Goal: Information Seeking & Learning: Learn about a topic

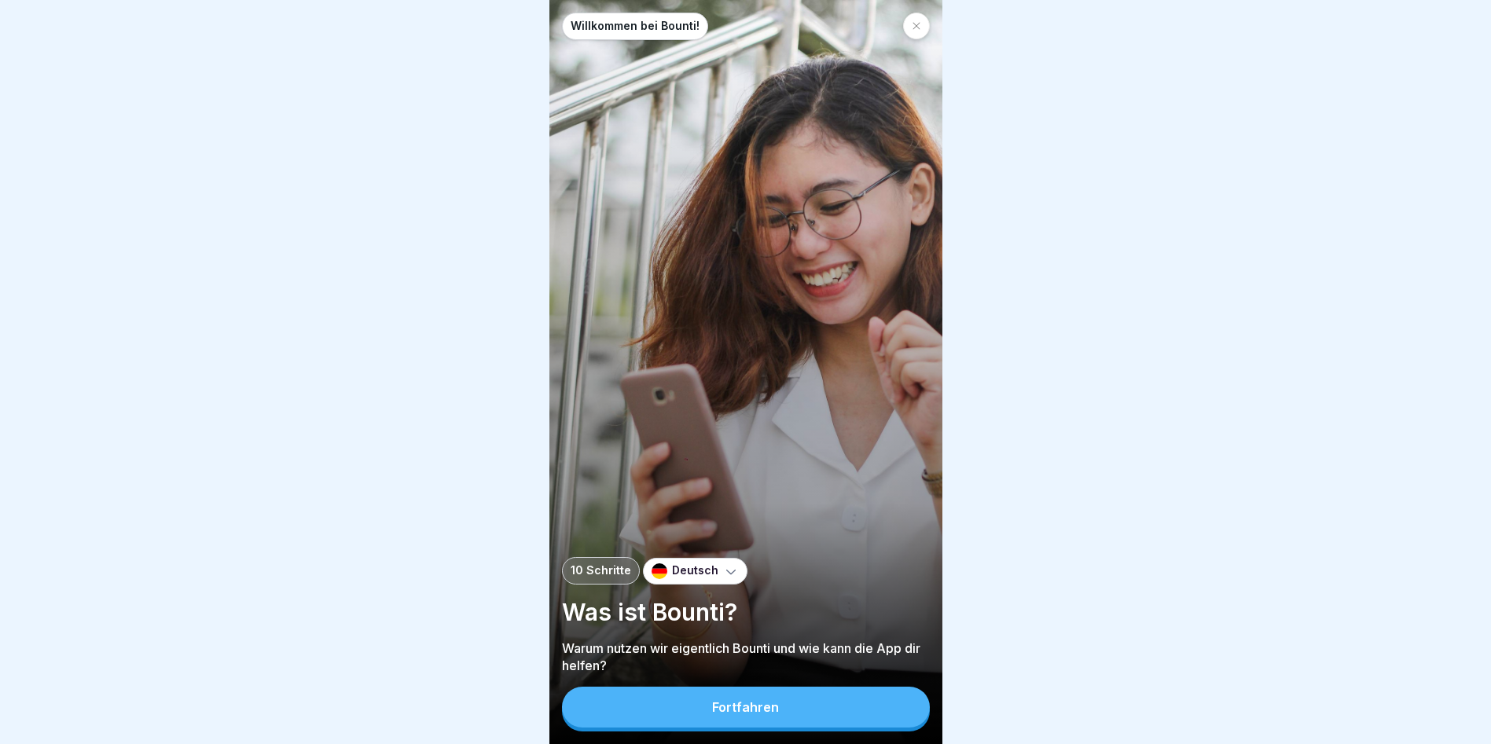
click at [763, 714] on div "Fortfahren" at bounding box center [745, 707] width 67 height 14
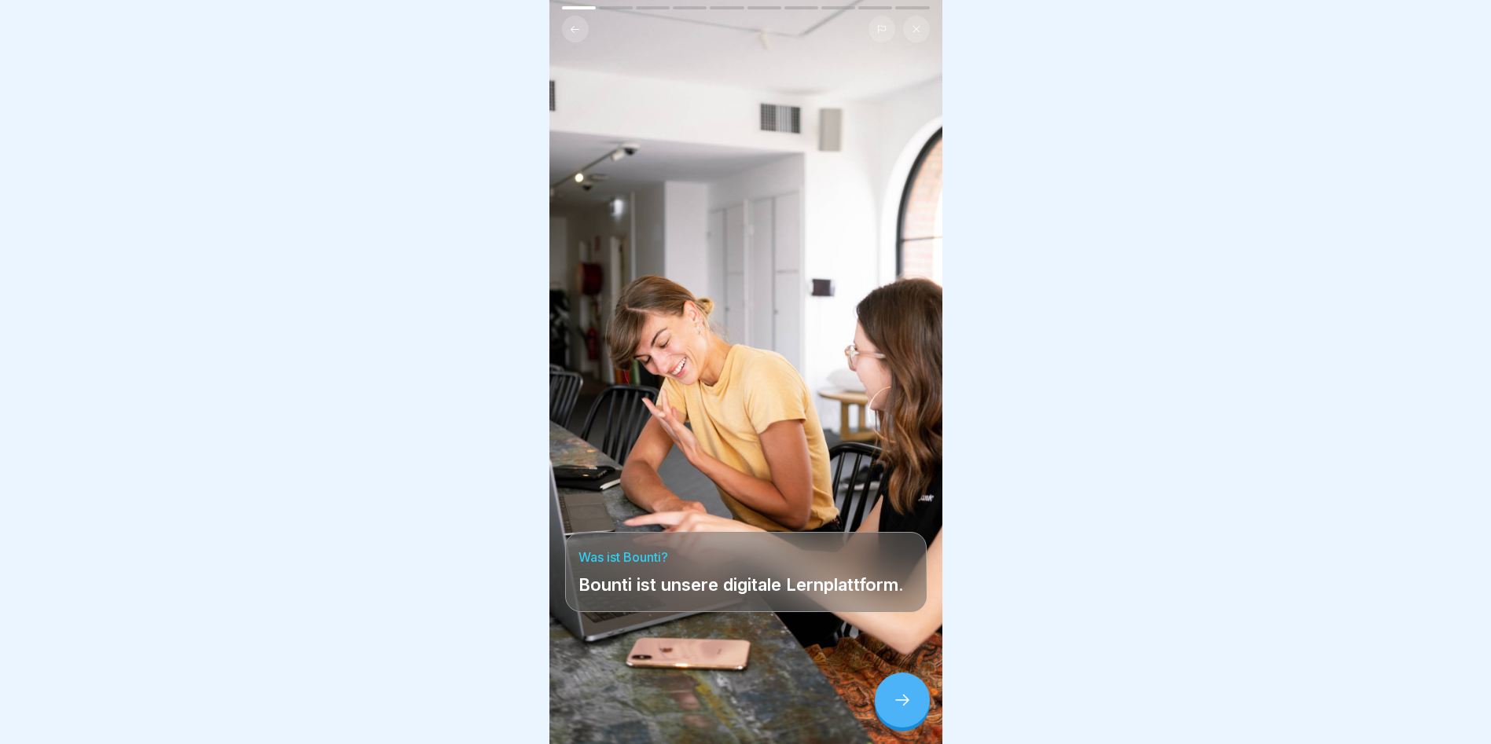
click at [890, 710] on div at bounding box center [902, 700] width 55 height 55
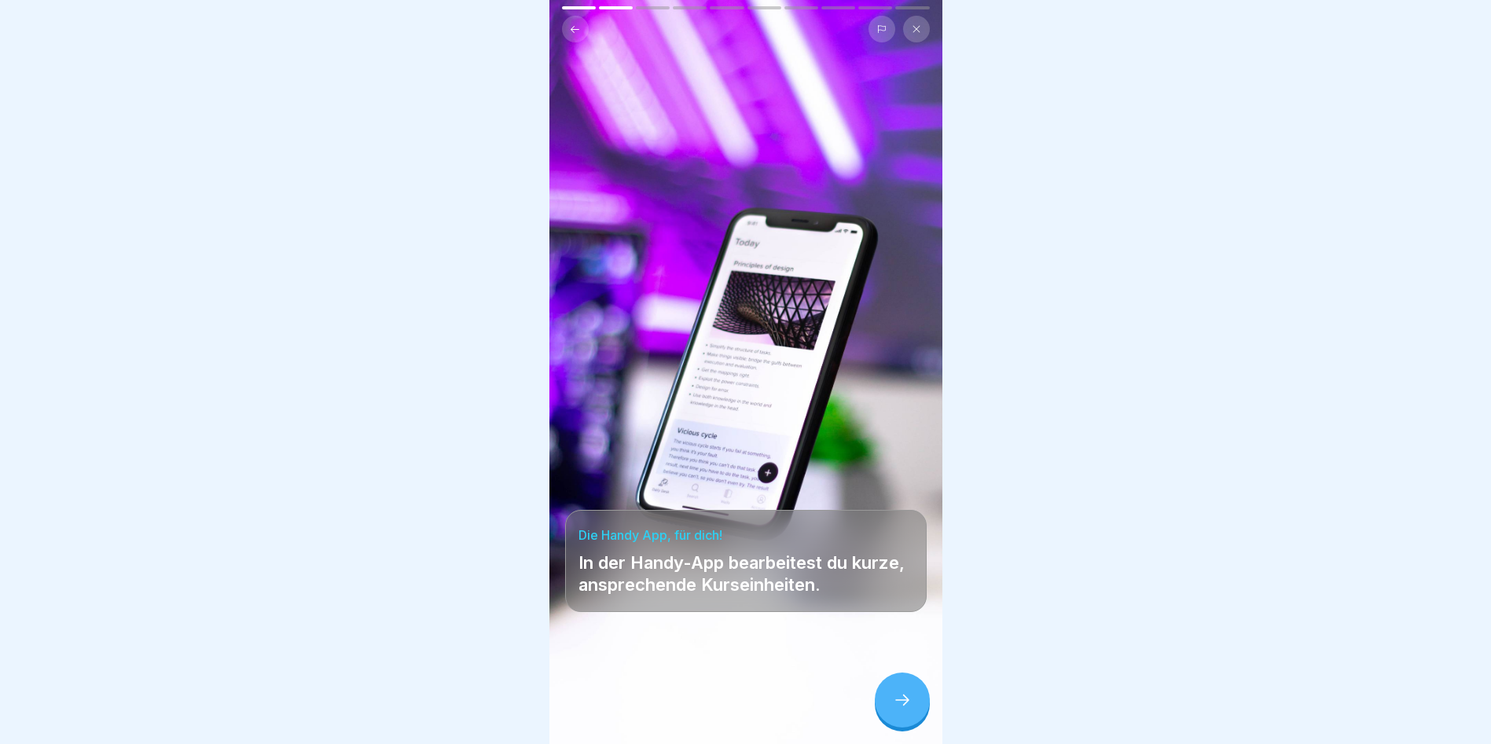
click at [890, 710] on div at bounding box center [902, 700] width 55 height 55
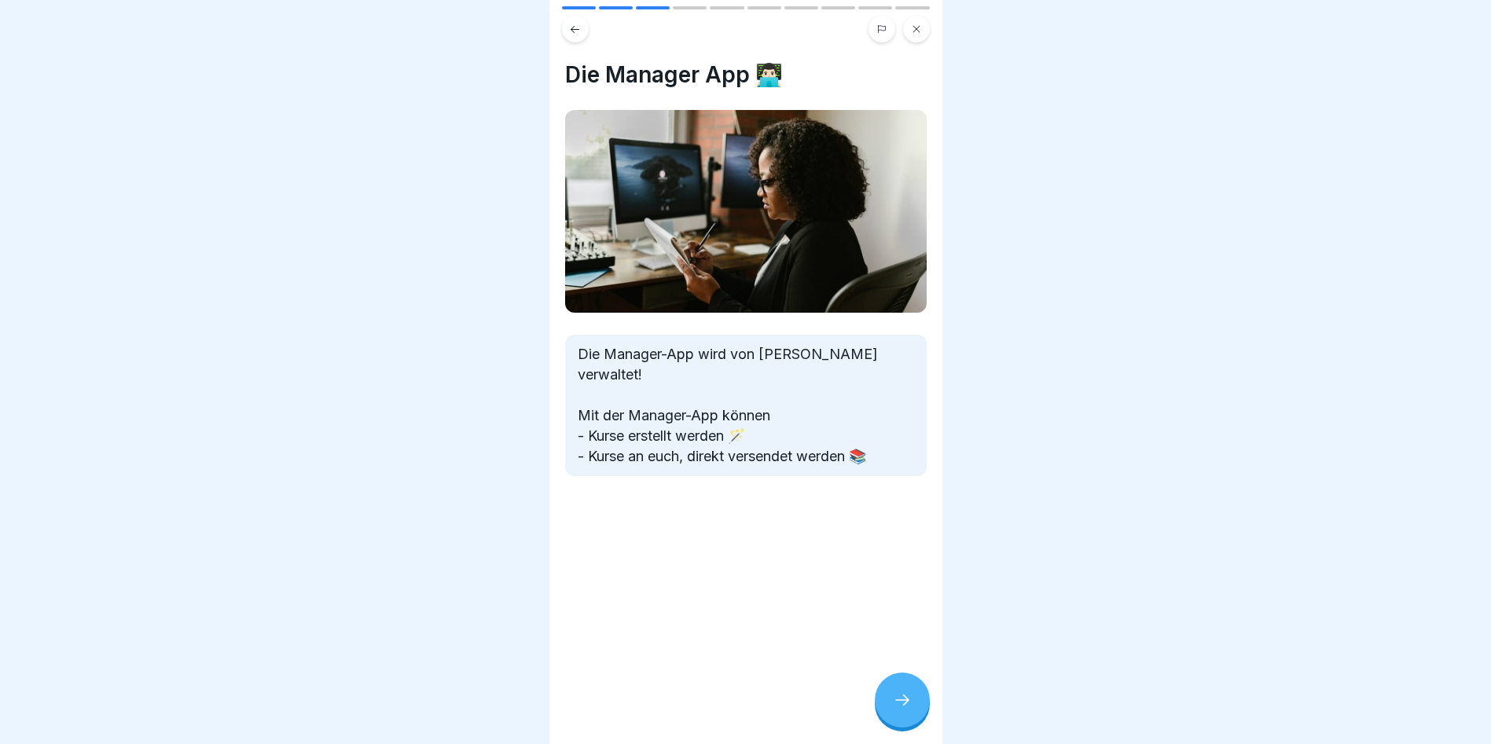
click at [890, 710] on div at bounding box center [902, 700] width 55 height 55
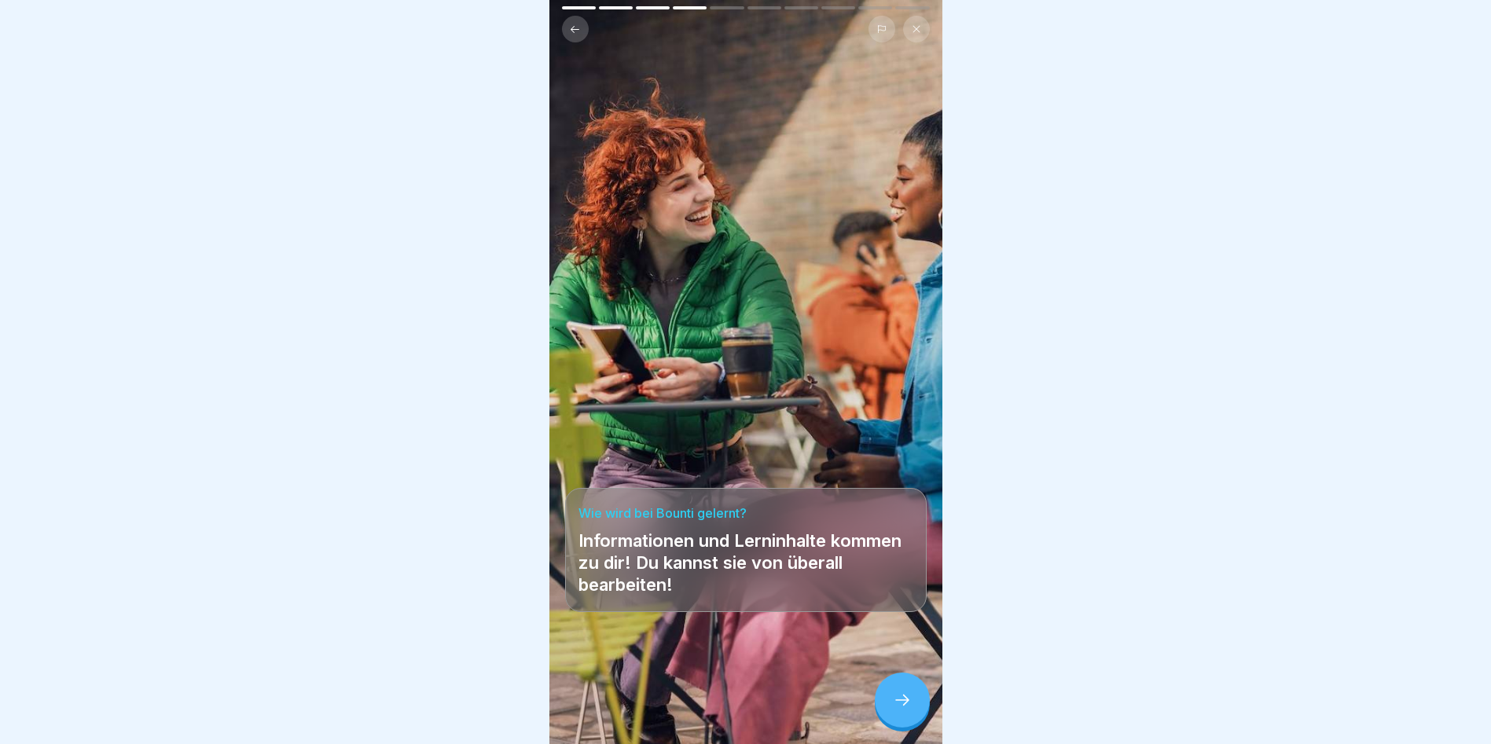
click at [890, 710] on div at bounding box center [902, 700] width 55 height 55
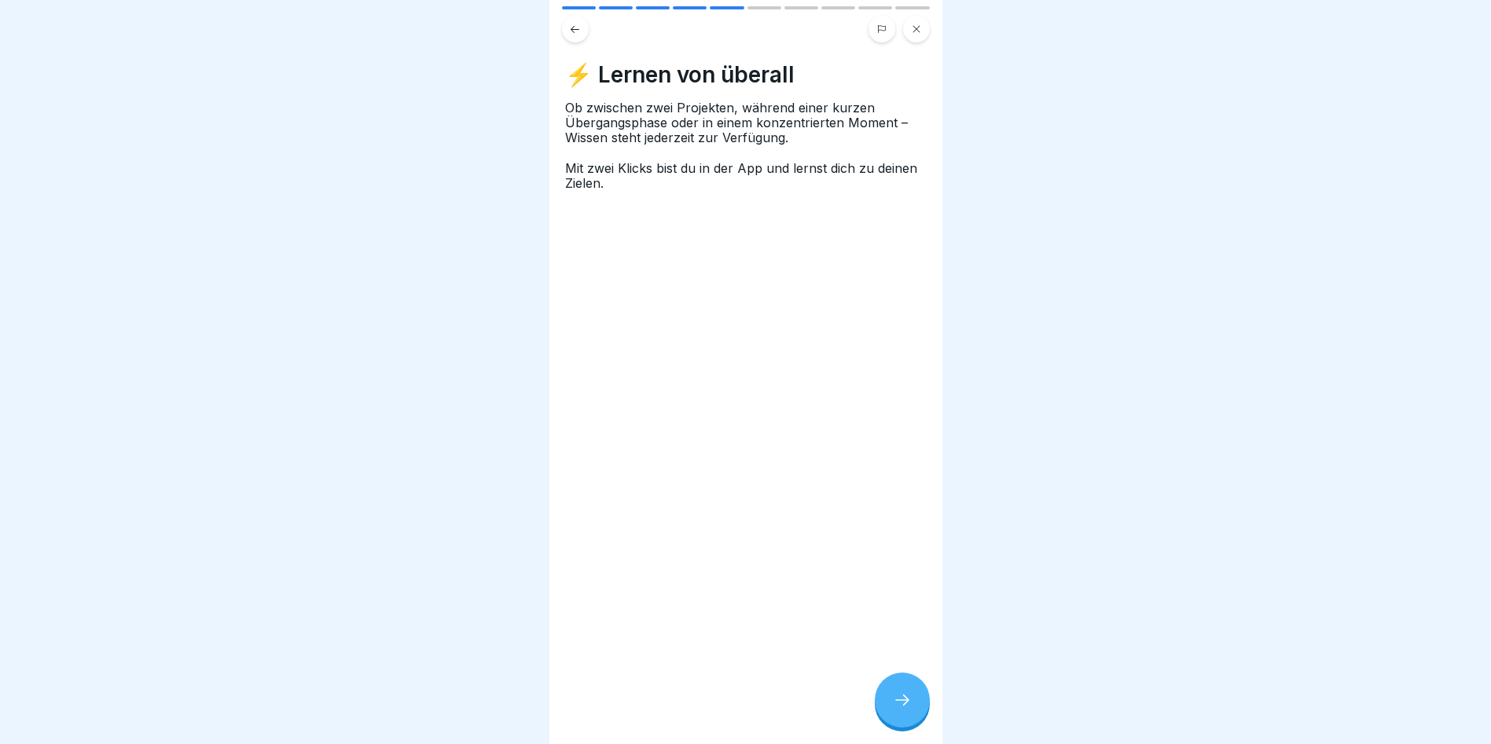
click at [890, 710] on div at bounding box center [902, 700] width 55 height 55
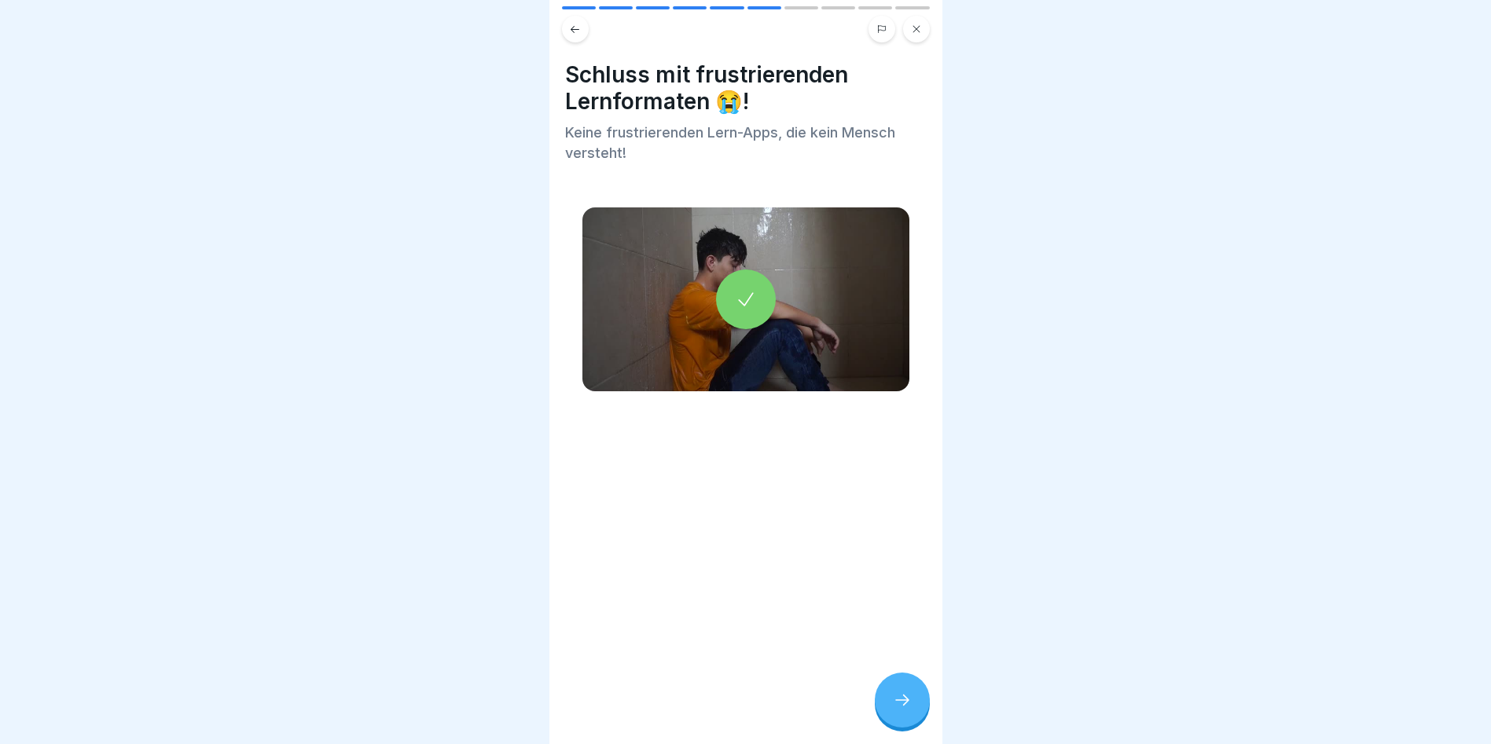
click at [890, 710] on div at bounding box center [902, 700] width 55 height 55
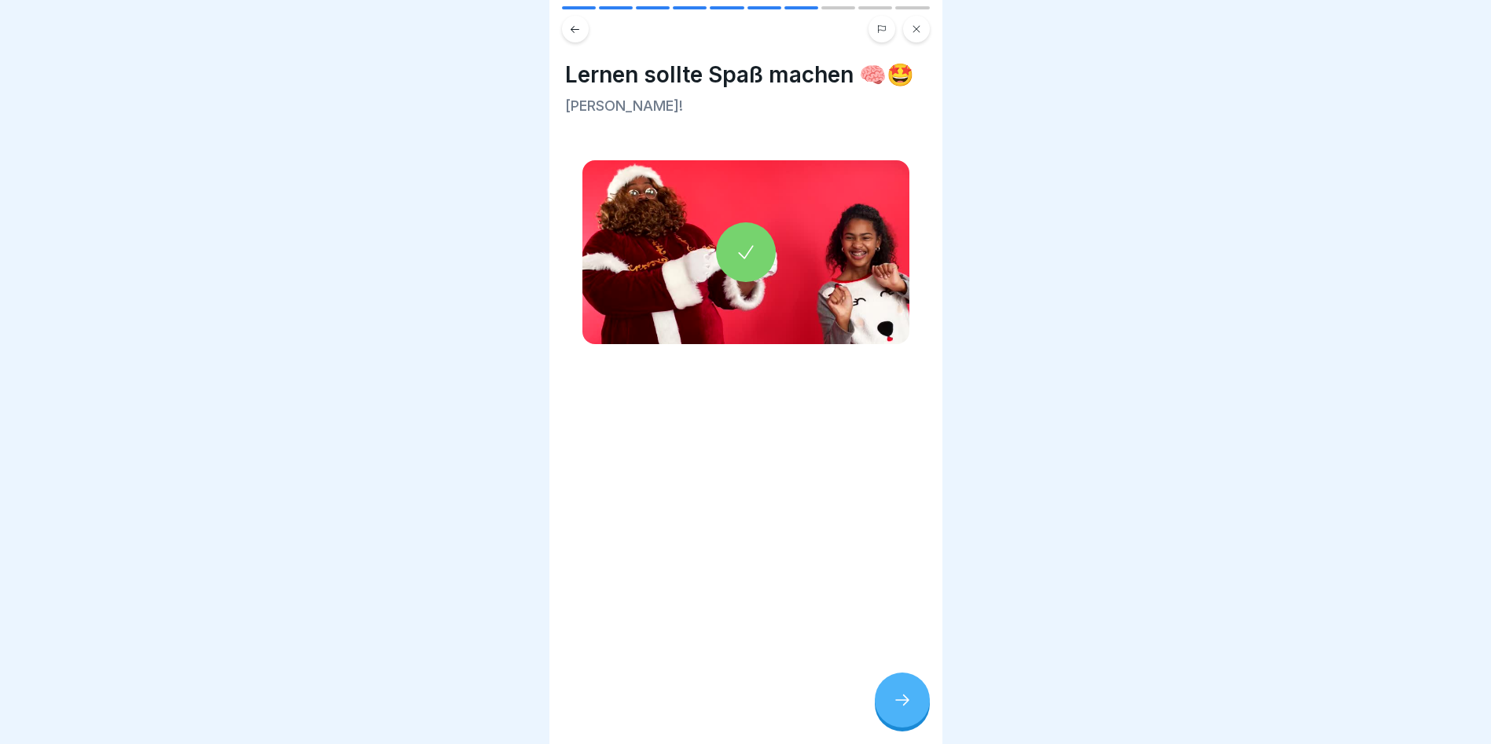
click at [890, 710] on div at bounding box center [902, 700] width 55 height 55
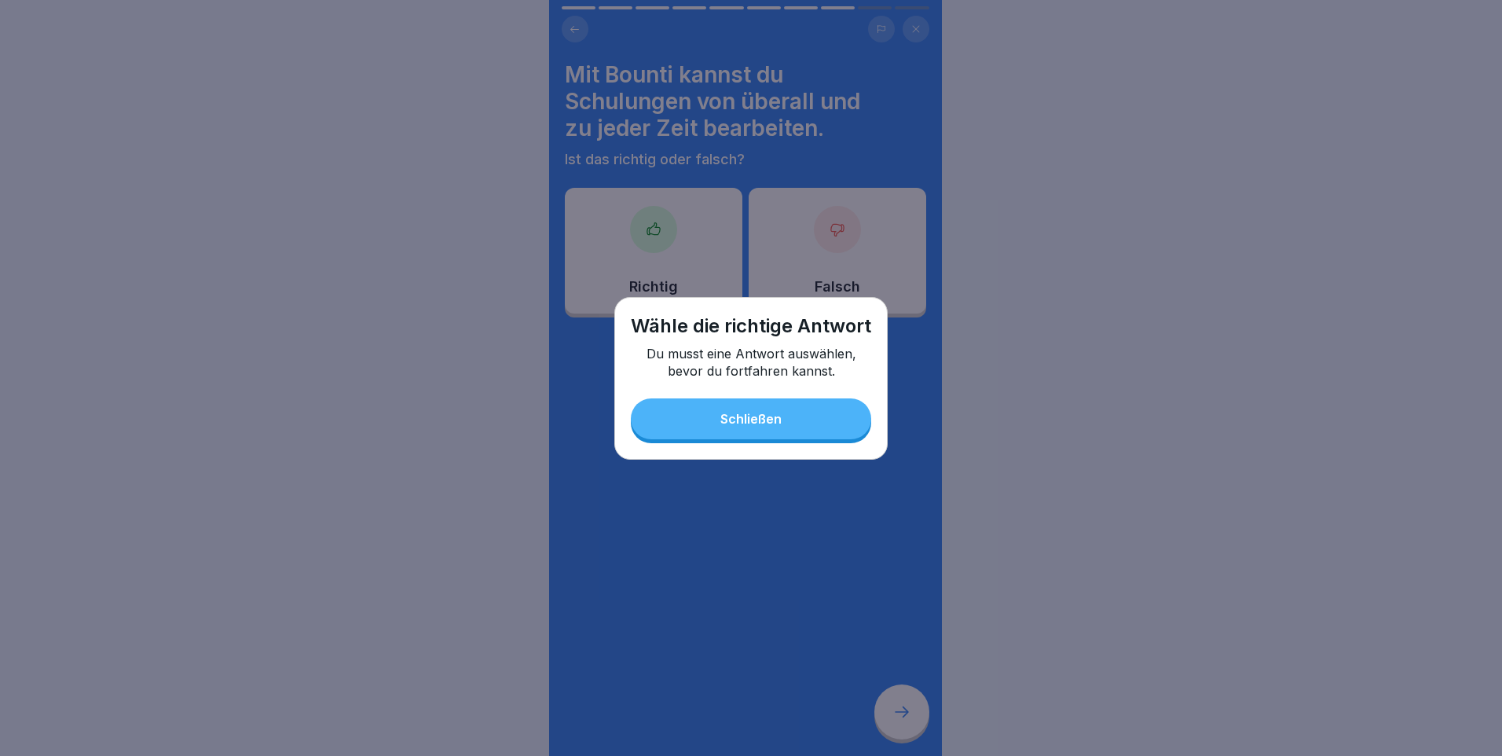
click at [756, 426] on div "Schließen" at bounding box center [751, 419] width 61 height 14
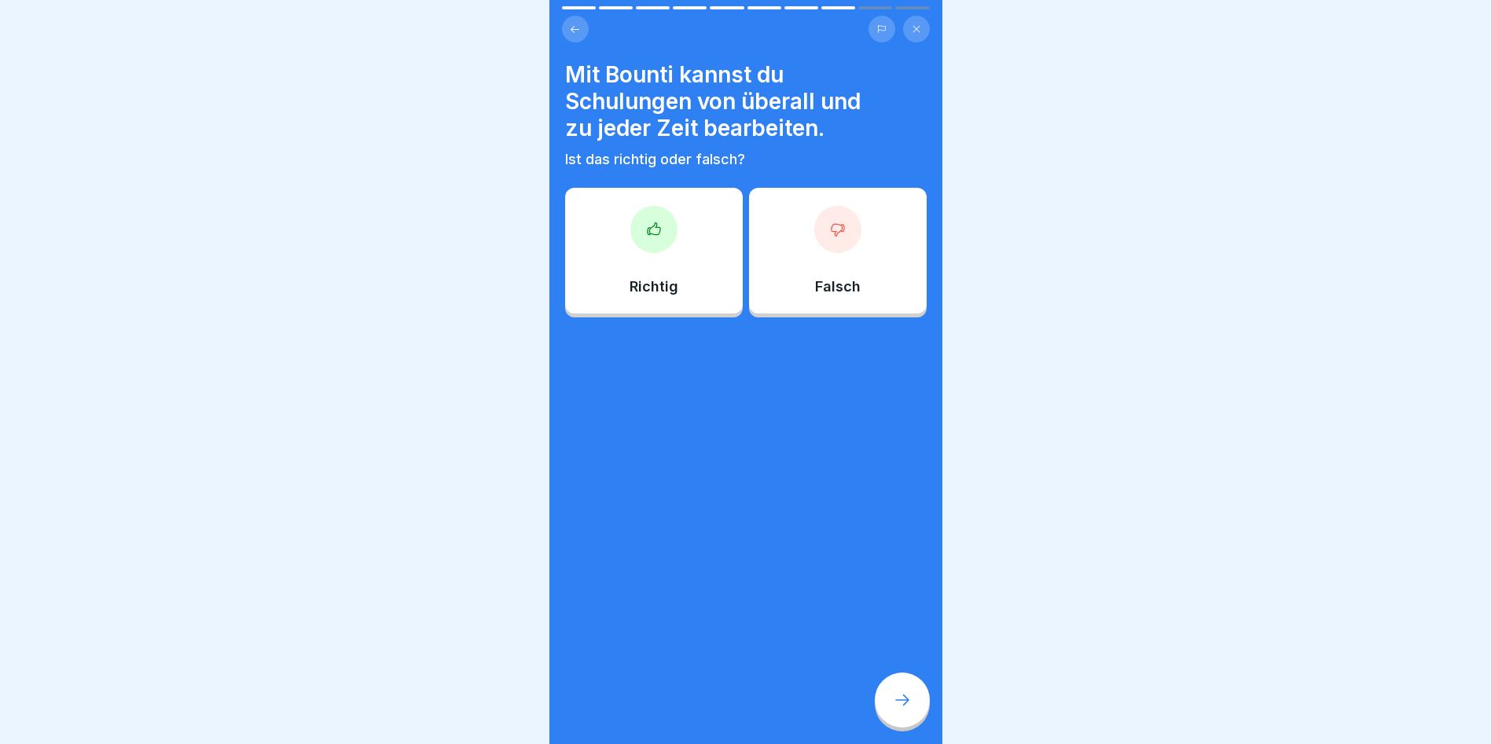
click at [685, 267] on div "Richtig" at bounding box center [654, 251] width 178 height 126
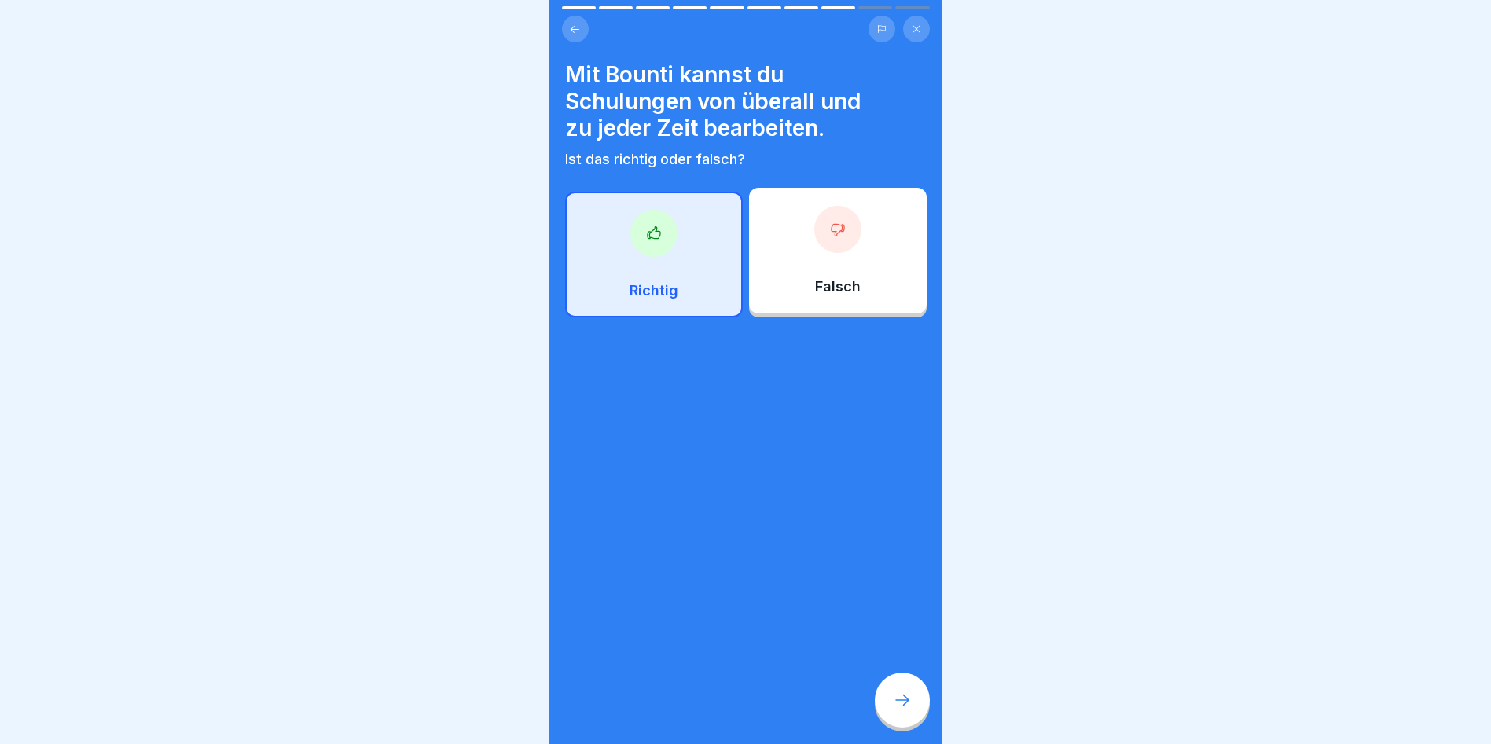
click at [898, 699] on div at bounding box center [902, 700] width 55 height 55
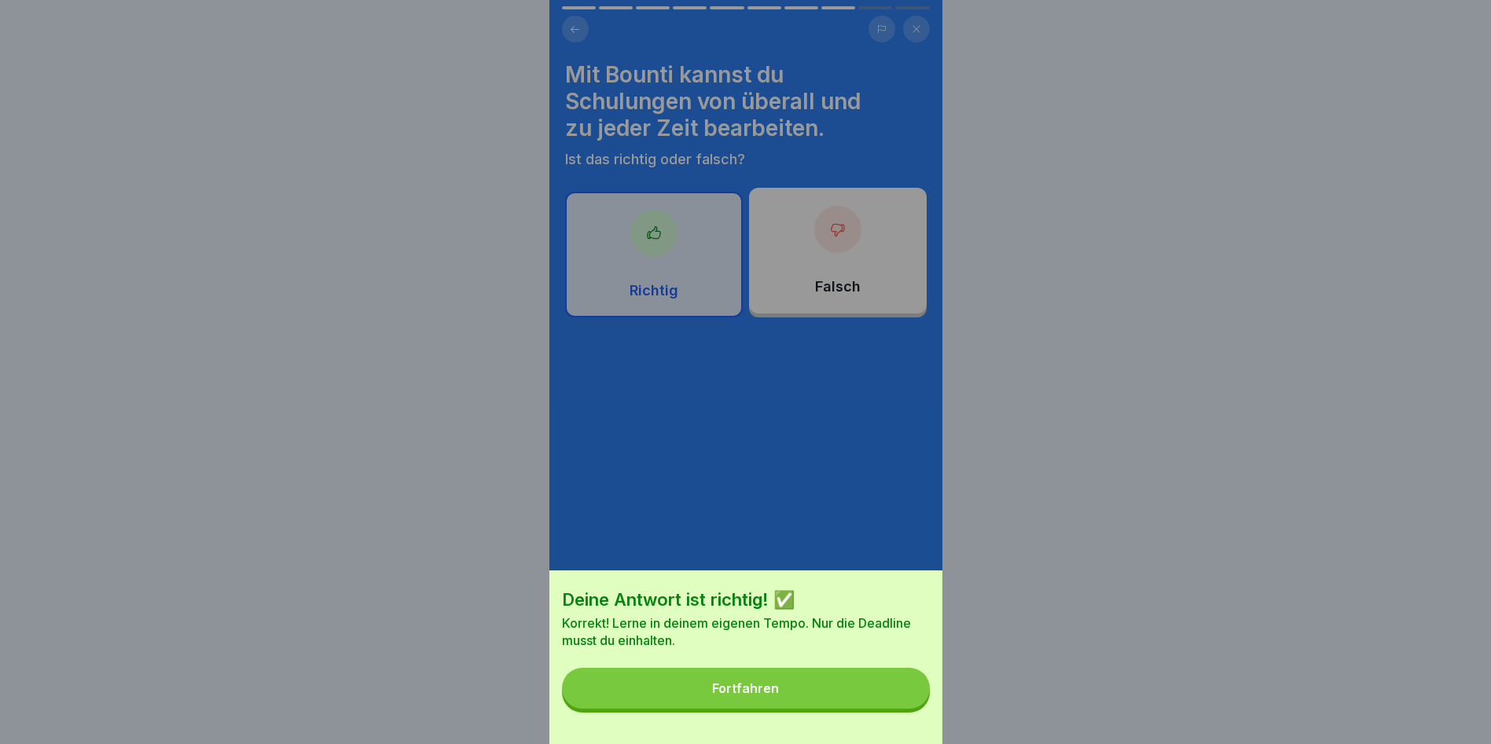
click at [747, 695] on div "Fortfahren" at bounding box center [745, 688] width 67 height 14
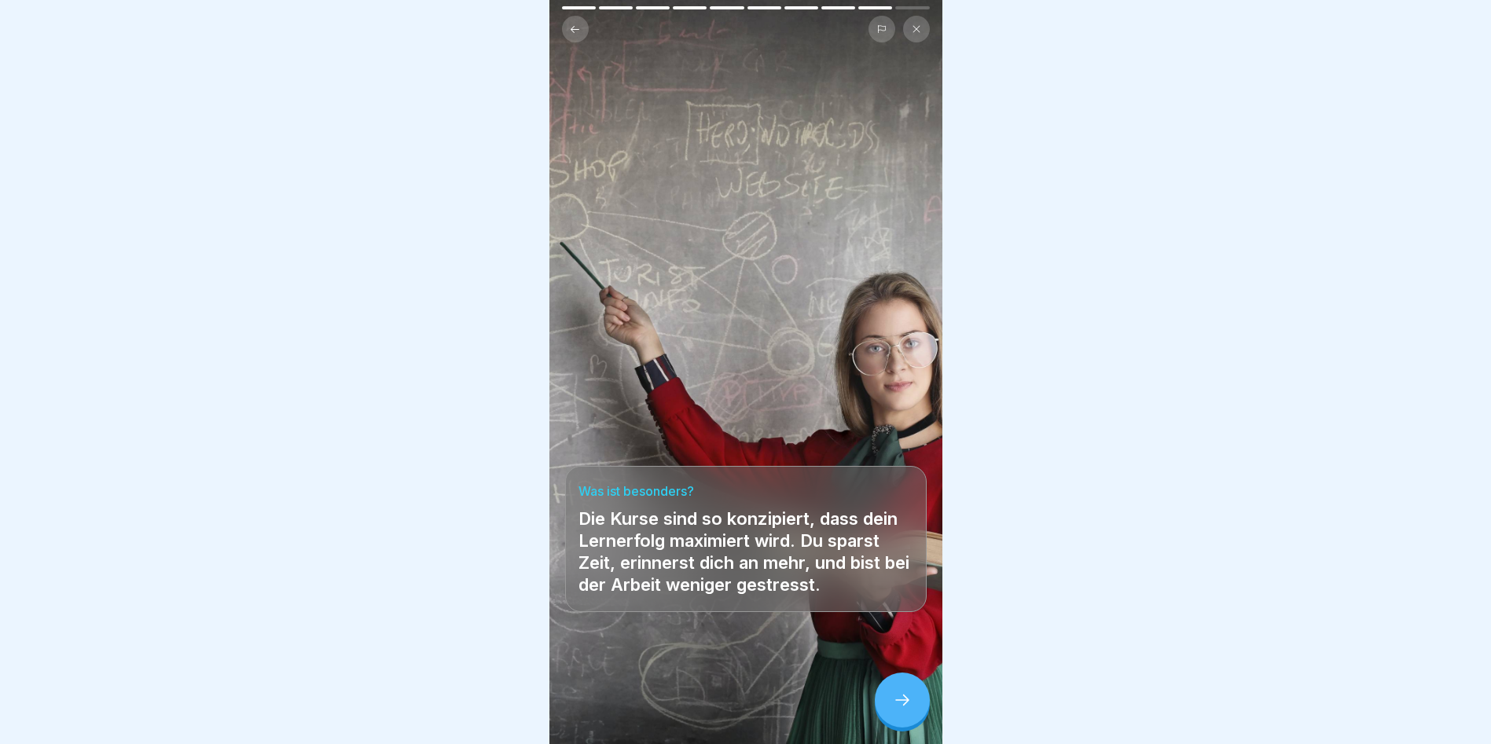
click at [901, 722] on div at bounding box center [902, 700] width 55 height 55
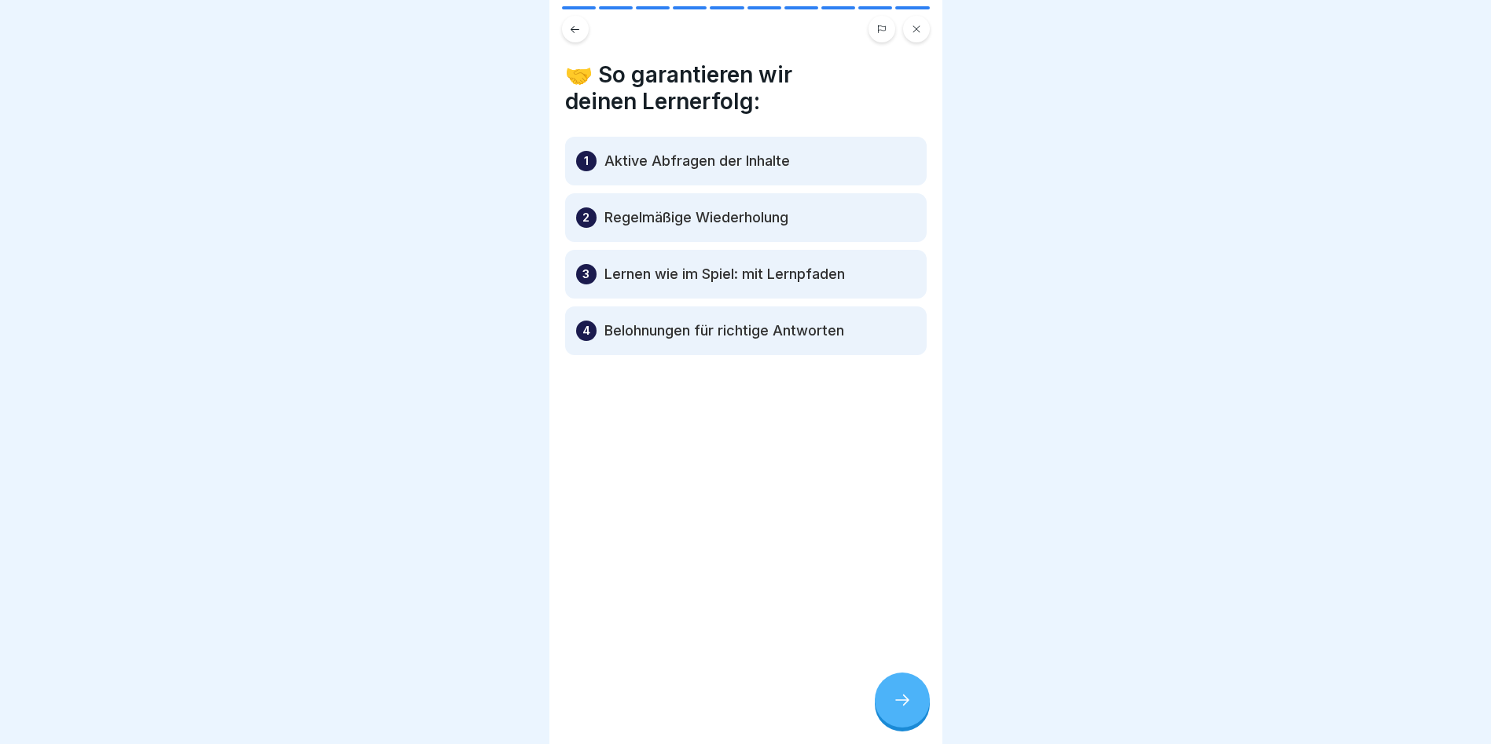
click at [730, 158] on p "Aktive Abfragen der Inhalte" at bounding box center [696, 161] width 185 height 19
click at [902, 710] on icon at bounding box center [902, 700] width 19 height 19
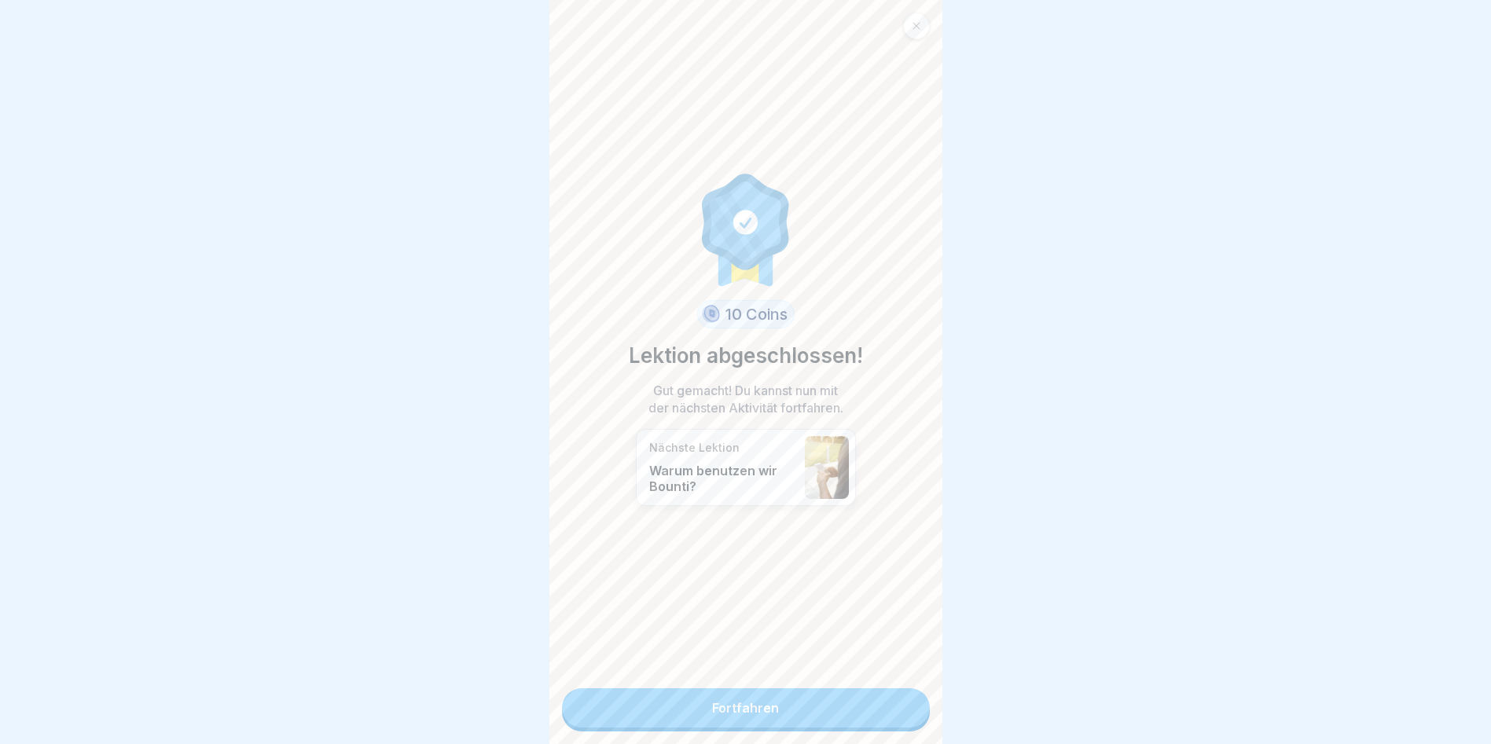
click at [800, 699] on link "Fortfahren" at bounding box center [746, 707] width 368 height 39
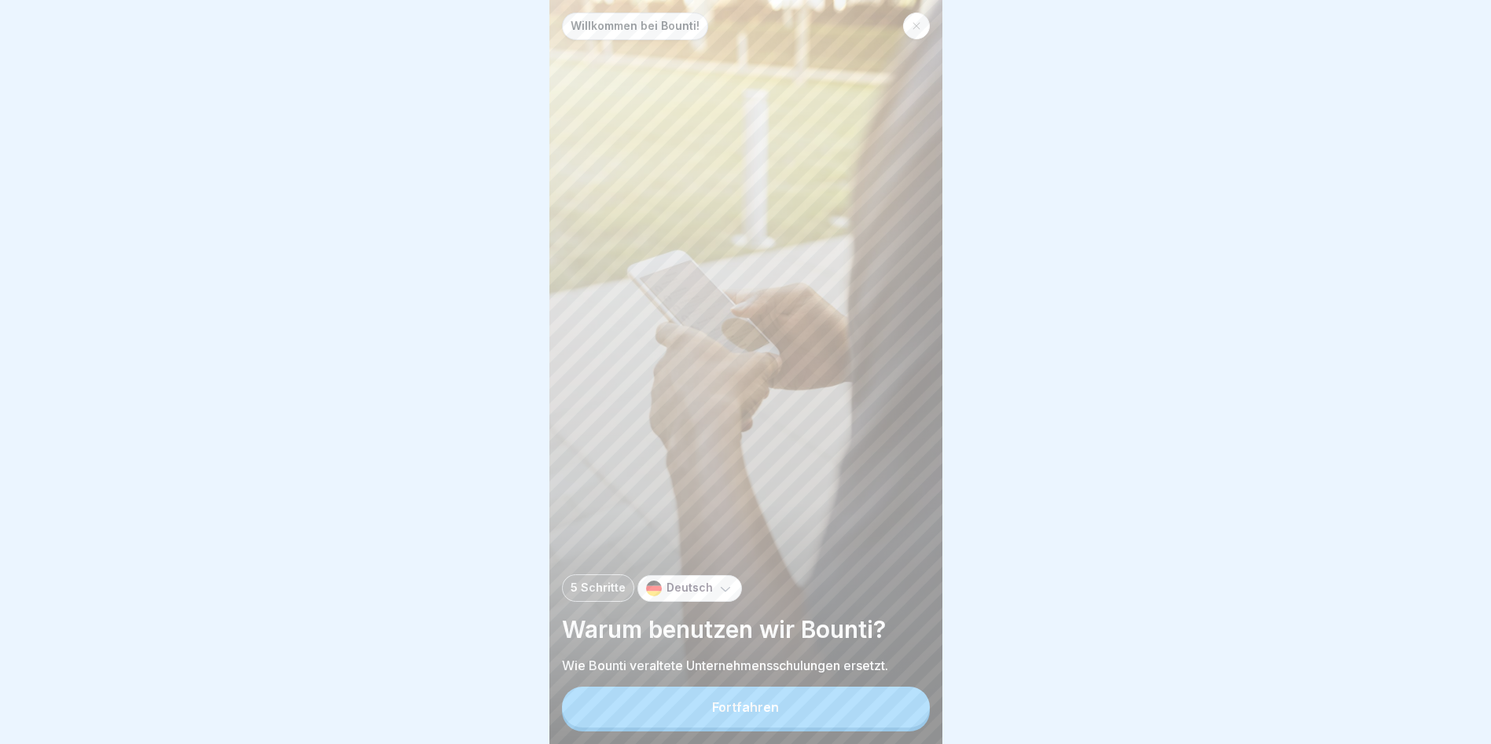
click at [733, 714] on div "Fortfahren" at bounding box center [745, 707] width 67 height 14
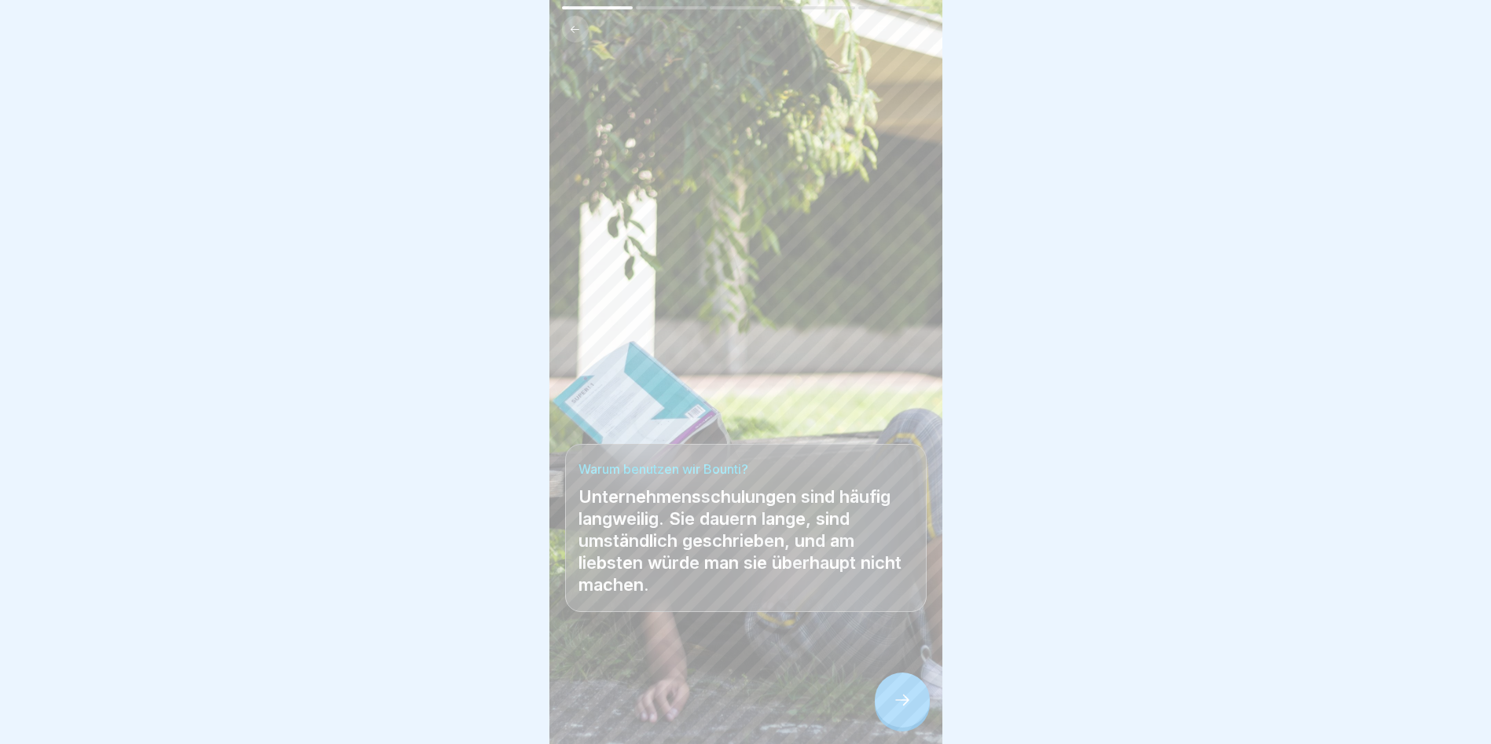
click at [898, 697] on div at bounding box center [902, 700] width 55 height 55
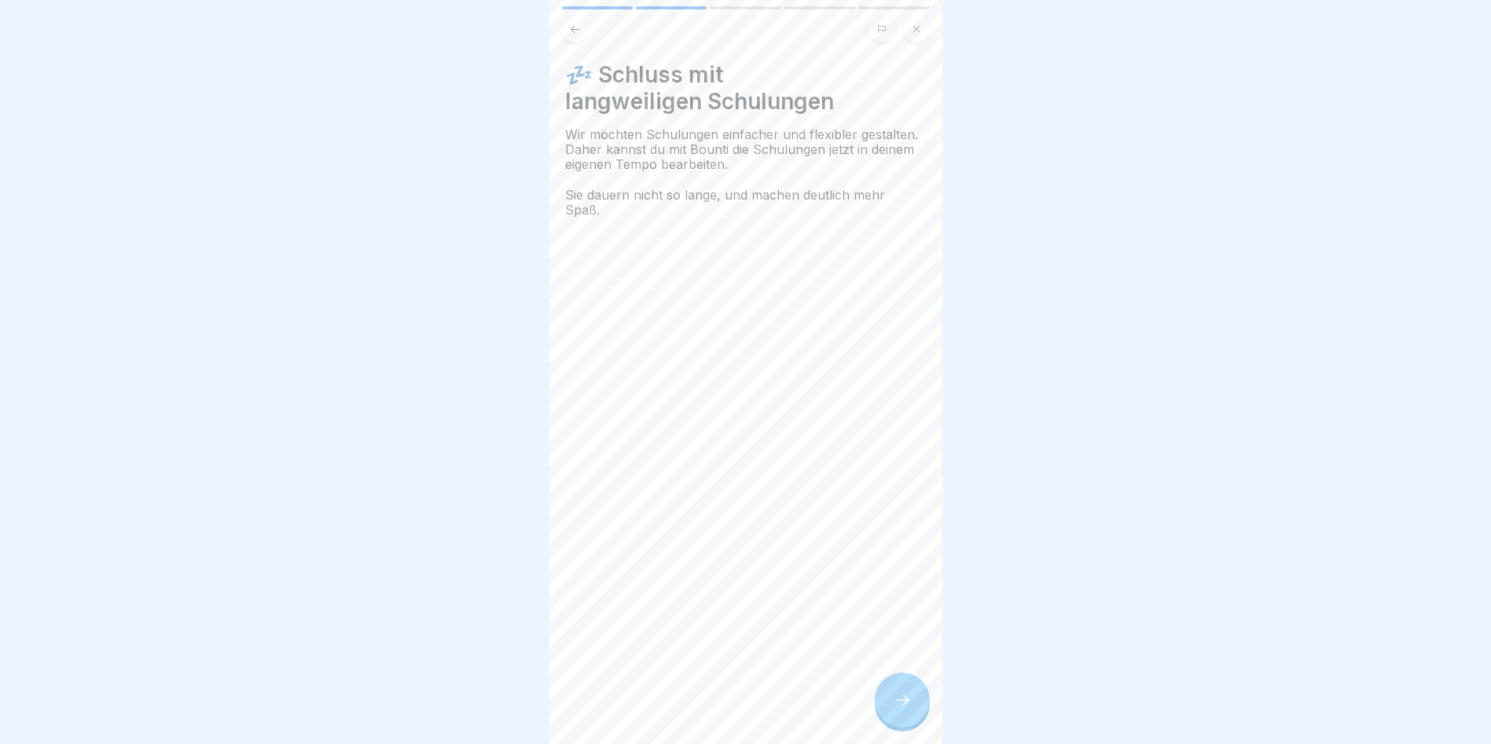
click at [918, 33] on icon at bounding box center [916, 28] width 9 height 9
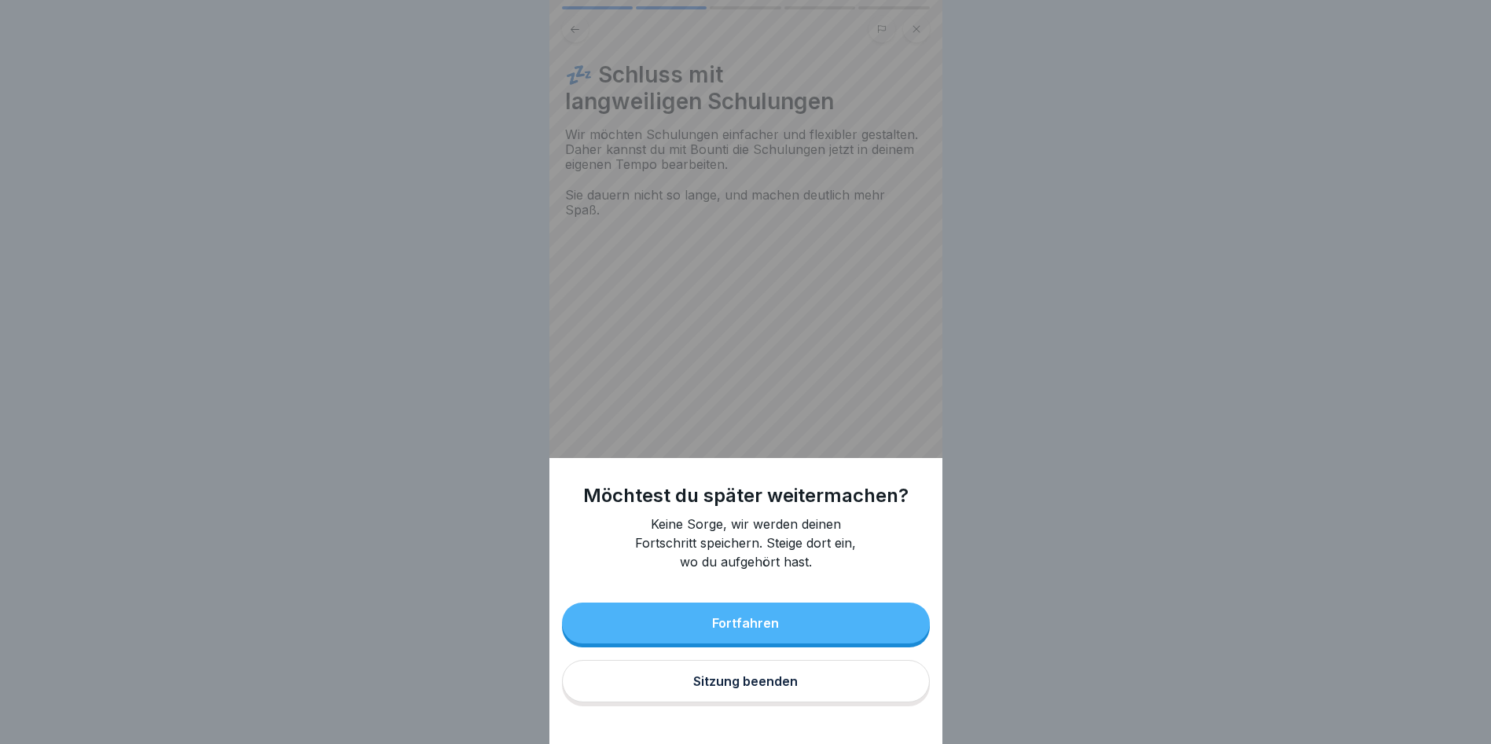
click at [744, 630] on div "Fortfahren" at bounding box center [745, 623] width 67 height 14
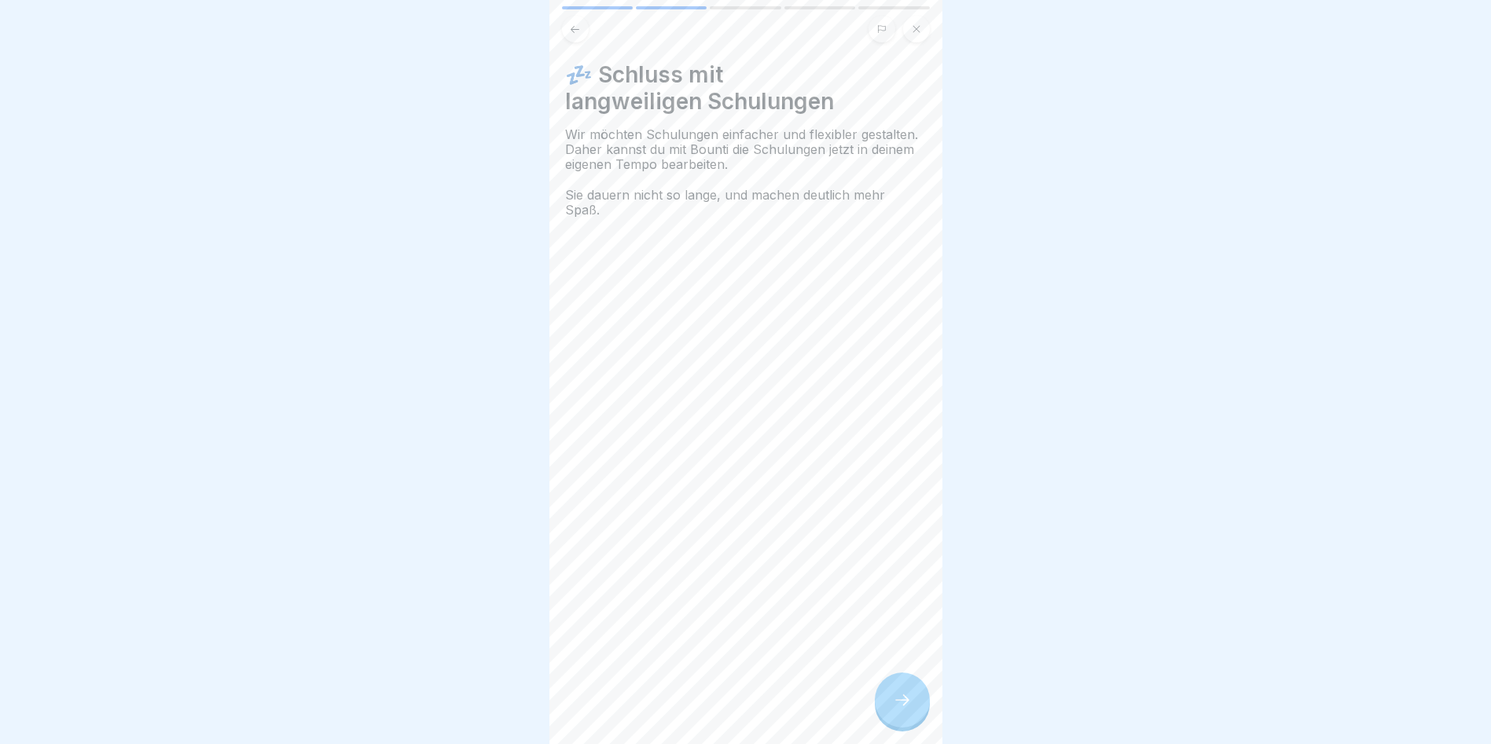
click at [919, 28] on icon at bounding box center [916, 28] width 9 height 9
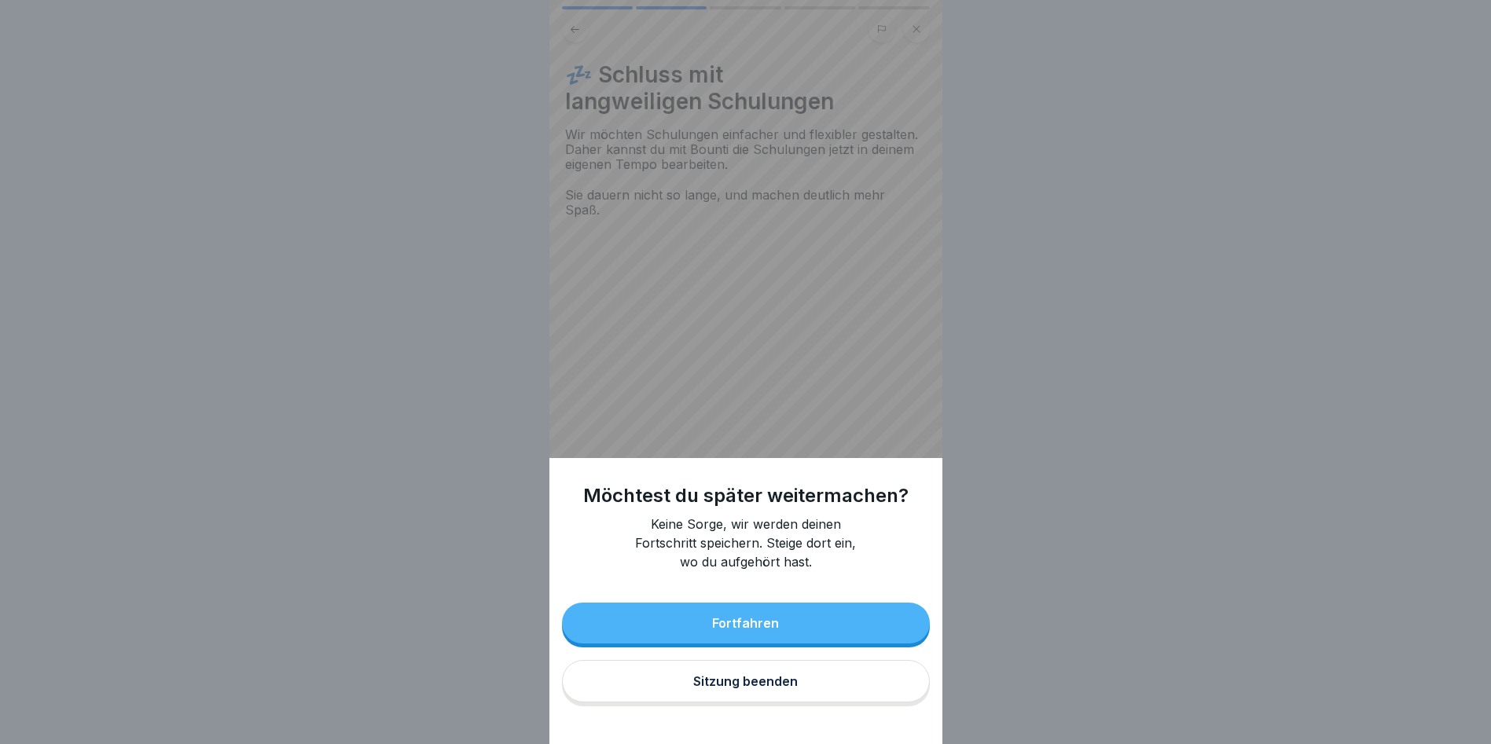
click at [748, 688] on div "Sitzung beenden" at bounding box center [745, 681] width 105 height 14
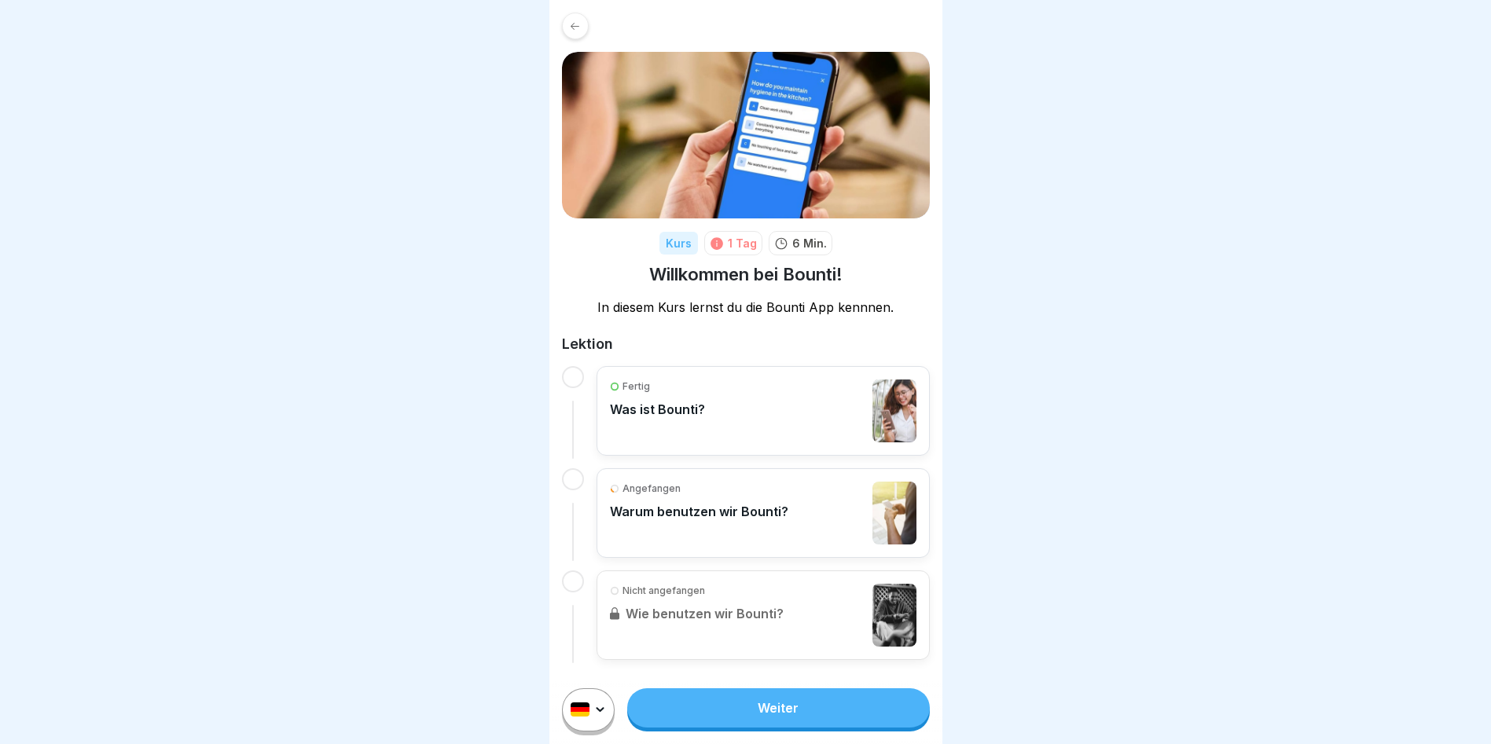
click at [793, 728] on link "Weiter" at bounding box center [778, 707] width 302 height 39
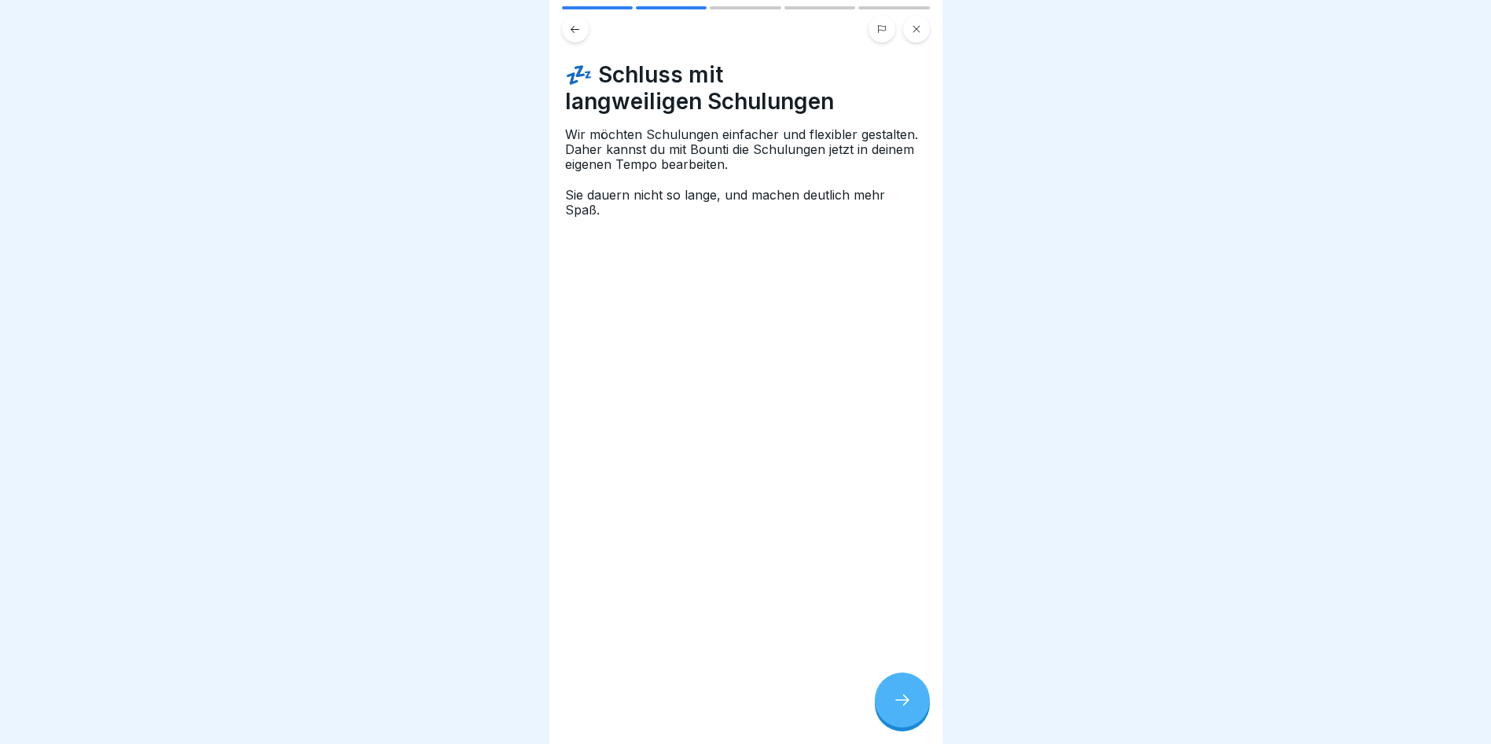
click at [901, 710] on icon at bounding box center [902, 700] width 19 height 19
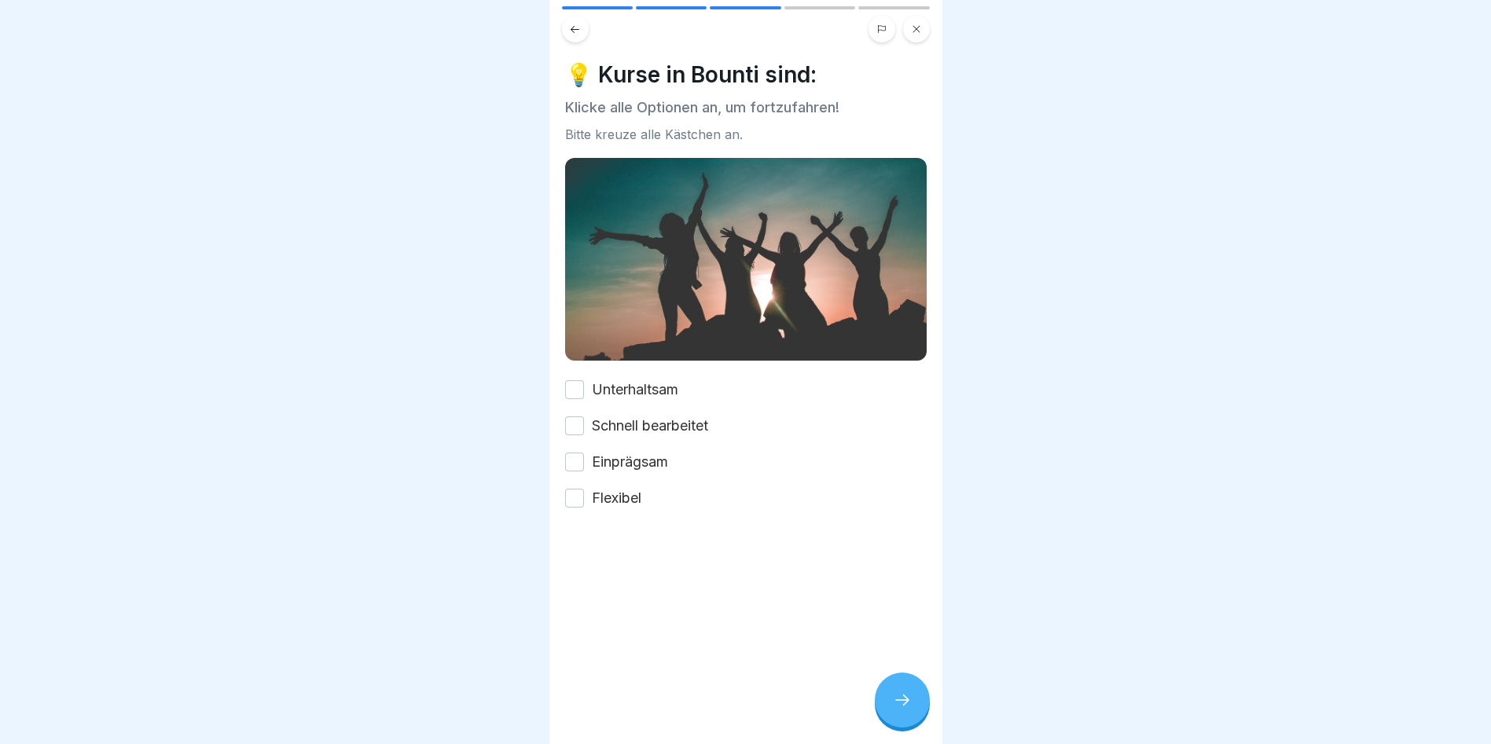
click at [901, 710] on icon at bounding box center [902, 700] width 19 height 19
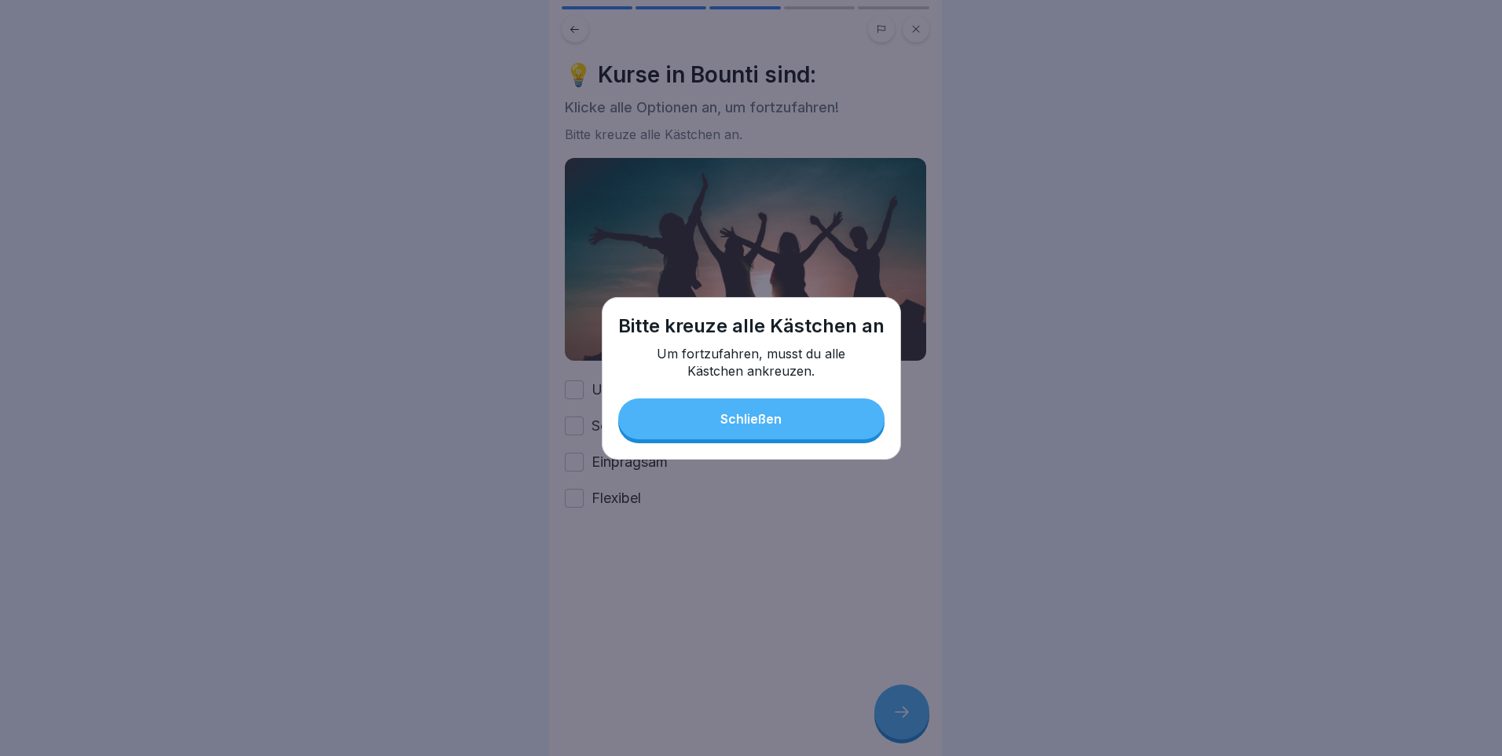
click at [743, 416] on div "Schließen" at bounding box center [751, 419] width 61 height 14
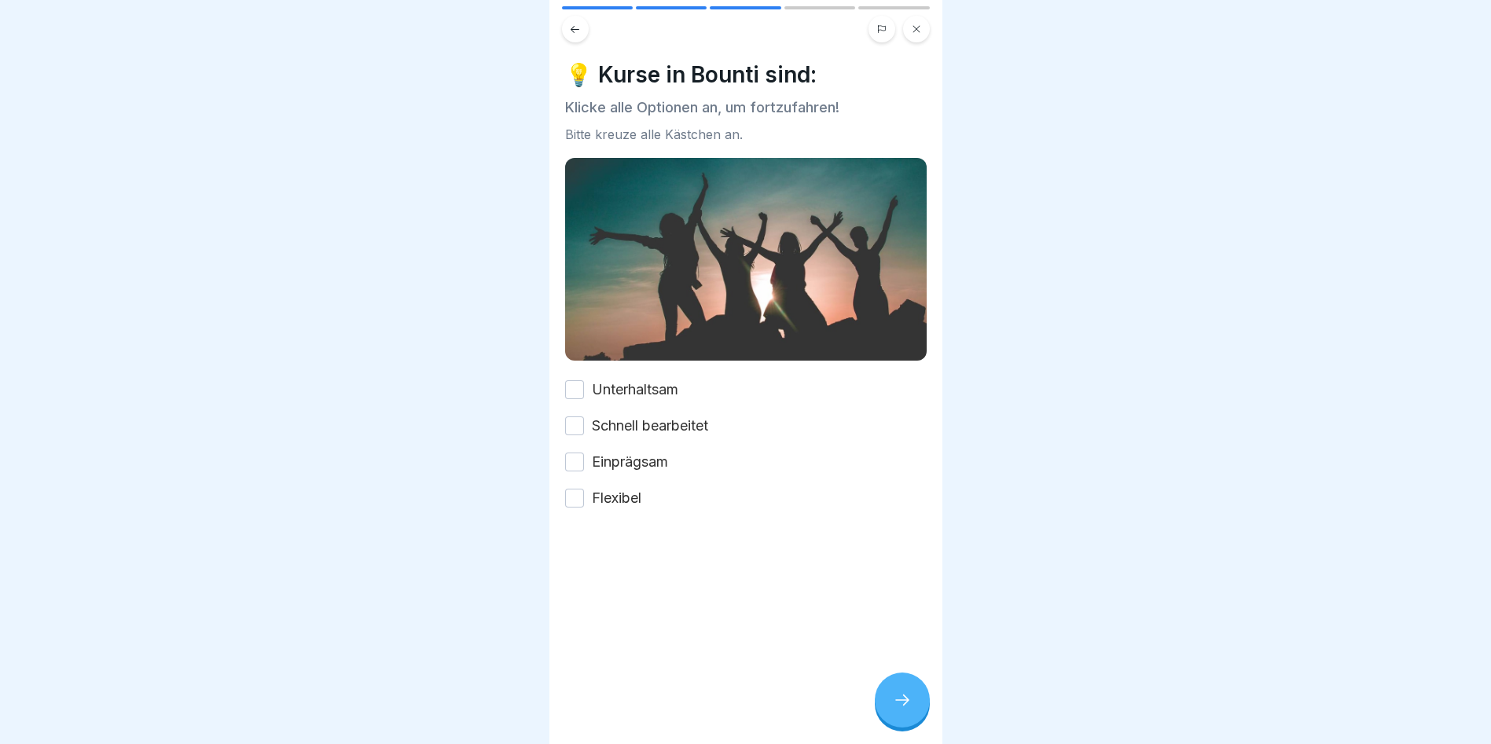
click at [578, 388] on button "Unterhaltsam" at bounding box center [574, 389] width 19 height 19
click at [581, 421] on button "Schnell bearbeitet" at bounding box center [574, 425] width 19 height 19
click at [576, 454] on button "Einprägsam" at bounding box center [574, 462] width 19 height 19
click at [574, 510] on div at bounding box center [745, 555] width 361 height 94
click at [578, 489] on button "Flexibel" at bounding box center [574, 498] width 19 height 19
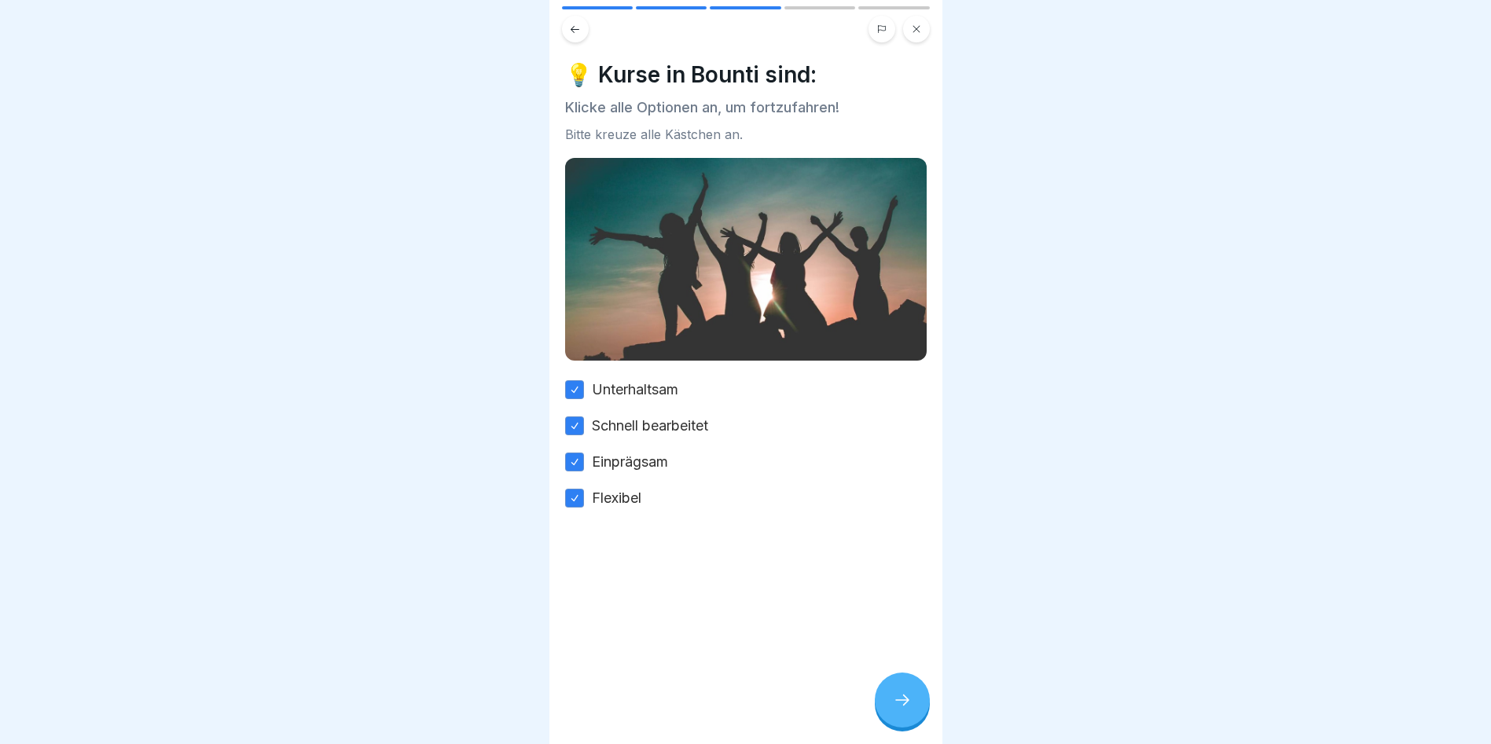
click at [906, 723] on div at bounding box center [902, 700] width 55 height 55
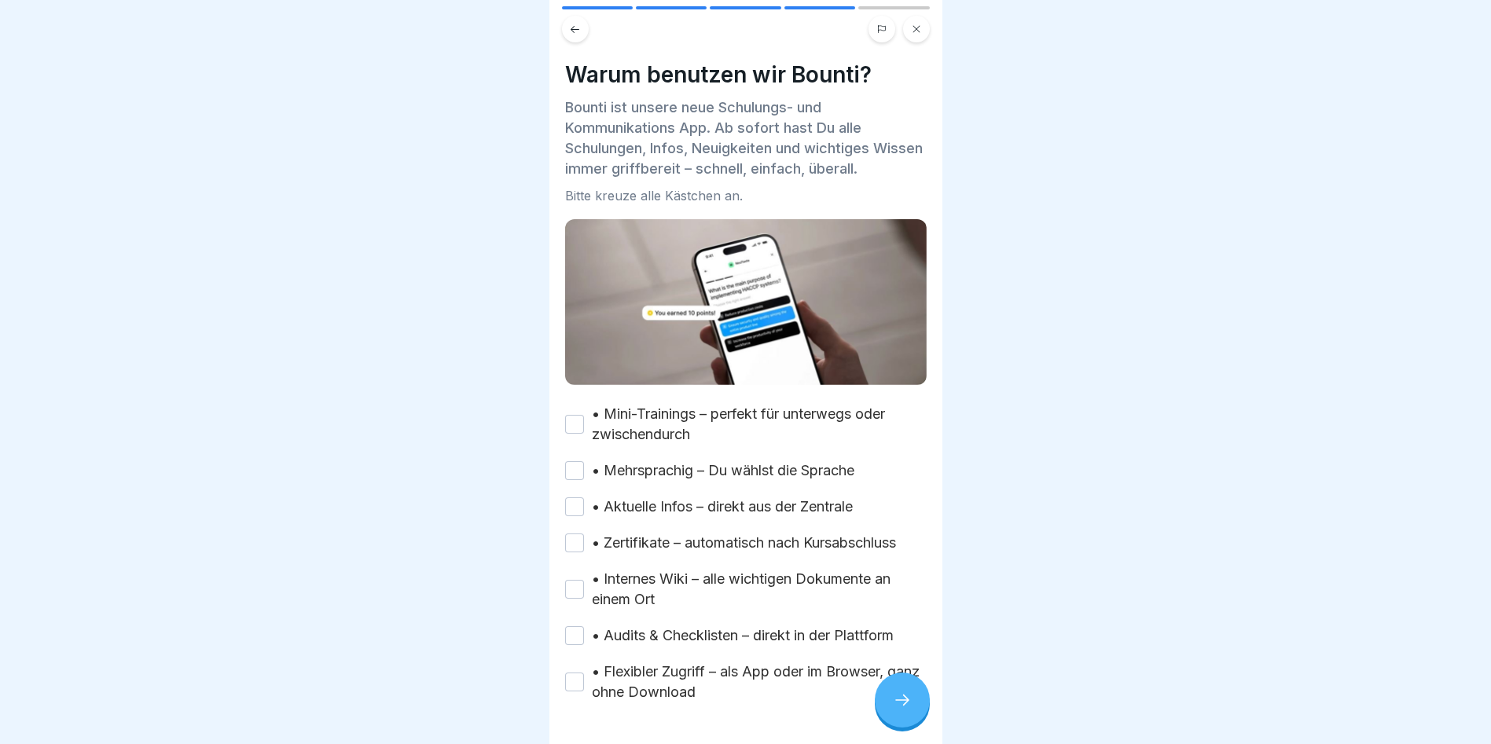
click at [568, 420] on button "• Mini-Trainings – perfekt für unterwegs oder zwischendurch" at bounding box center [574, 424] width 19 height 19
click at [574, 464] on button "• Mehrsprachig – Du wählst die Sprache" at bounding box center [574, 470] width 19 height 19
click at [574, 506] on button "• Aktuelle Infos – direkt aus der Zentrale" at bounding box center [574, 506] width 19 height 19
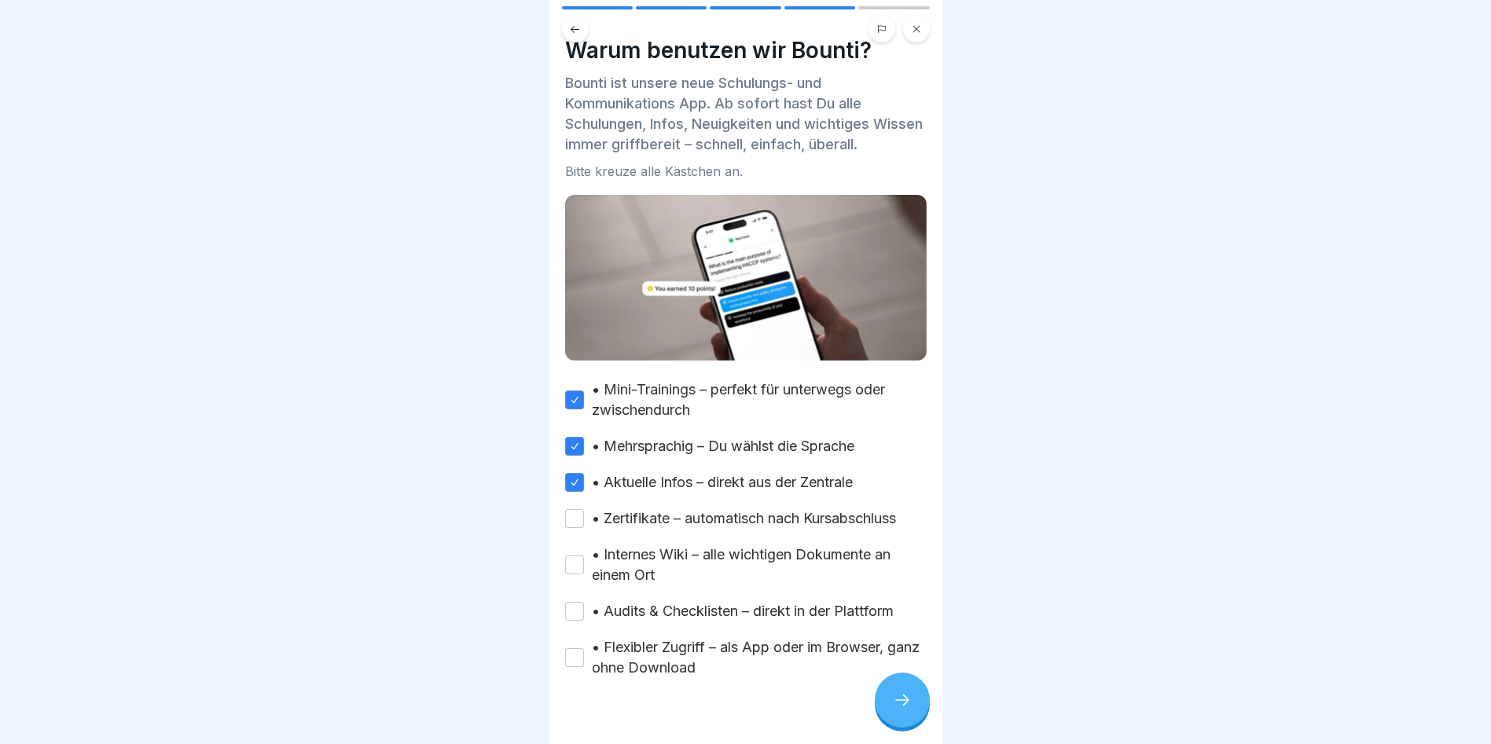
scroll to position [48, 0]
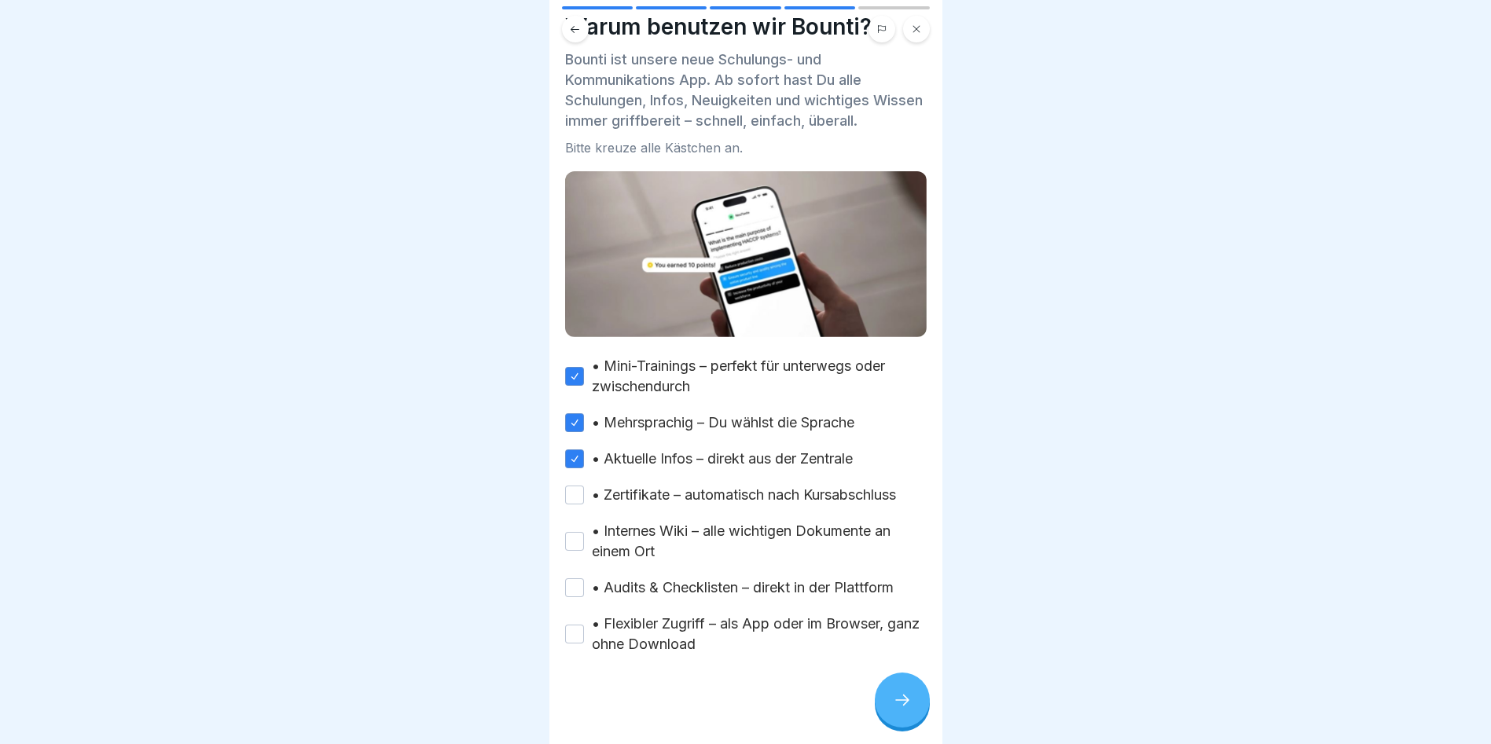
click at [571, 497] on button "• Zertifikate – automatisch nach Kursabschluss" at bounding box center [574, 495] width 19 height 19
click at [573, 534] on button "• Internes Wiki – alle wichtigen Dokumente an einem Ort" at bounding box center [574, 541] width 19 height 19
click at [577, 590] on button "• Audits & Checklisten – direkt in der Plattform" at bounding box center [574, 587] width 19 height 19
click at [579, 625] on button "• Flexibler Zugriff – als App oder im Browser, ganz ohne Download" at bounding box center [574, 634] width 19 height 19
click at [908, 707] on icon at bounding box center [902, 700] width 19 height 19
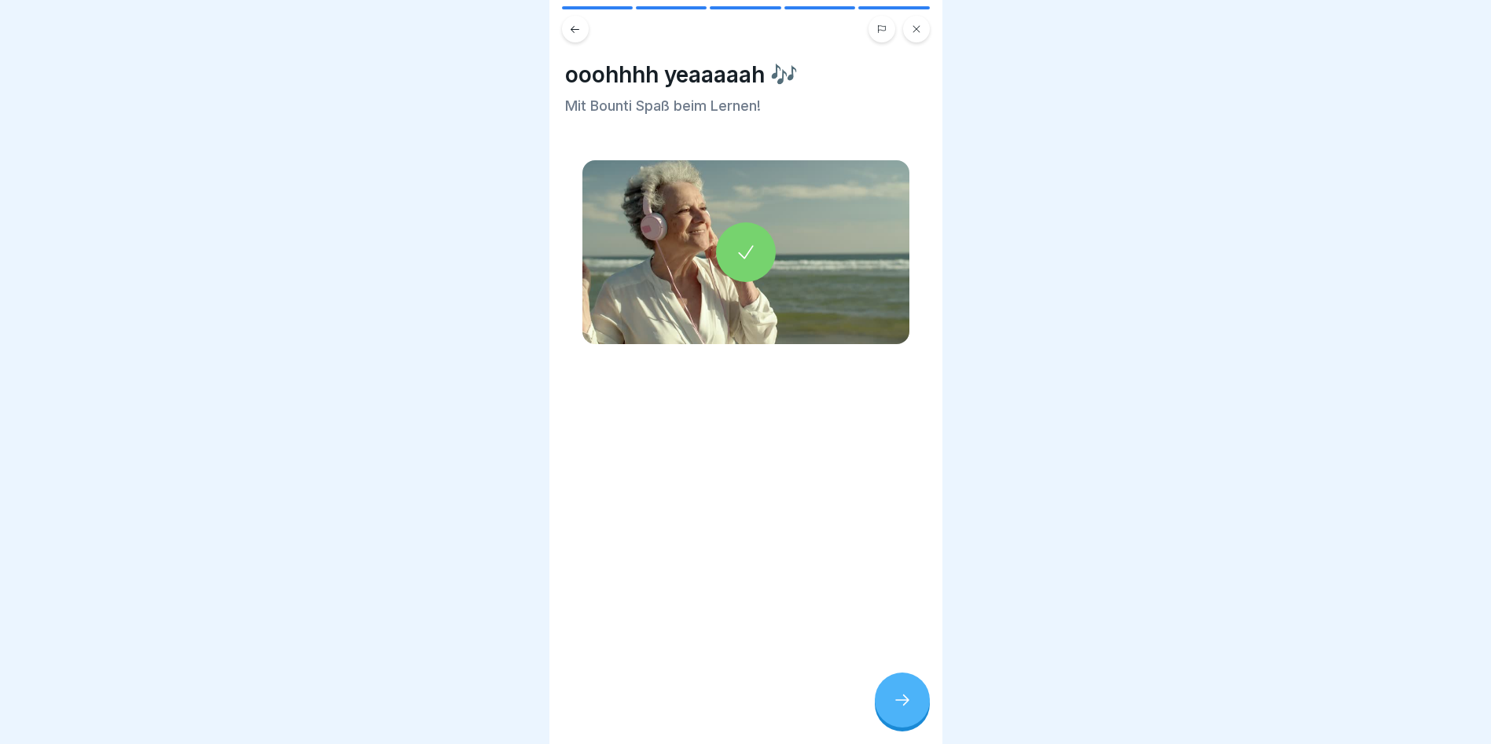
click at [906, 706] on icon at bounding box center [902, 700] width 19 height 19
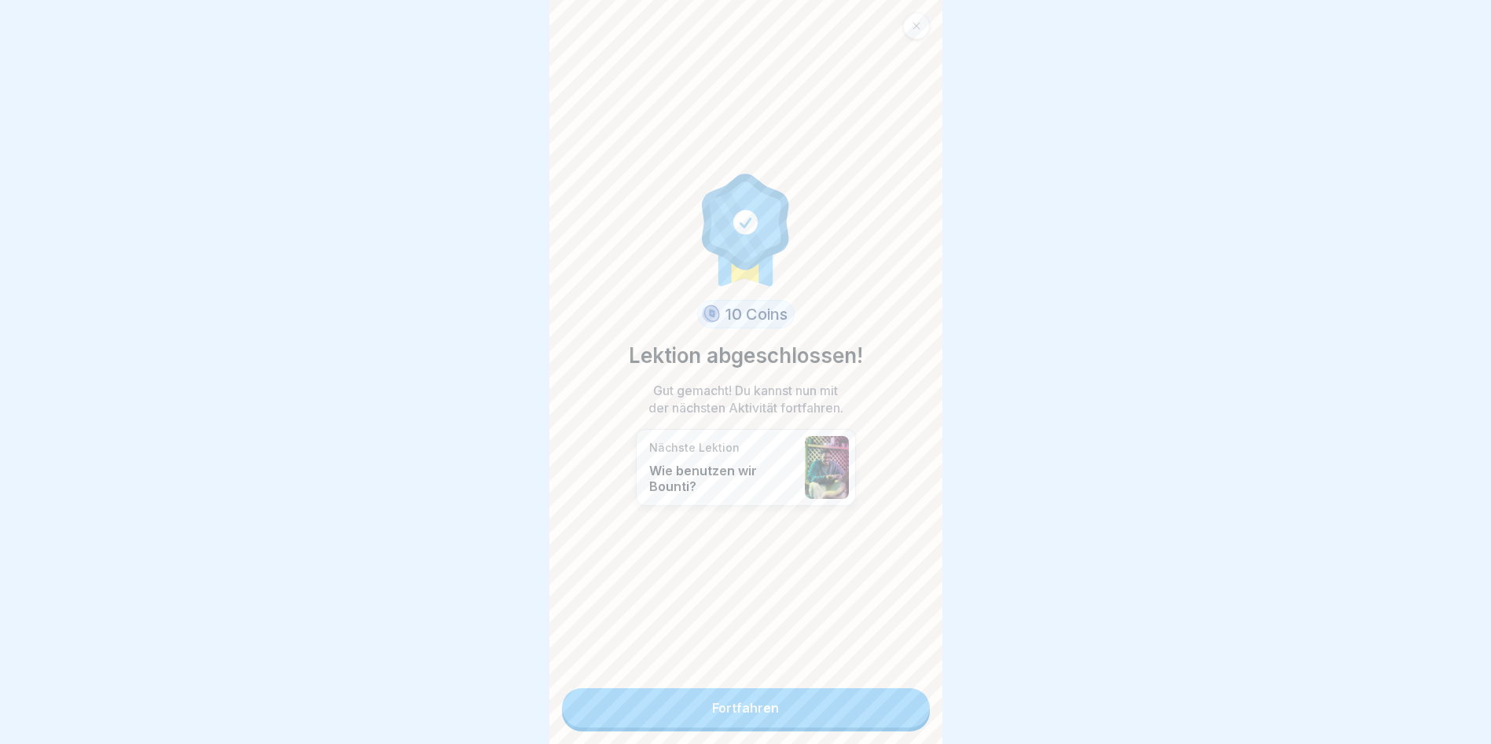
click at [752, 700] on link "Fortfahren" at bounding box center [746, 707] width 368 height 39
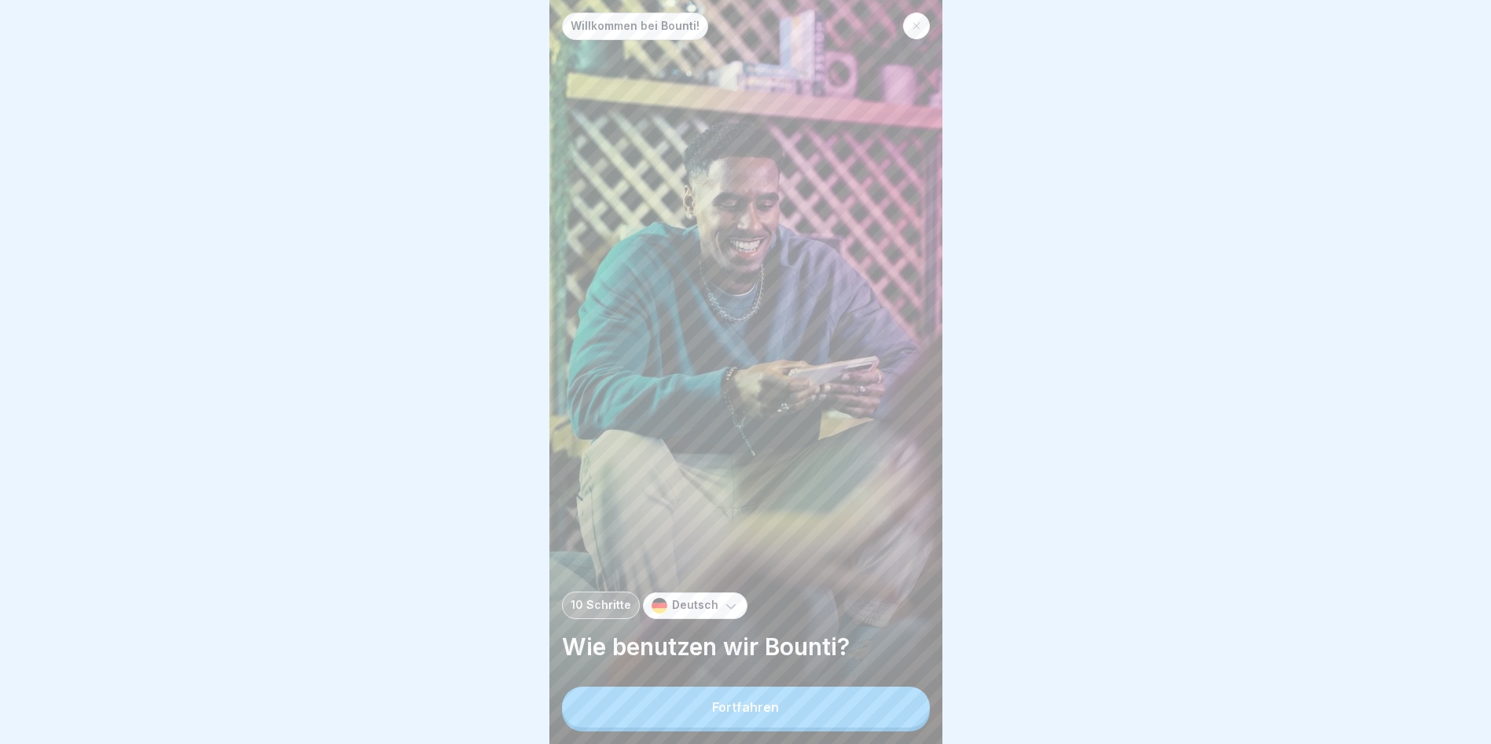
click at [747, 714] on div "Fortfahren" at bounding box center [745, 707] width 67 height 14
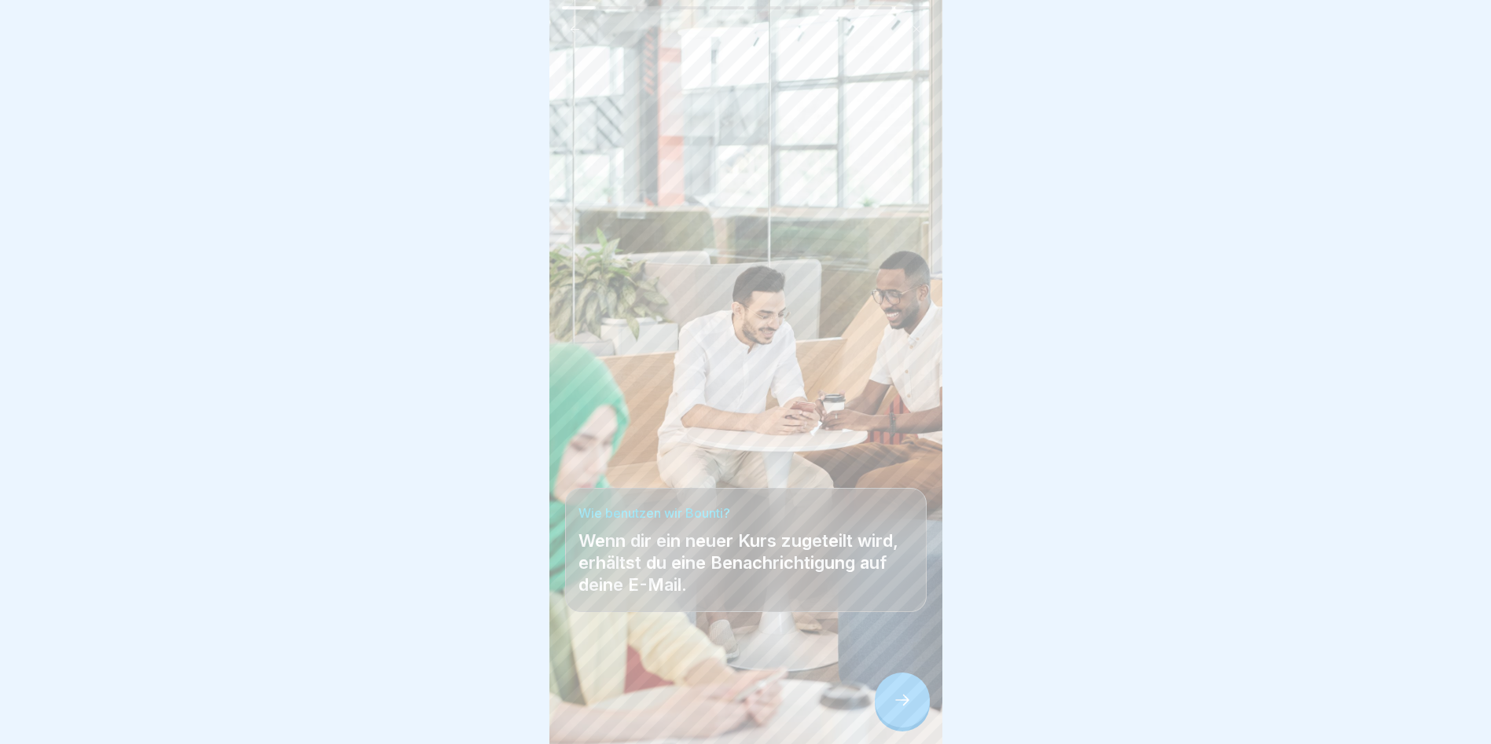
click at [894, 708] on icon at bounding box center [902, 700] width 19 height 19
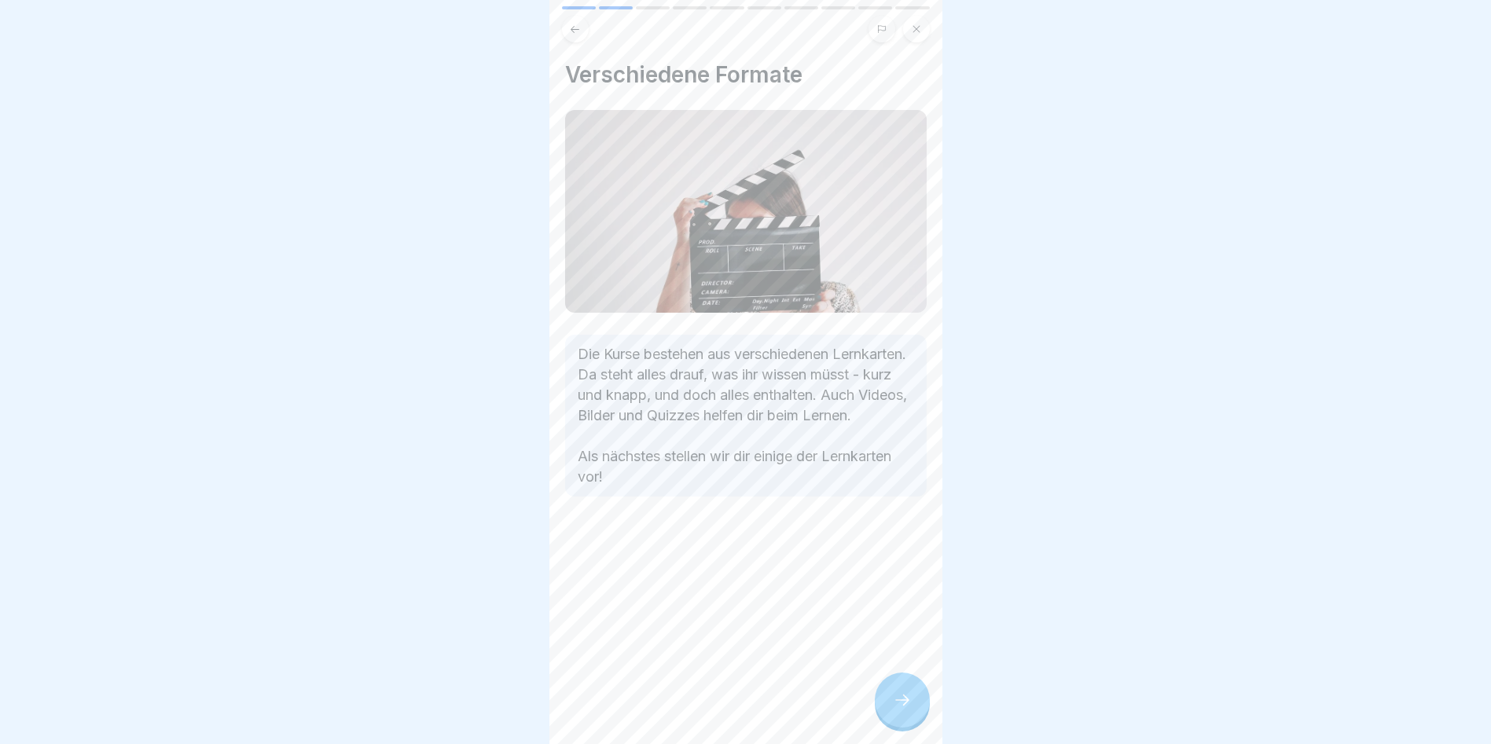
click at [894, 708] on icon at bounding box center [902, 700] width 19 height 19
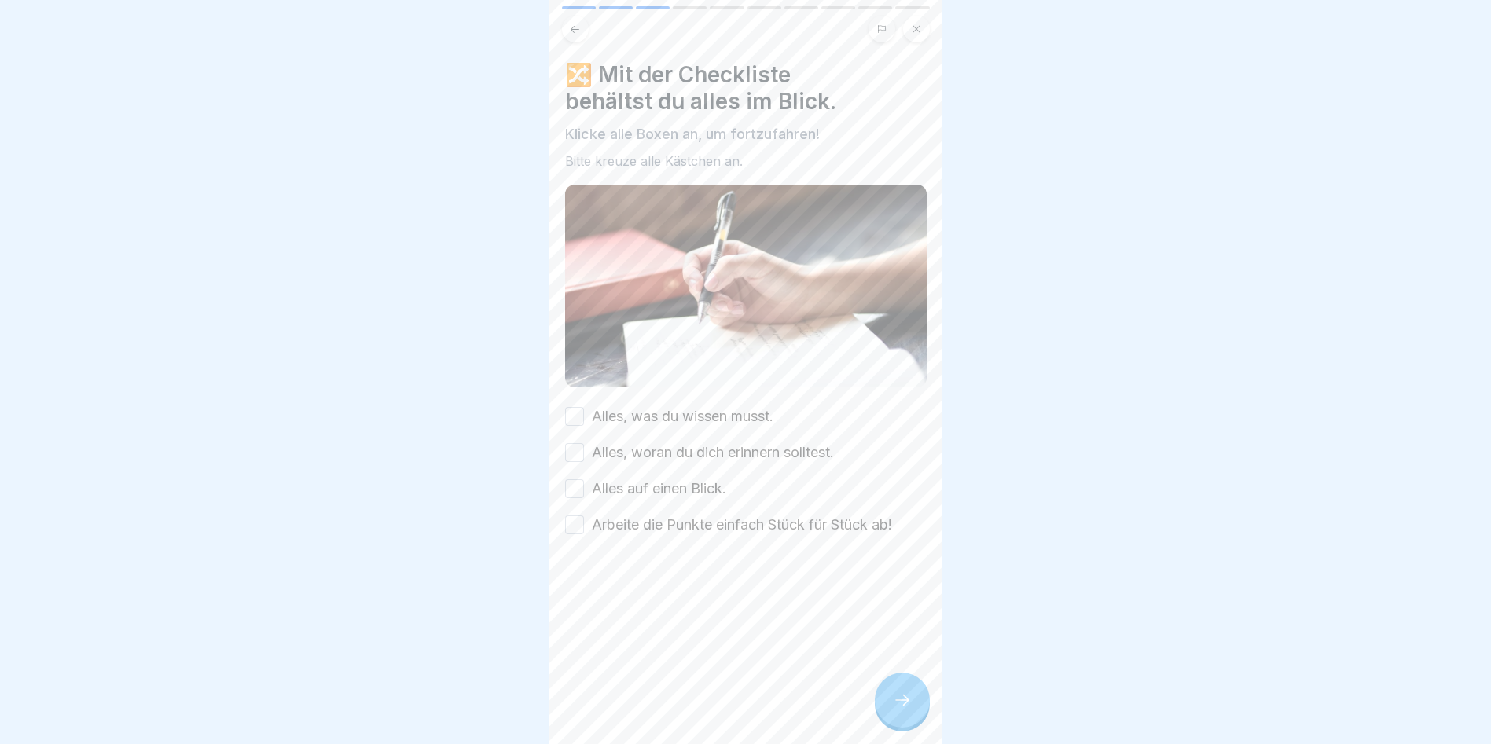
click at [894, 708] on icon at bounding box center [902, 700] width 19 height 19
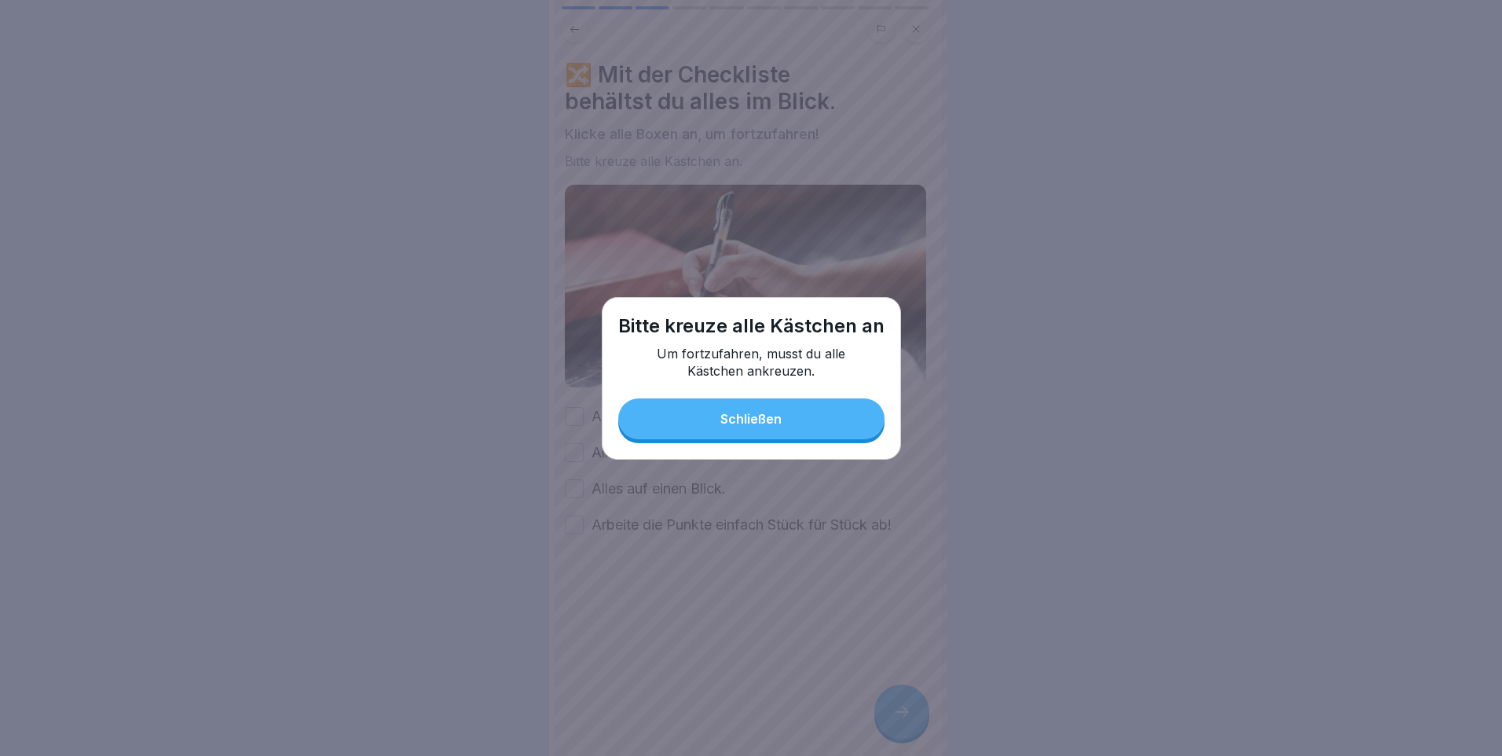
click at [774, 426] on div "Schließen" at bounding box center [751, 419] width 61 height 14
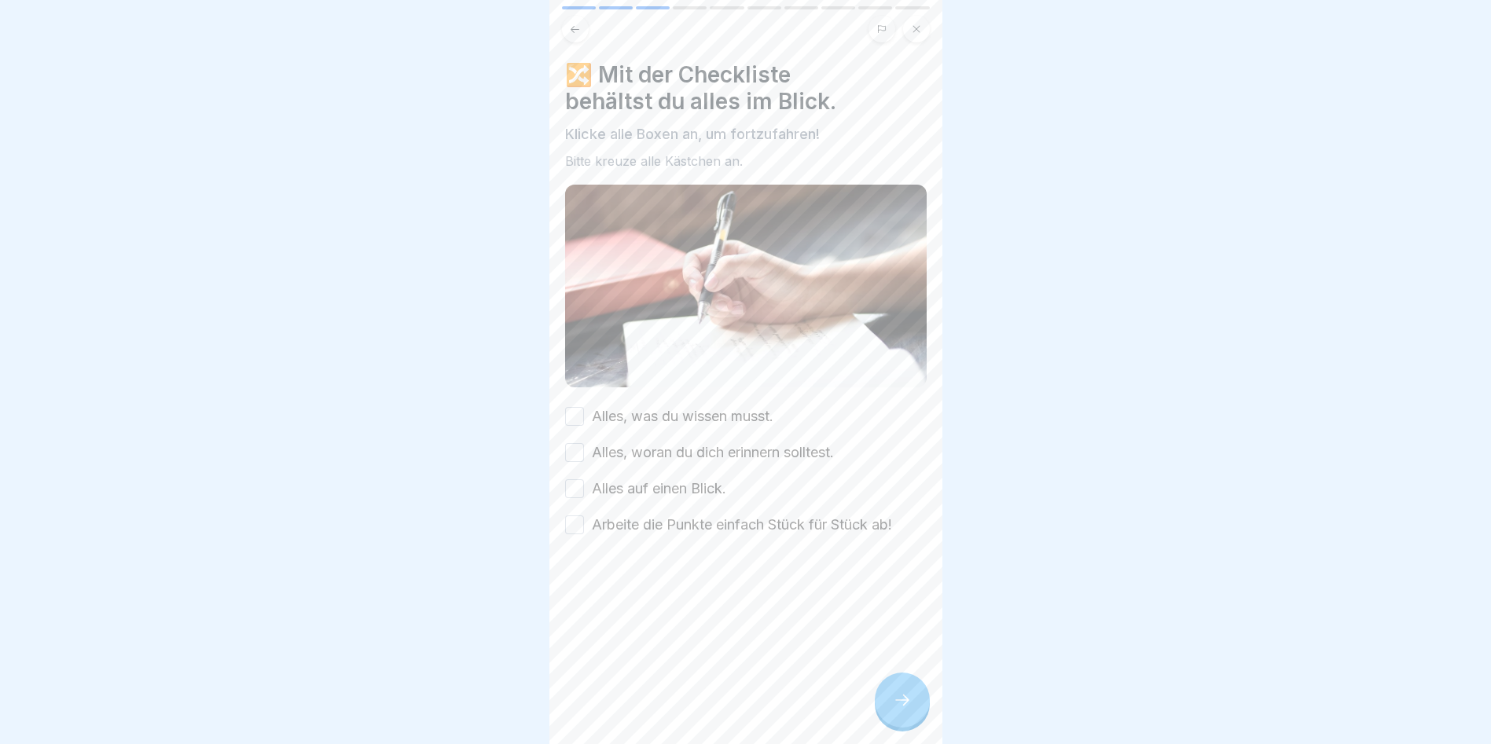
click at [683, 413] on label "Alles, was du wissen musst." at bounding box center [683, 416] width 182 height 20
click at [584, 413] on button "Alles, was du wissen musst." at bounding box center [574, 416] width 19 height 19
click at [681, 442] on label "Alles, woran du dich erinnern solltest." at bounding box center [713, 452] width 242 height 20
click at [584, 443] on button "Alles, woran du dich erinnern solltest." at bounding box center [574, 452] width 19 height 19
click at [677, 486] on label "Alles auf einen Blick." at bounding box center [659, 489] width 134 height 20
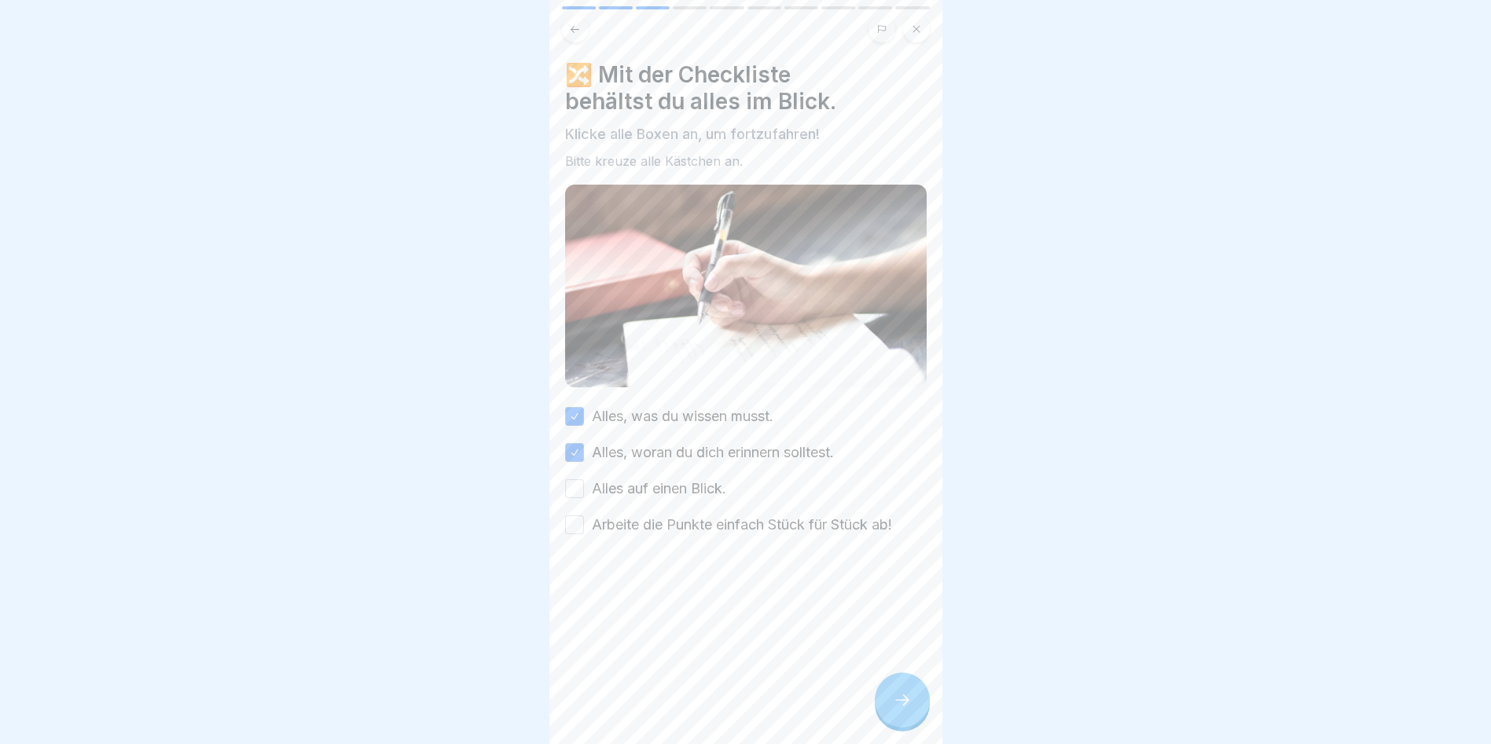
click at [584, 486] on button "Alles auf einen Blick." at bounding box center [574, 488] width 19 height 19
click at [683, 519] on label "Arbeite die Punkte einfach Stück für Stück ab!" at bounding box center [742, 525] width 300 height 20
click at [584, 519] on button "Arbeite die Punkte einfach Stück für Stück ab!" at bounding box center [574, 524] width 19 height 19
click at [900, 722] on div at bounding box center [902, 700] width 55 height 55
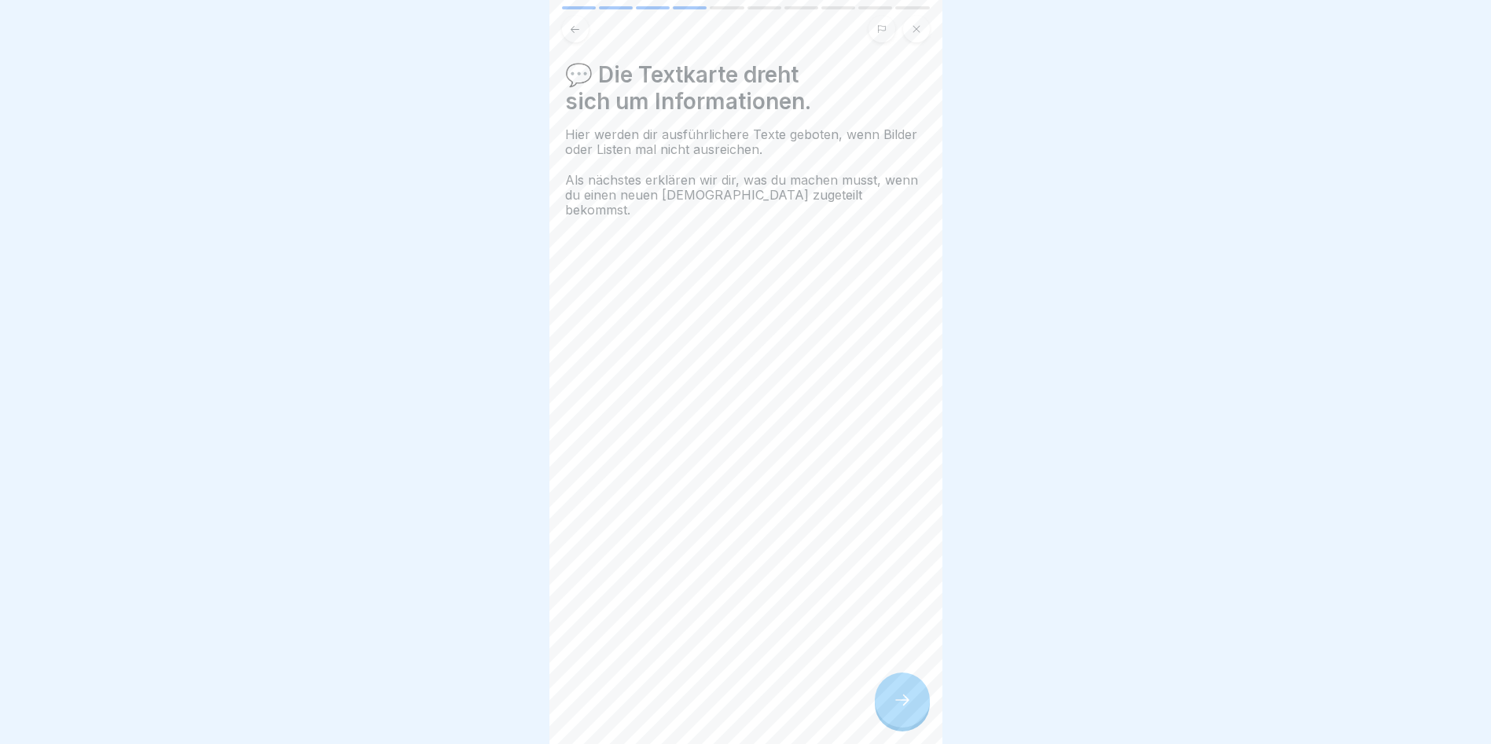
click at [904, 706] on icon at bounding box center [902, 700] width 19 height 19
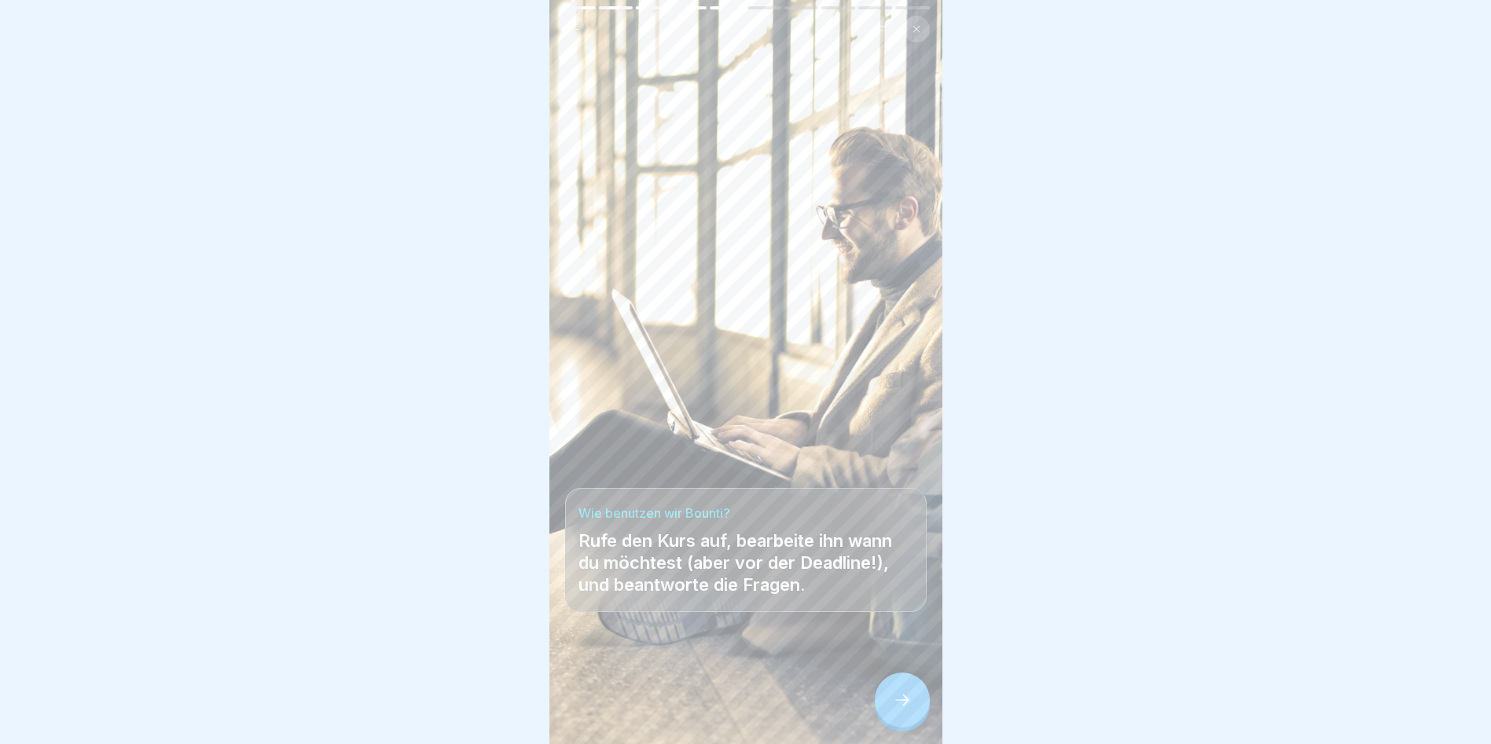
click at [904, 706] on icon at bounding box center [902, 700] width 19 height 19
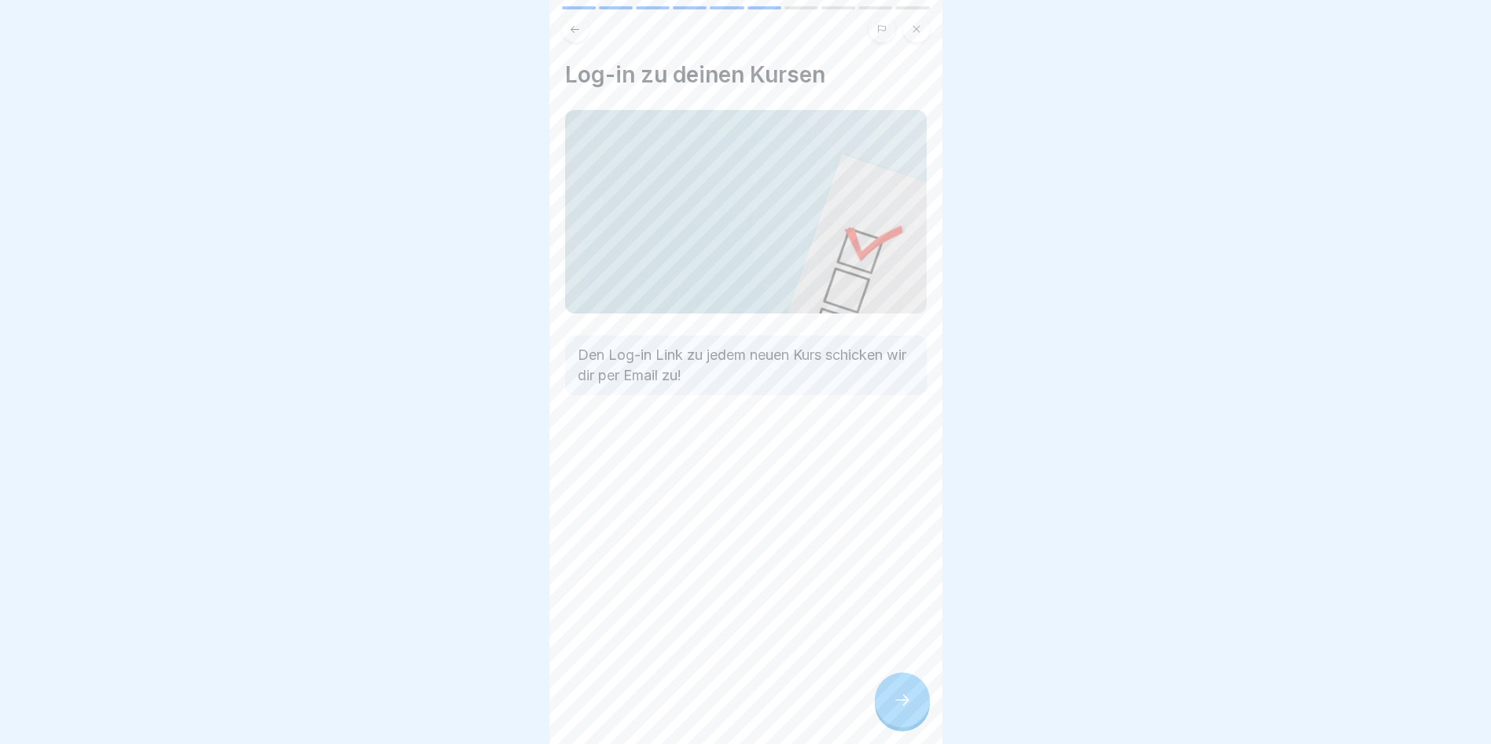
click at [902, 705] on icon at bounding box center [902, 700] width 19 height 19
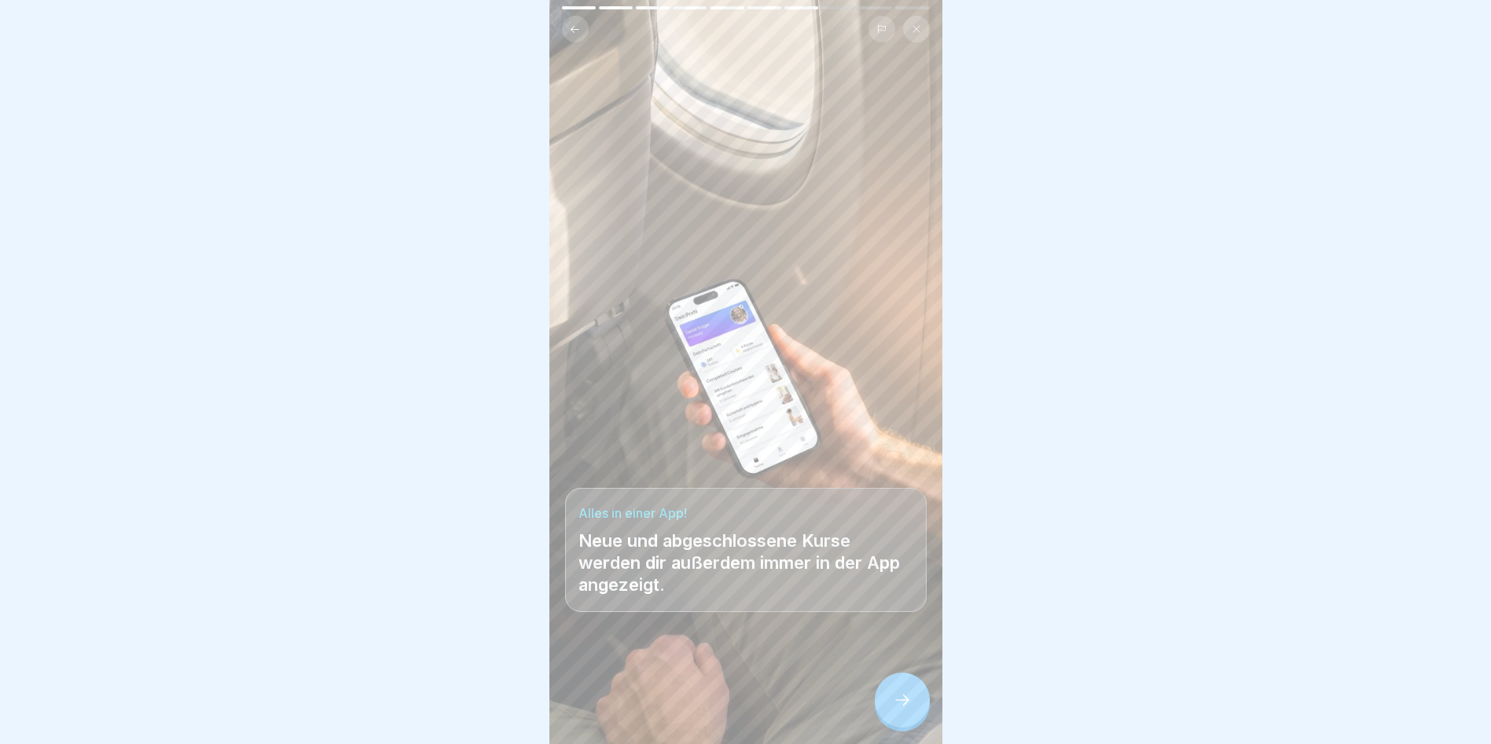
click at [902, 705] on icon at bounding box center [902, 700] width 19 height 19
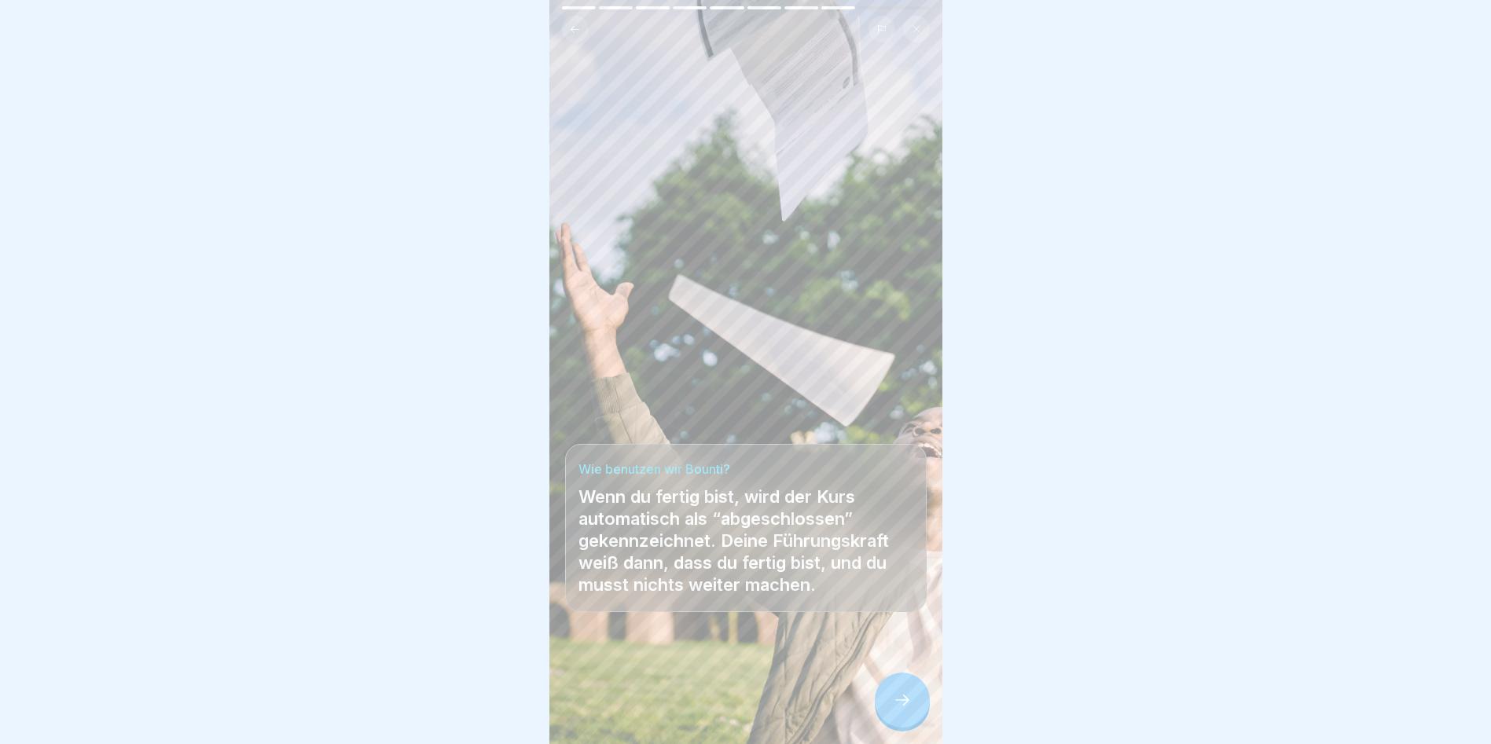
click at [902, 705] on icon at bounding box center [902, 700] width 19 height 19
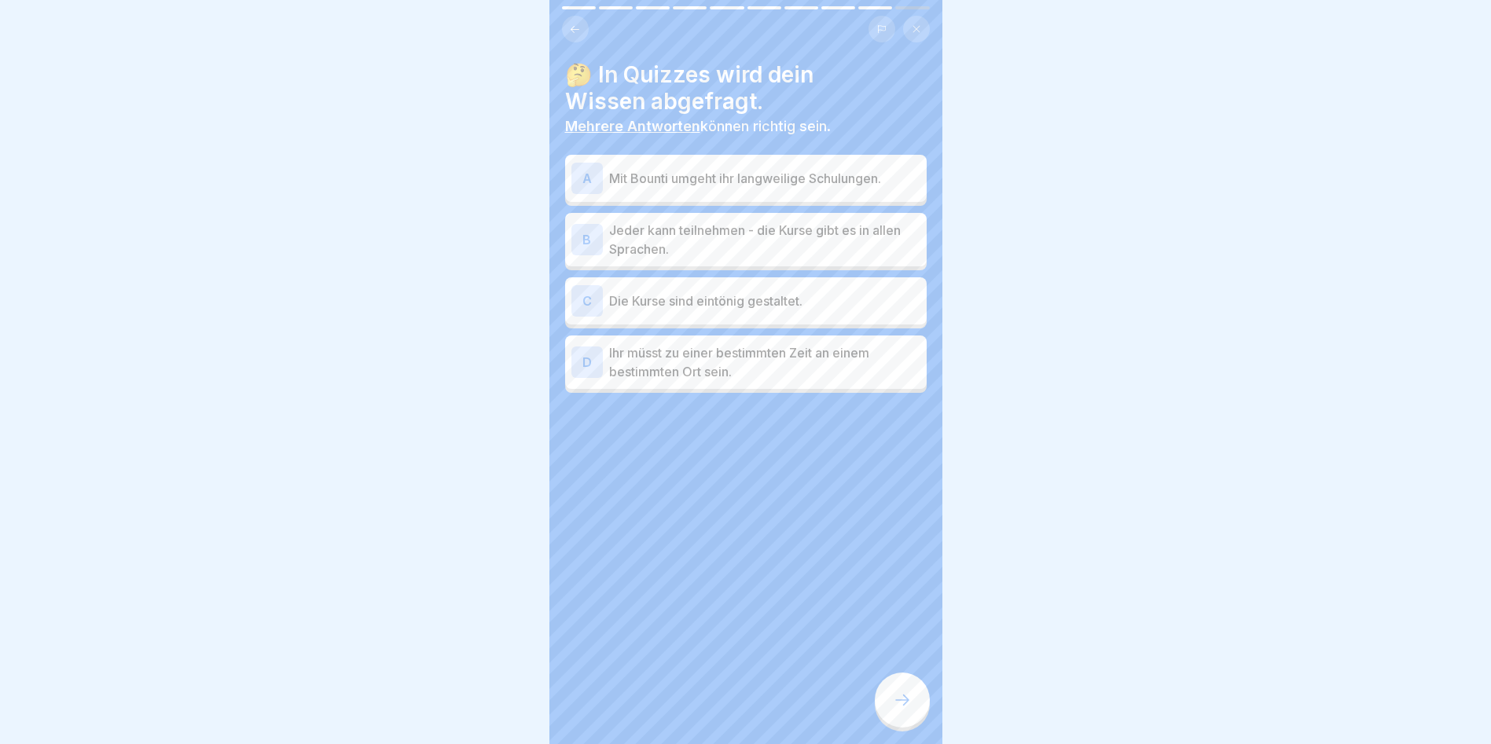
click at [724, 181] on p "Mit Bounti umgeht ihr langweilige Schulungen." at bounding box center [764, 178] width 311 height 19
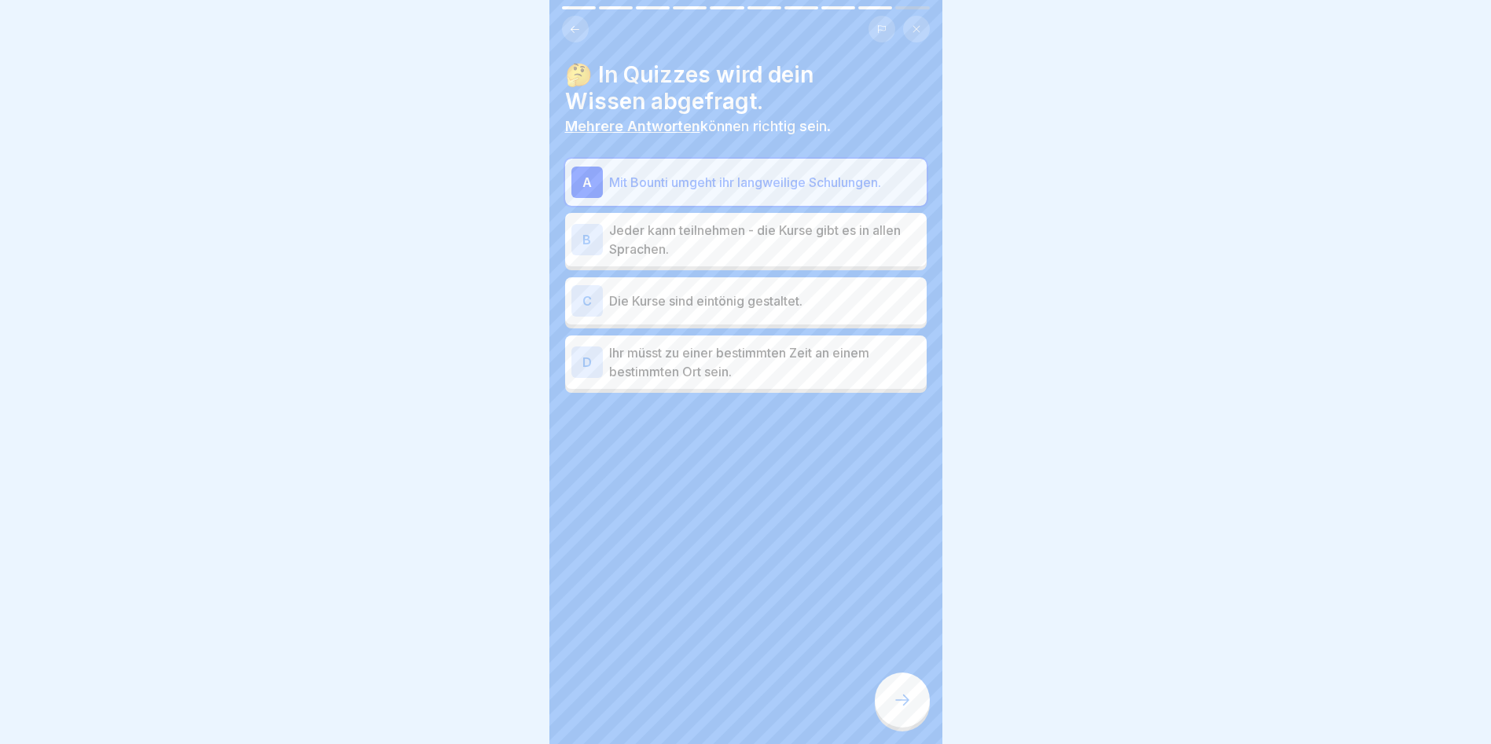
click at [704, 251] on p "Jeder kann teilnehmen - die Kurse gibt es in allen Sprachen." at bounding box center [764, 240] width 311 height 38
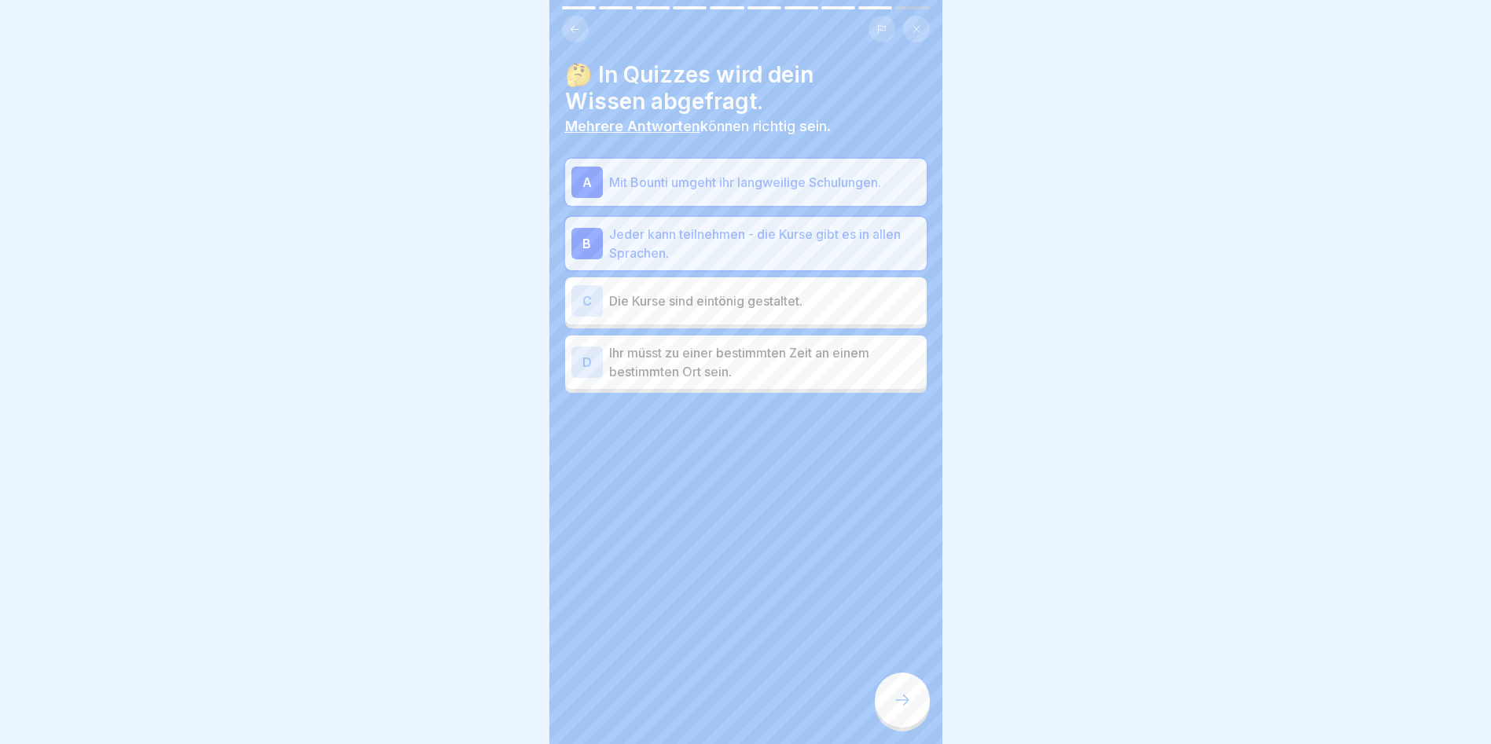
click at [896, 697] on div at bounding box center [902, 700] width 55 height 55
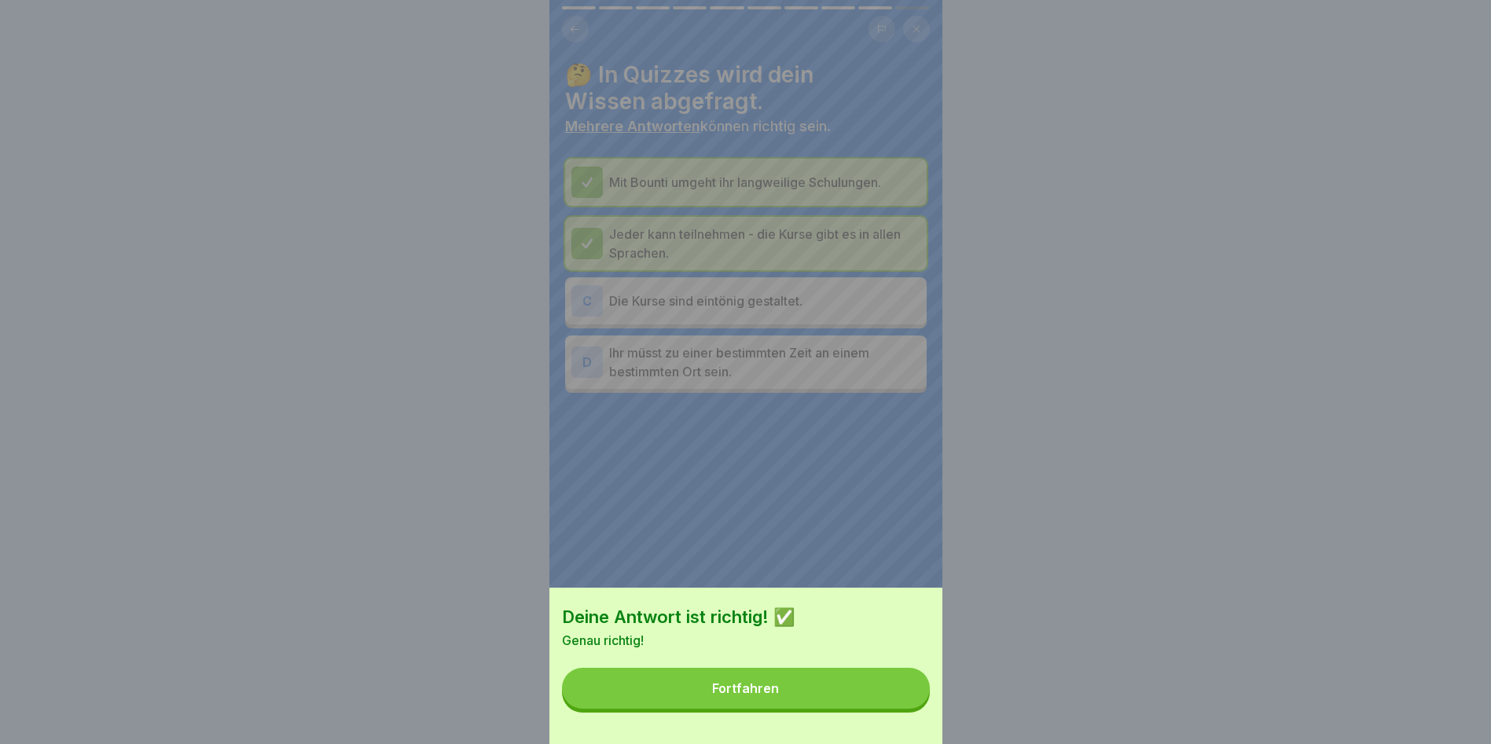
click at [746, 695] on div "Fortfahren" at bounding box center [745, 688] width 67 height 14
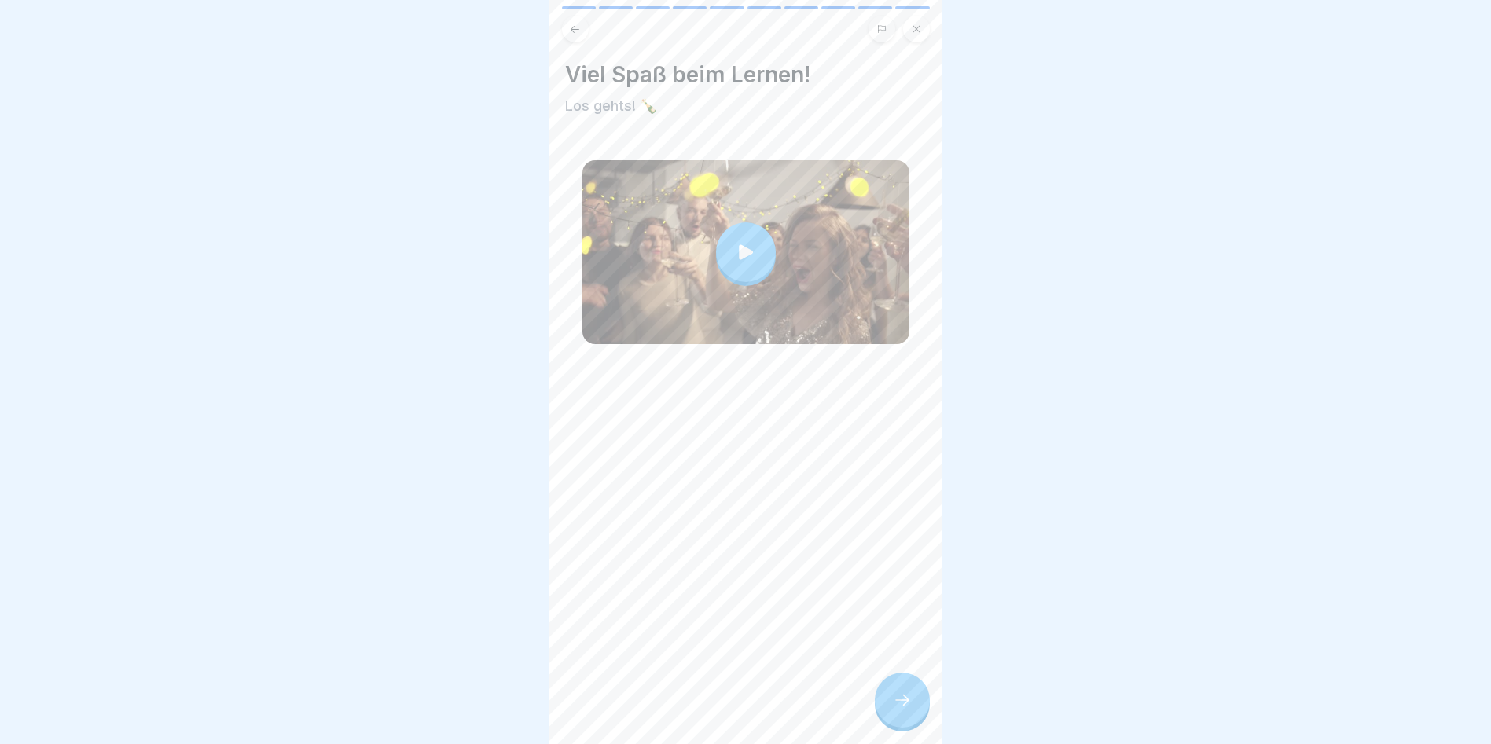
click at [903, 706] on icon at bounding box center [902, 700] width 19 height 19
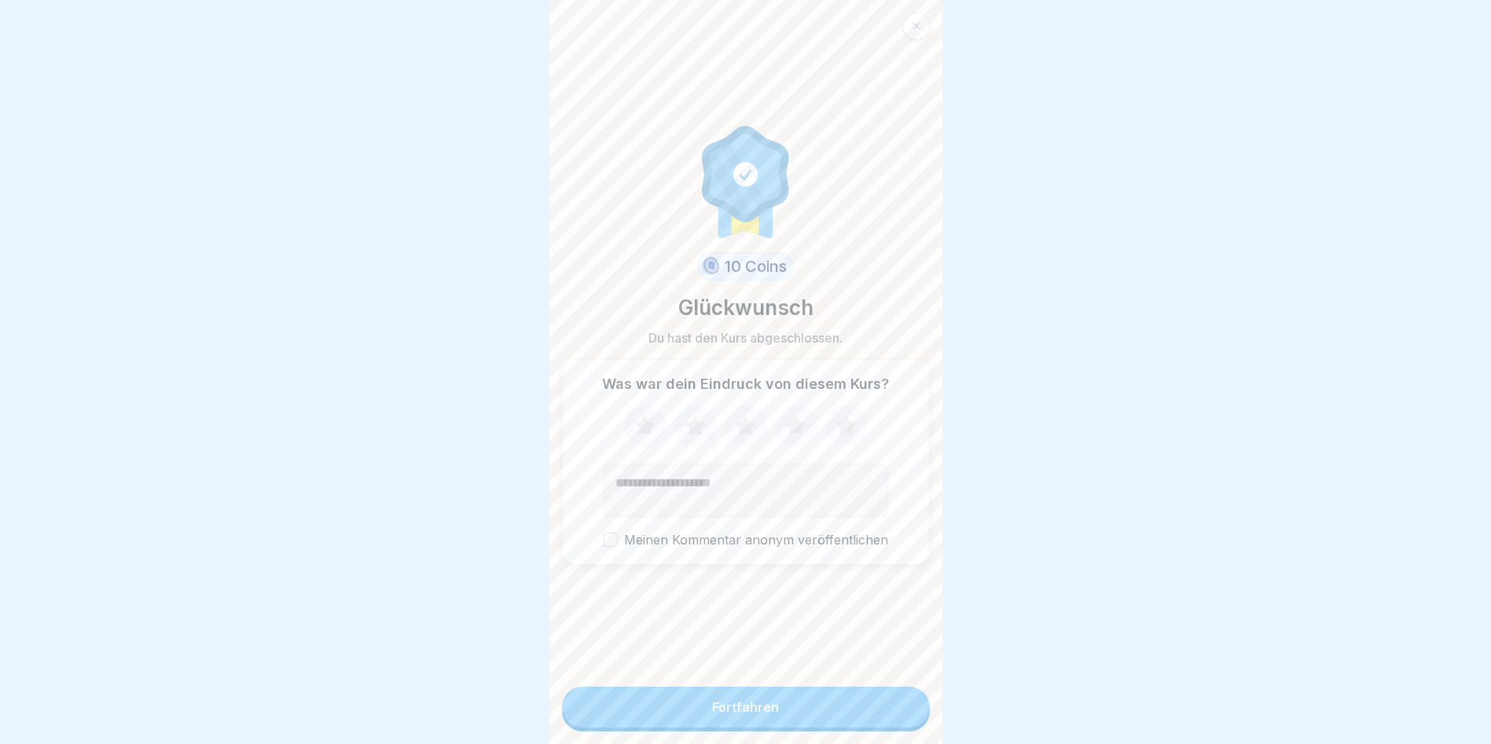
click at [752, 437] on icon at bounding box center [746, 426] width 42 height 41
click at [794, 433] on icon at bounding box center [795, 426] width 20 height 20
click at [776, 722] on button "Fortfahren" at bounding box center [746, 707] width 368 height 41
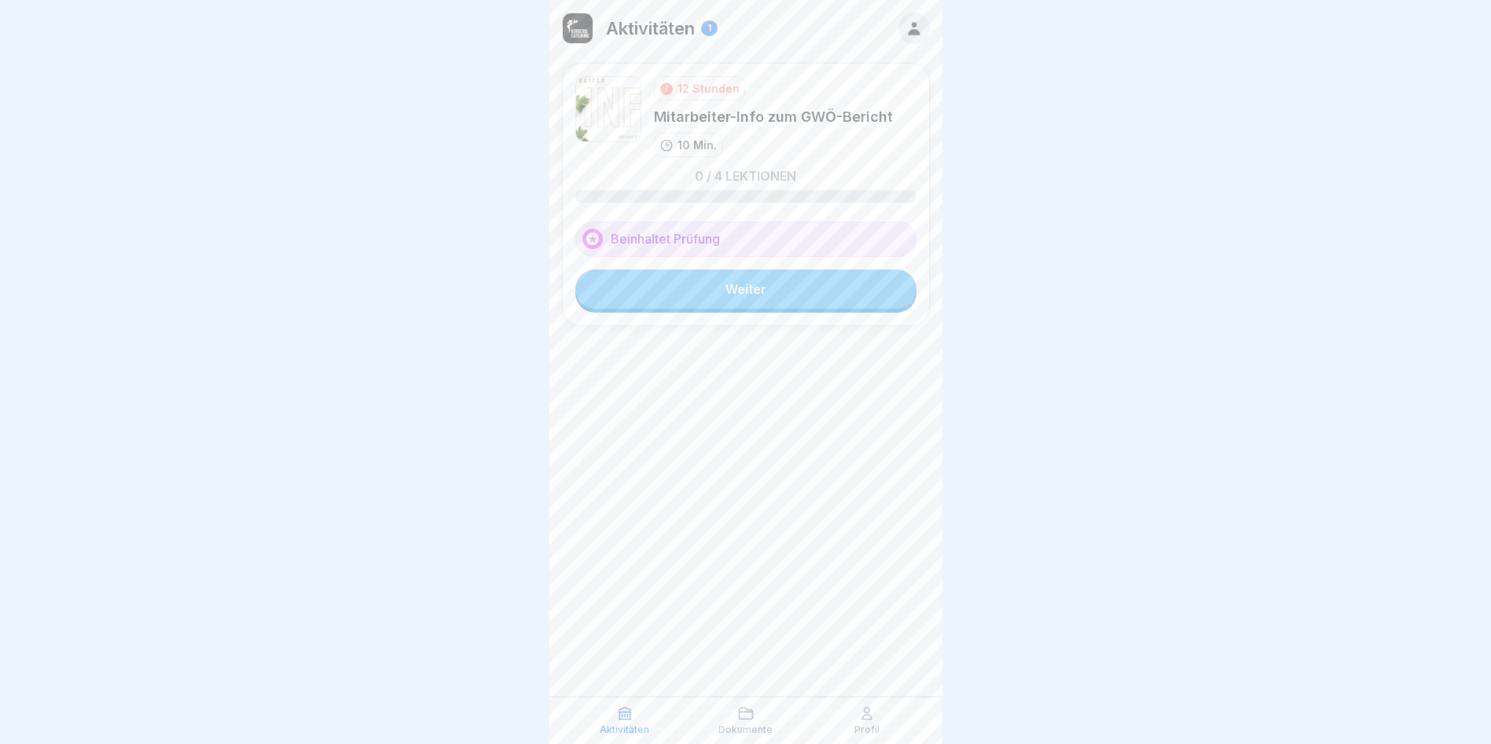
click at [761, 287] on link "Weiter" at bounding box center [745, 289] width 341 height 39
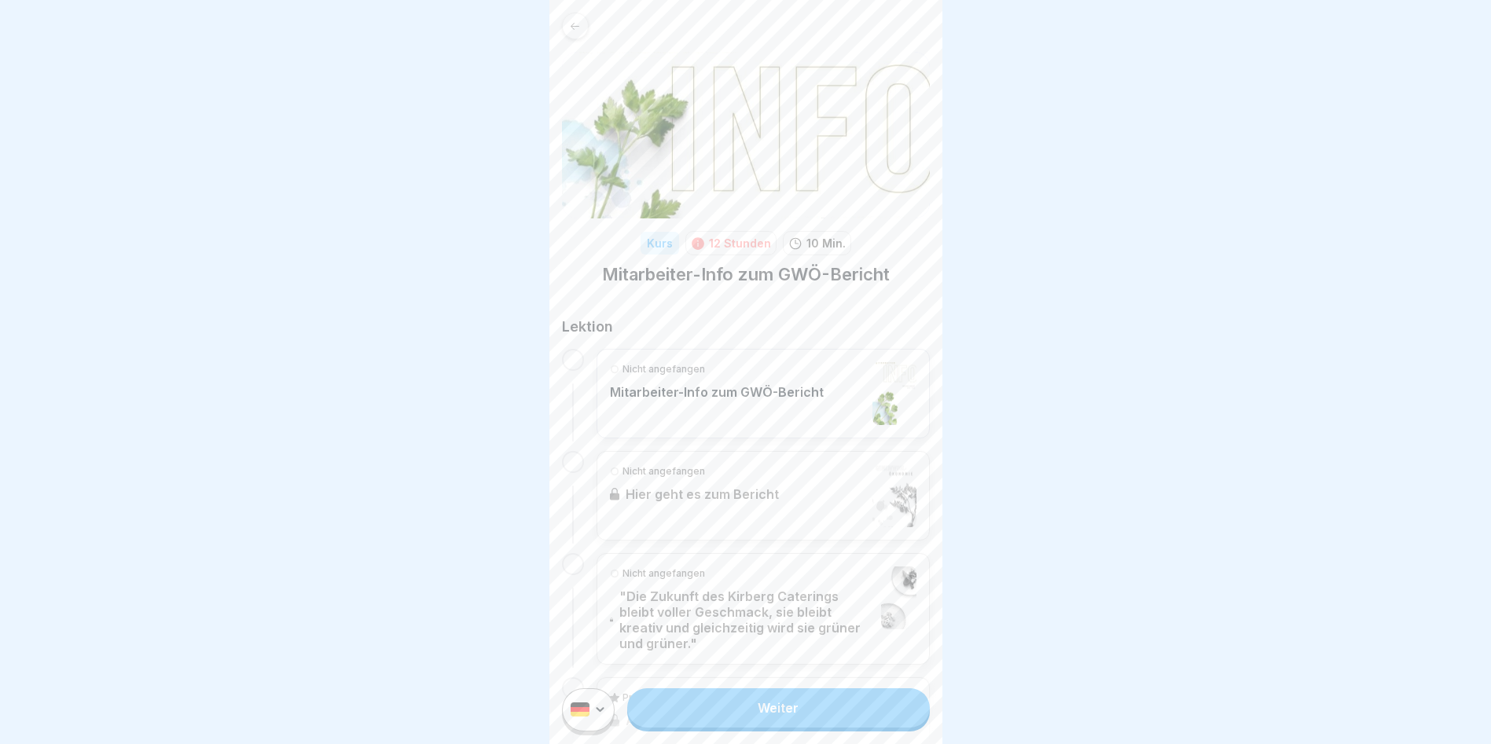
click at [759, 405] on div "Nicht angefangen Mitarbeiter-Info zum GWÖ-Bericht" at bounding box center [717, 393] width 214 height 63
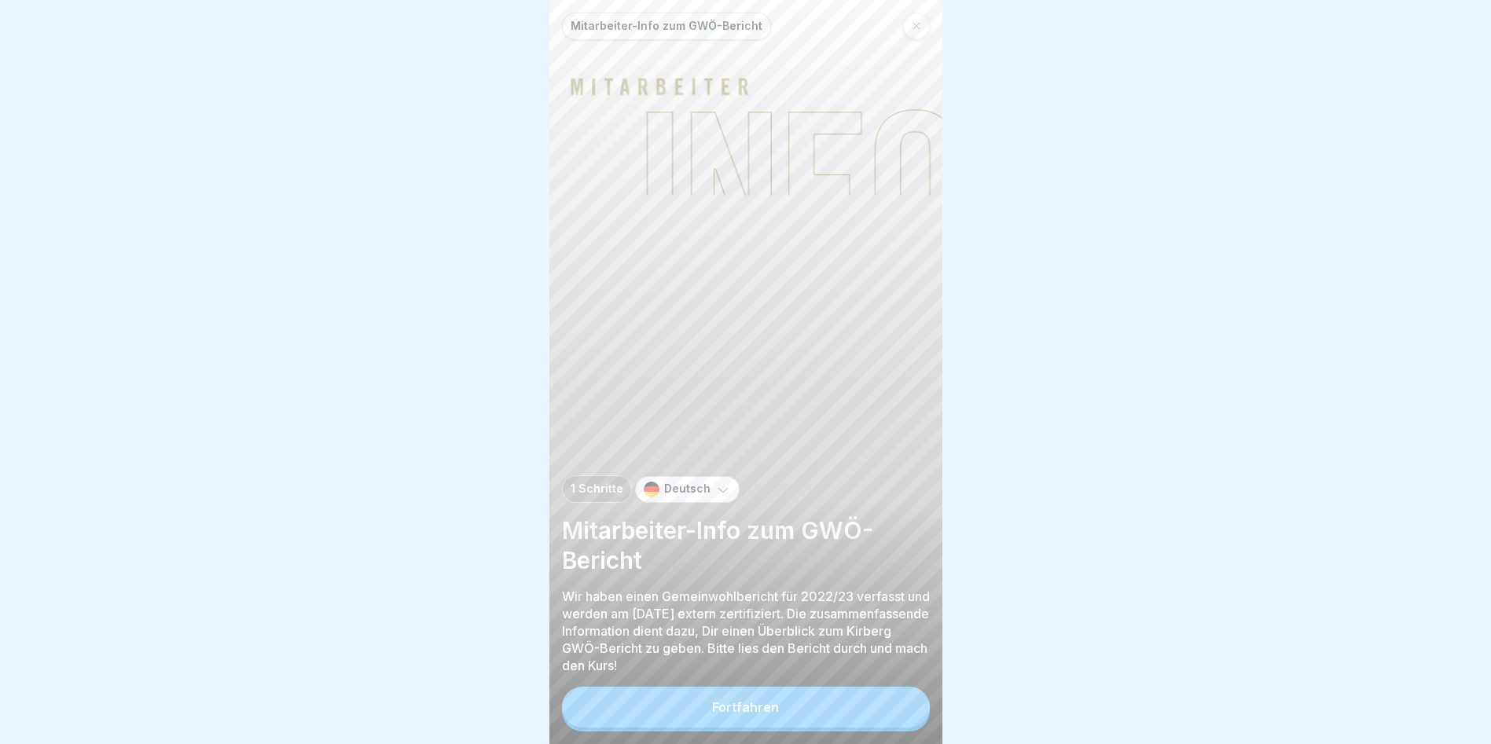
click at [763, 714] on div "Fortfahren" at bounding box center [745, 707] width 67 height 14
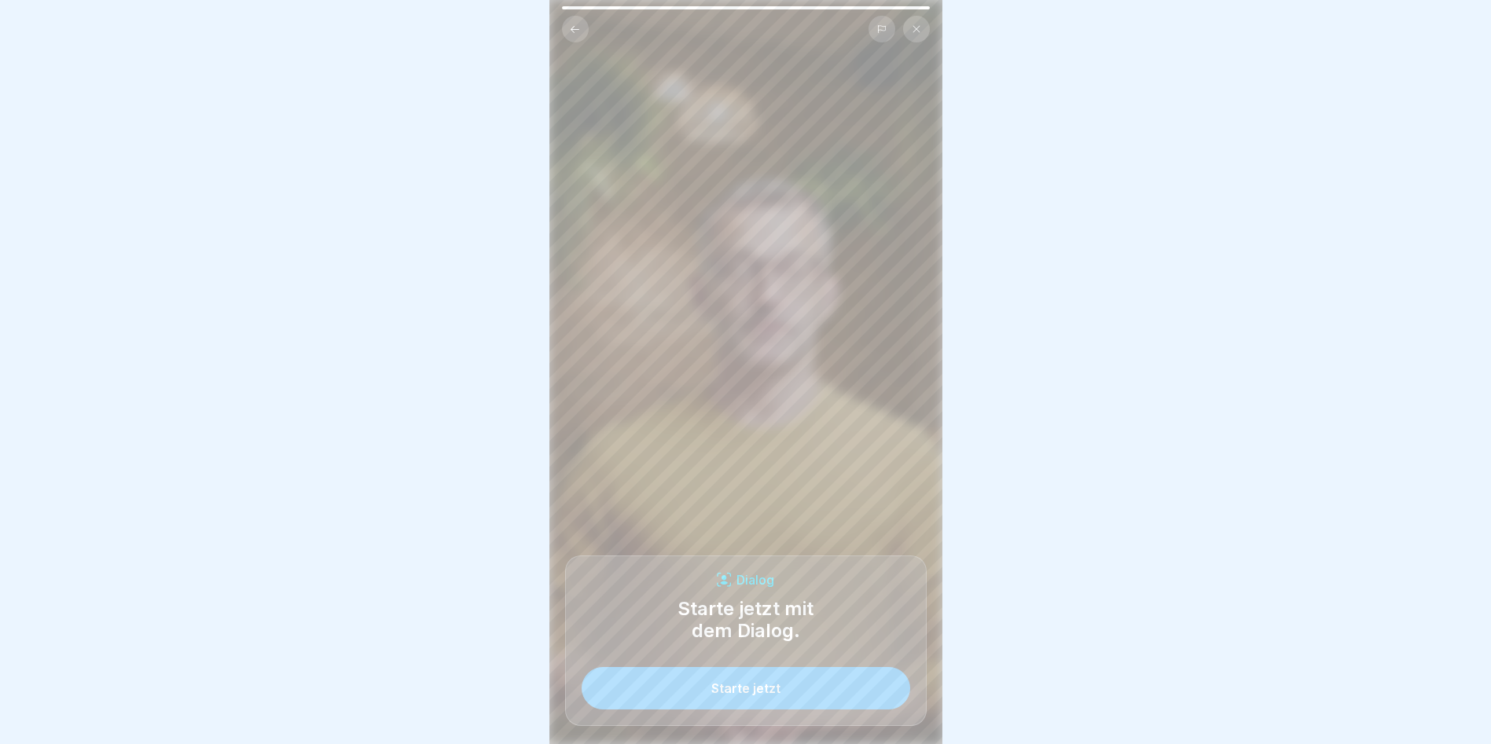
click at [740, 695] on div "Starte jetzt" at bounding box center [745, 688] width 69 height 14
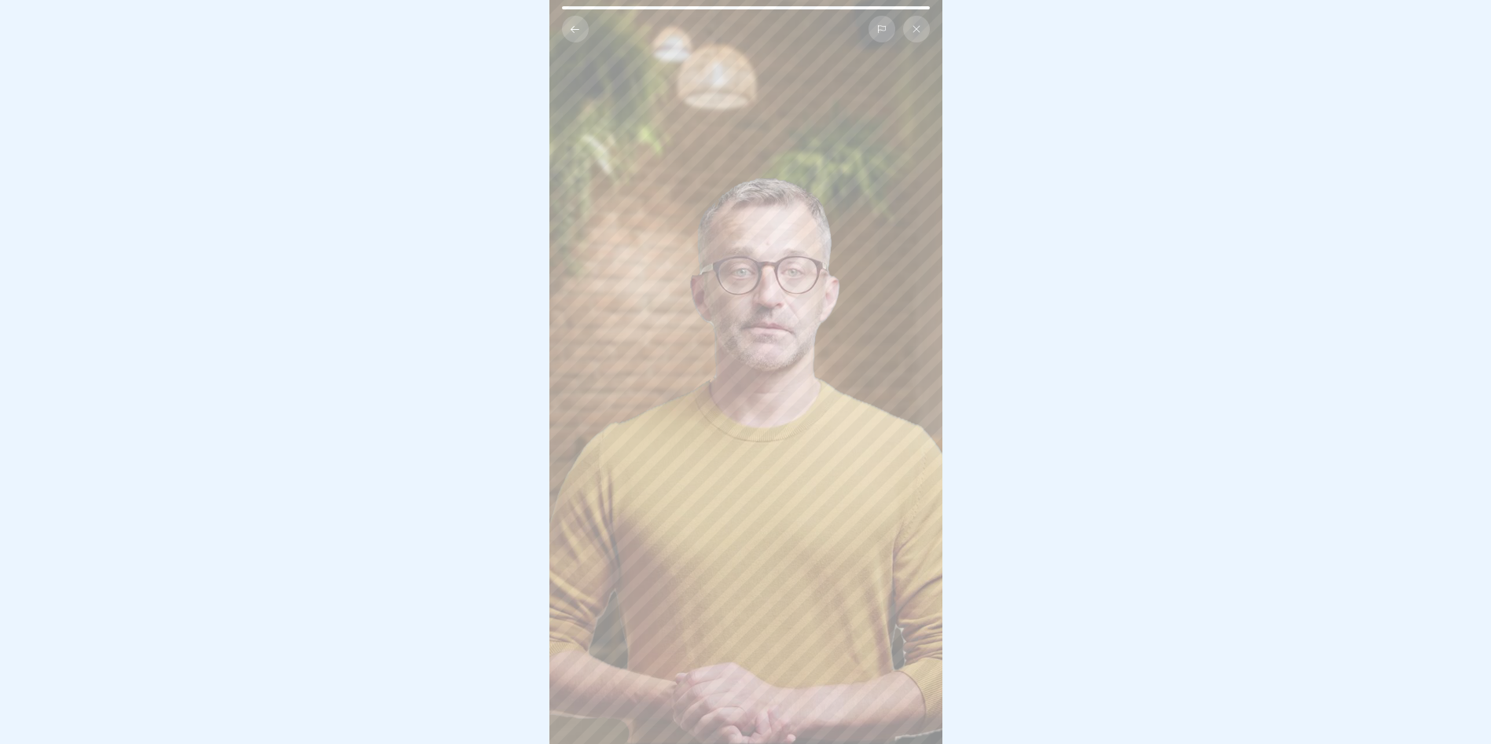
click at [786, 392] on video at bounding box center [745, 372] width 393 height 744
click at [776, 248] on video at bounding box center [745, 372] width 393 height 744
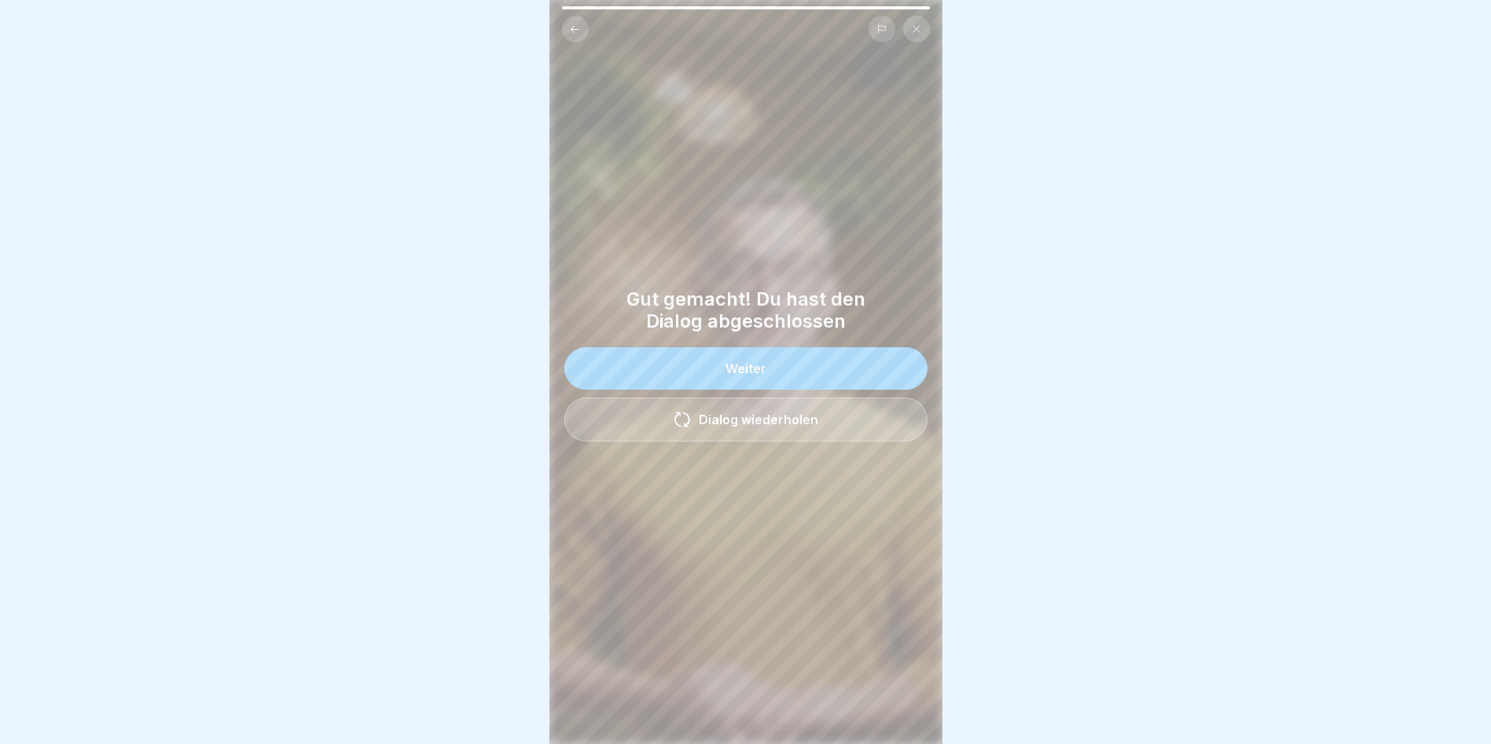
click at [736, 366] on button "Weiter" at bounding box center [745, 368] width 363 height 42
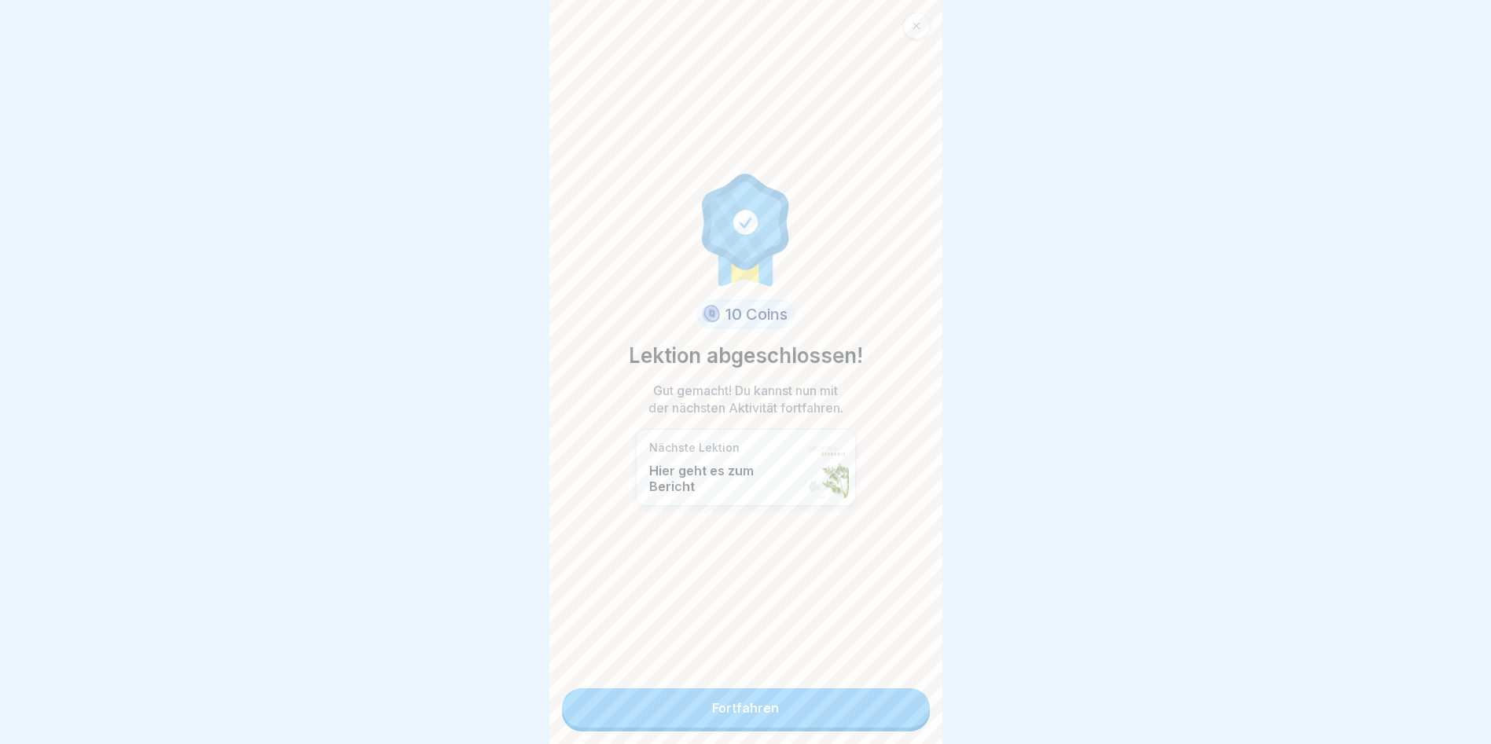
click at [739, 711] on link "Fortfahren" at bounding box center [746, 707] width 368 height 39
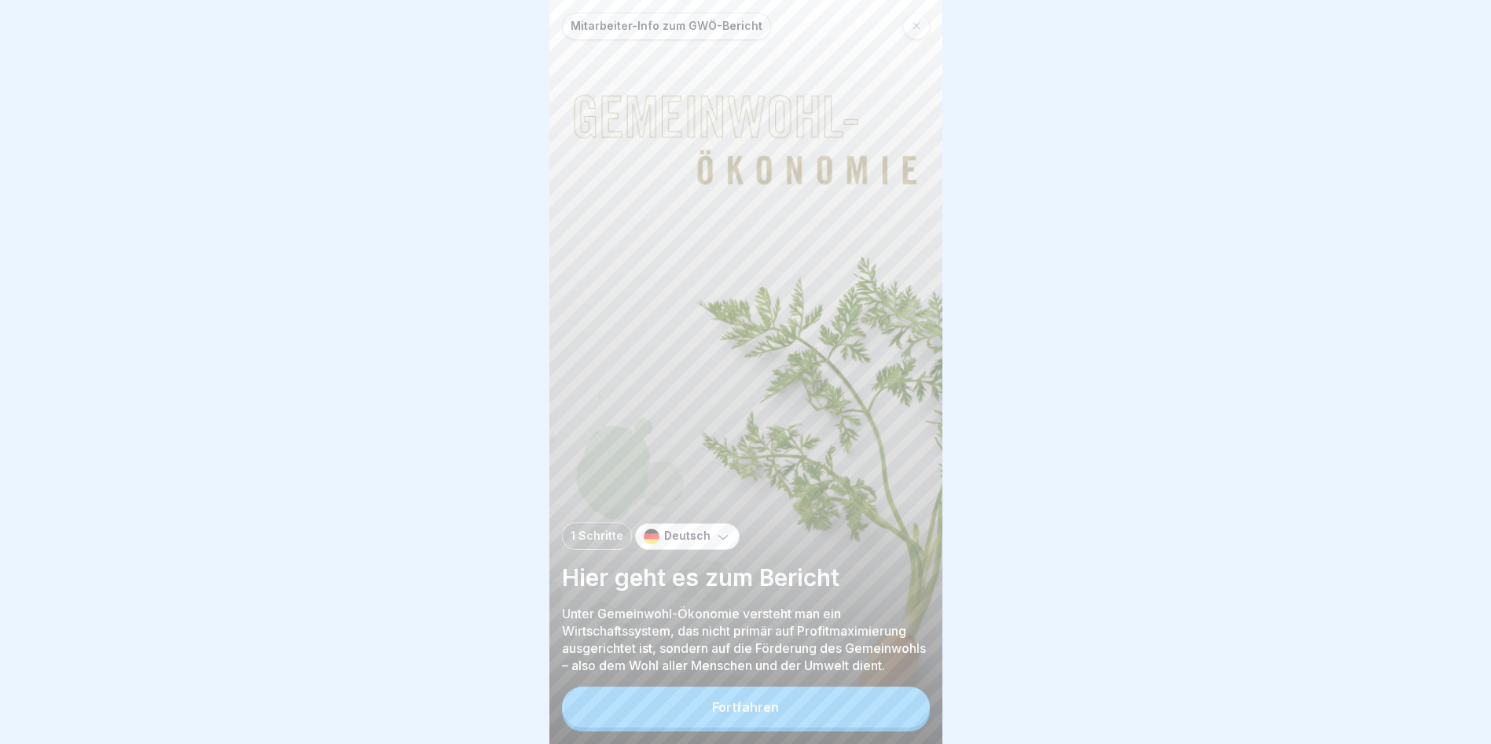
click at [763, 714] on div "Fortfahren" at bounding box center [745, 707] width 67 height 14
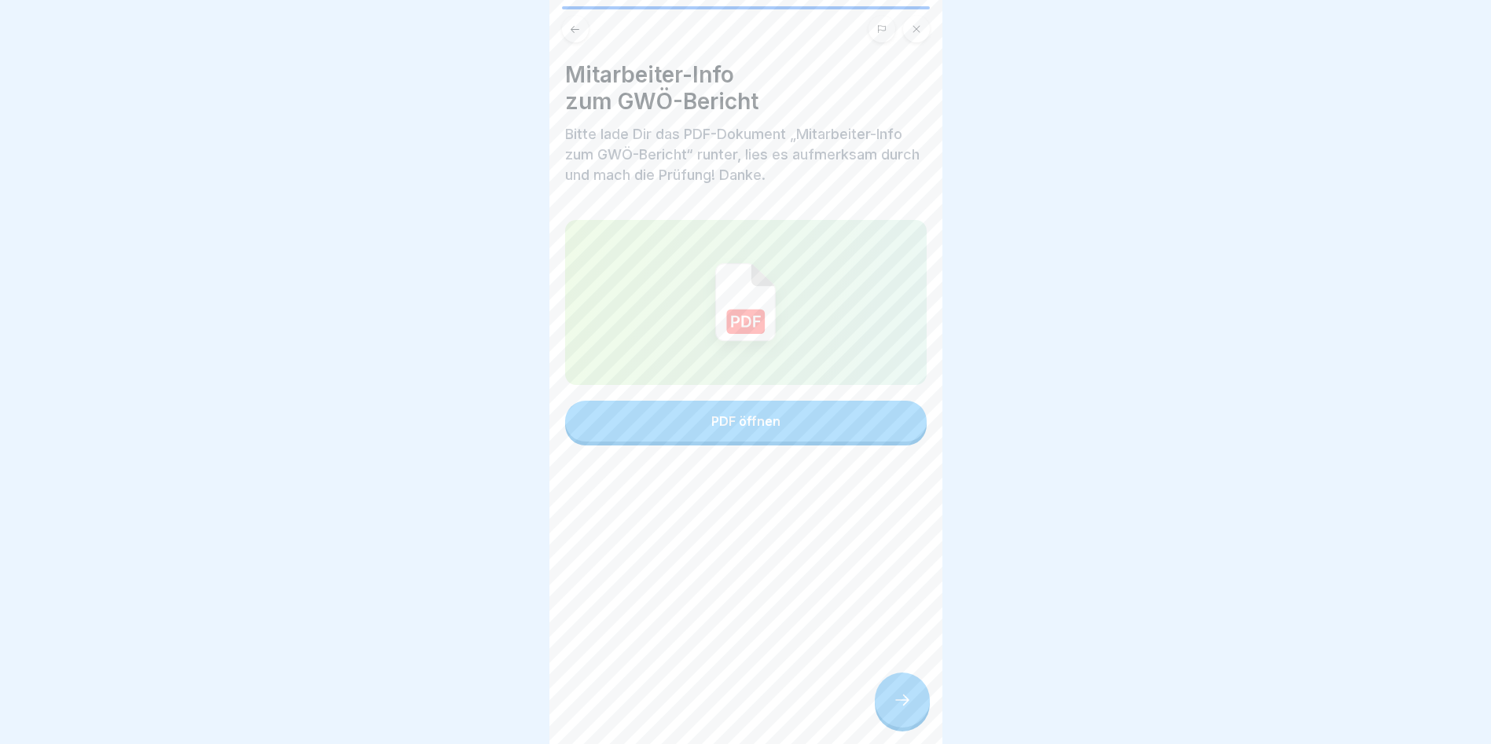
click at [735, 425] on div "PDF öffnen" at bounding box center [745, 421] width 69 height 14
click at [908, 710] on icon at bounding box center [902, 700] width 19 height 19
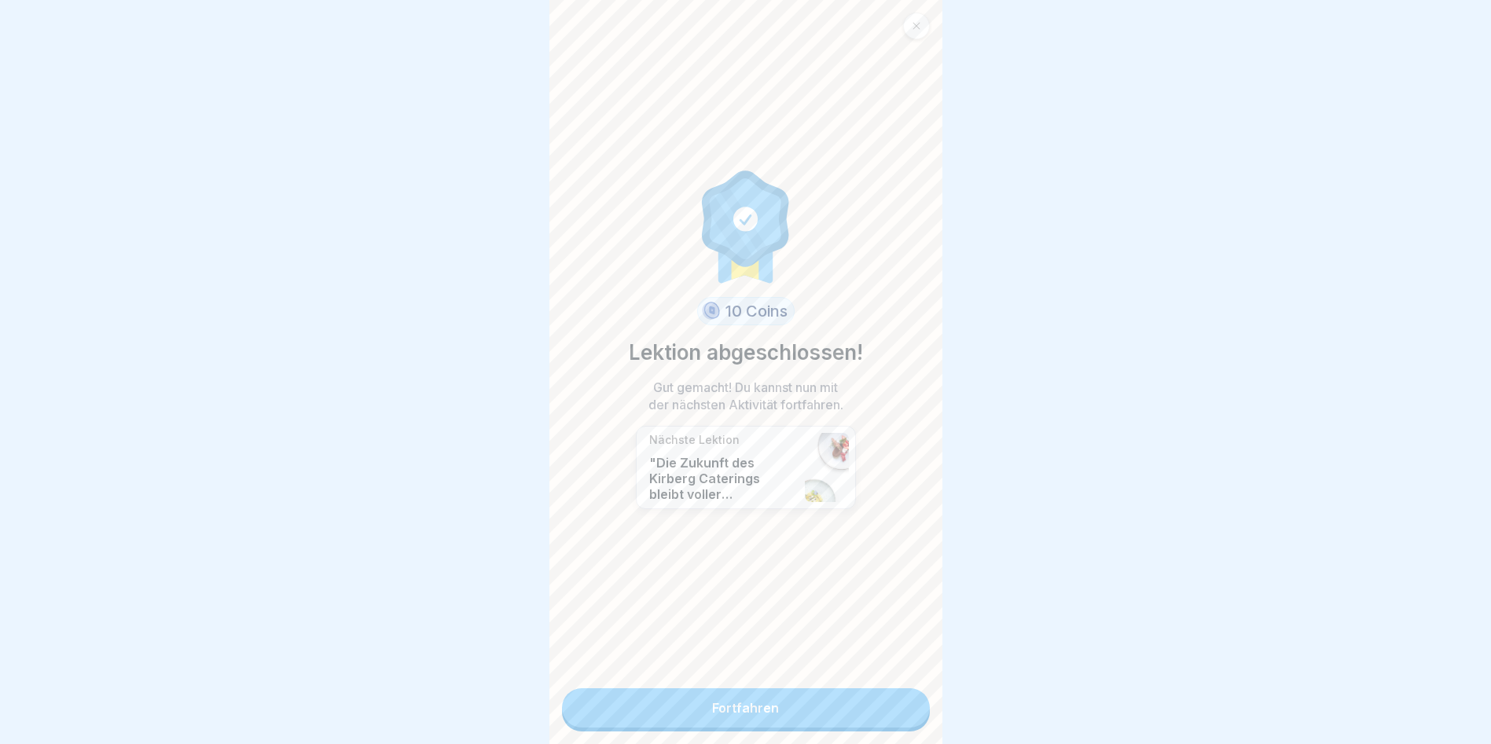
click at [748, 710] on link "Fortfahren" at bounding box center [746, 707] width 368 height 39
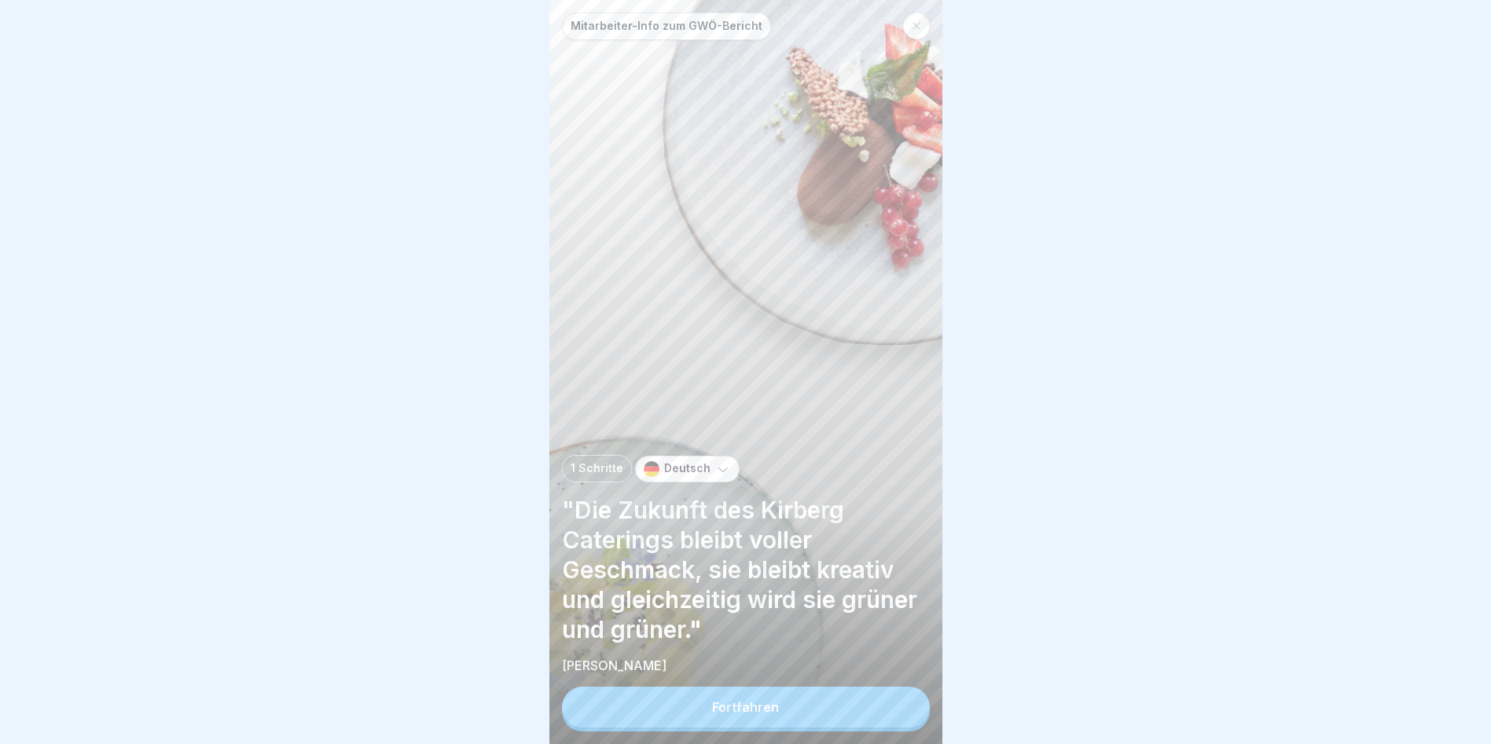
click at [752, 714] on div "Fortfahren" at bounding box center [745, 707] width 67 height 14
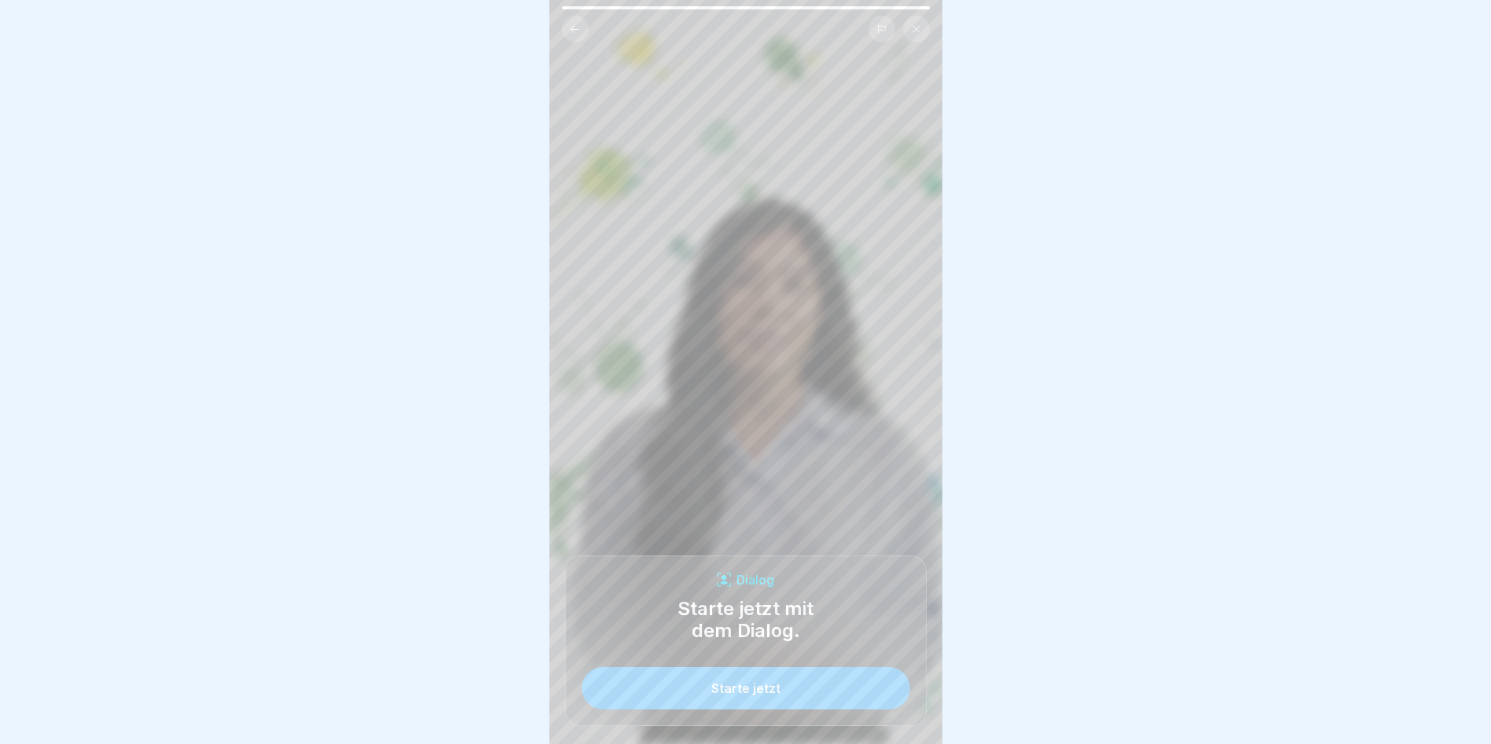
click at [747, 692] on button "Starte jetzt" at bounding box center [746, 688] width 328 height 42
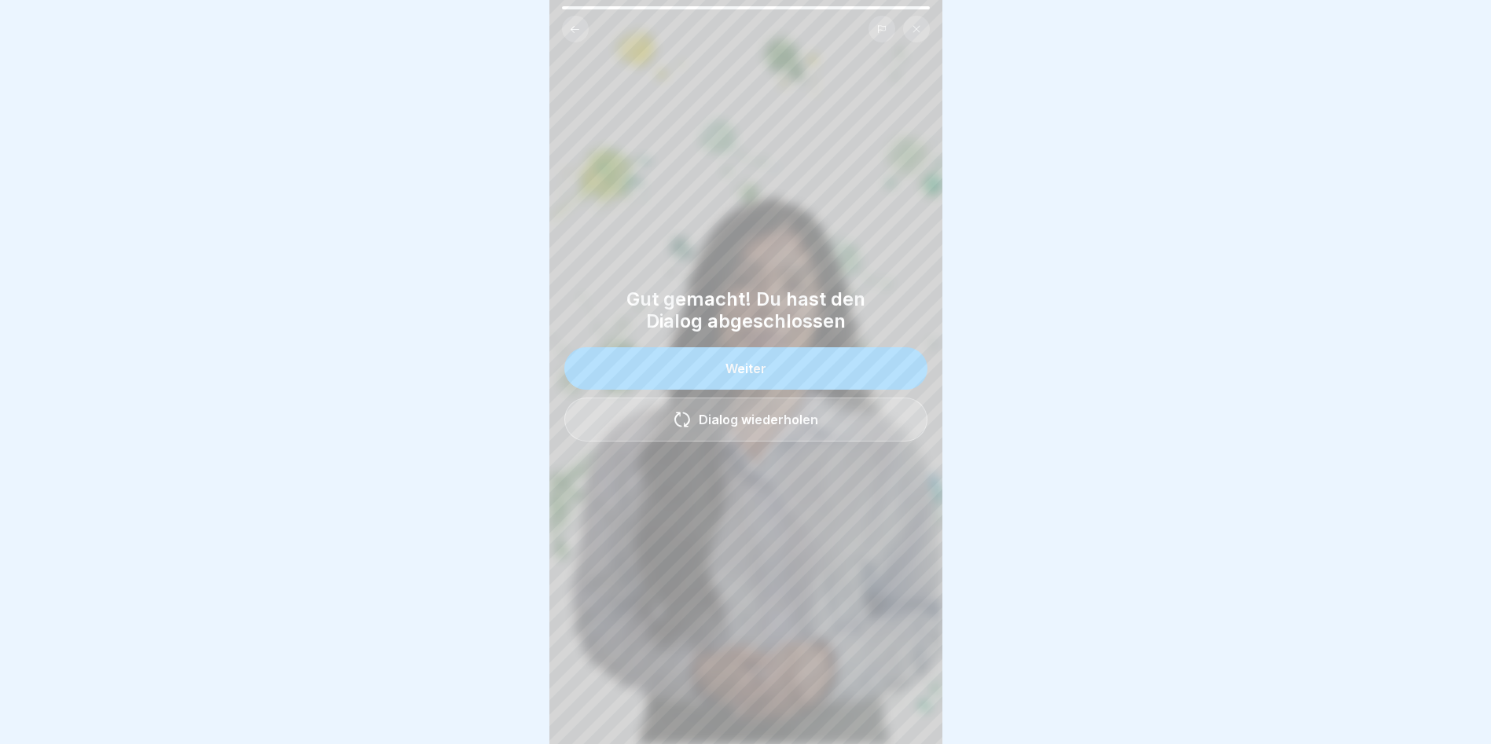
click at [767, 374] on button "Weiter" at bounding box center [745, 368] width 363 height 42
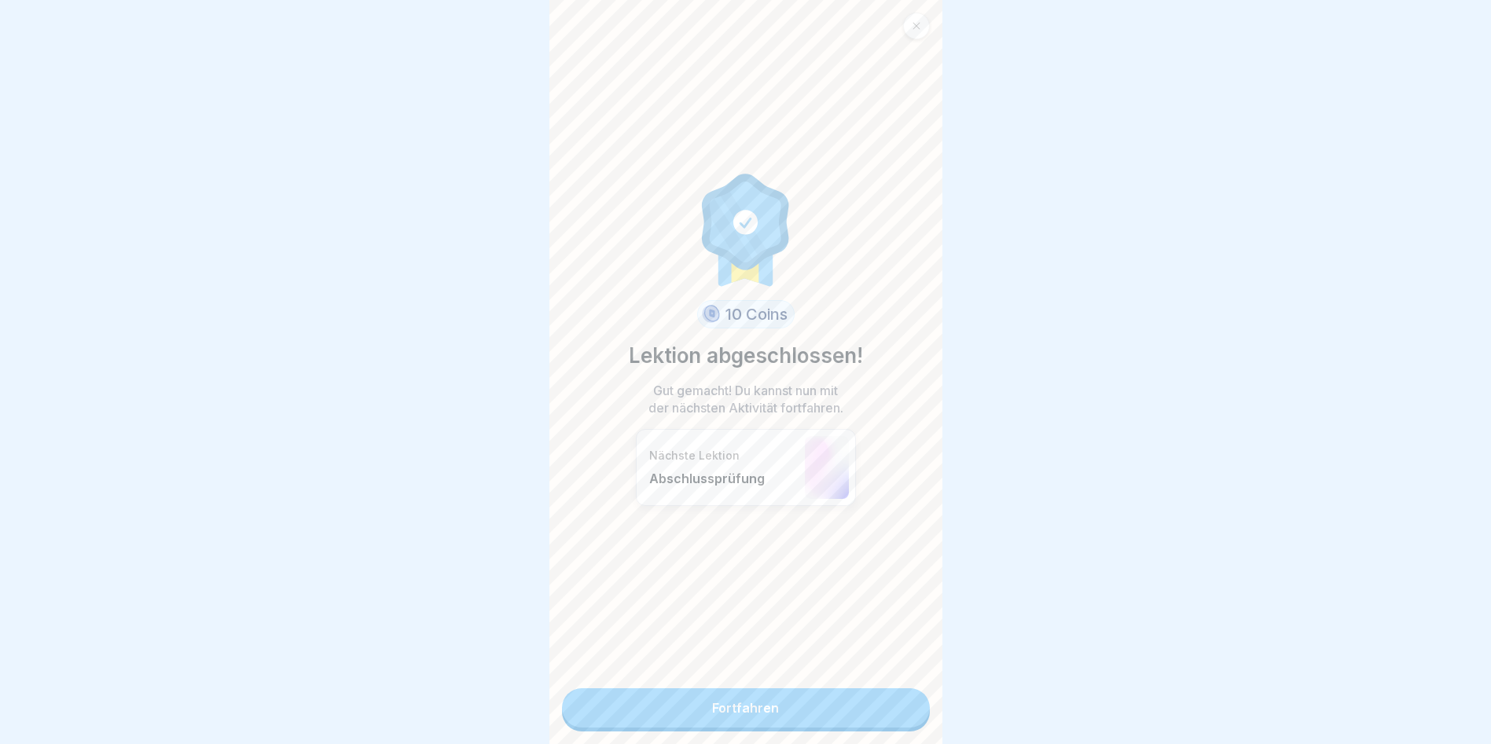
click at [754, 713] on link "Fortfahren" at bounding box center [746, 707] width 368 height 39
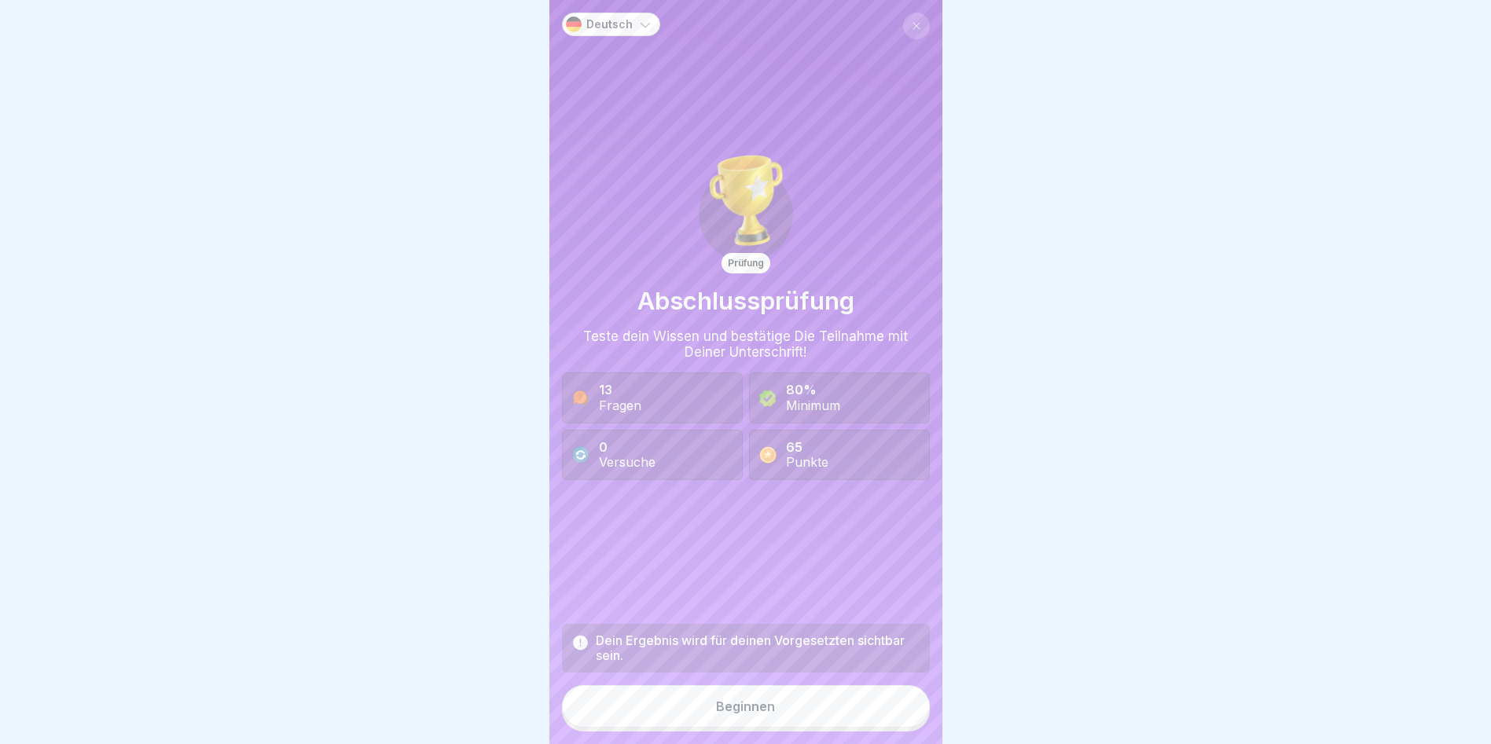
click at [753, 714] on div "Beginnen" at bounding box center [745, 706] width 59 height 14
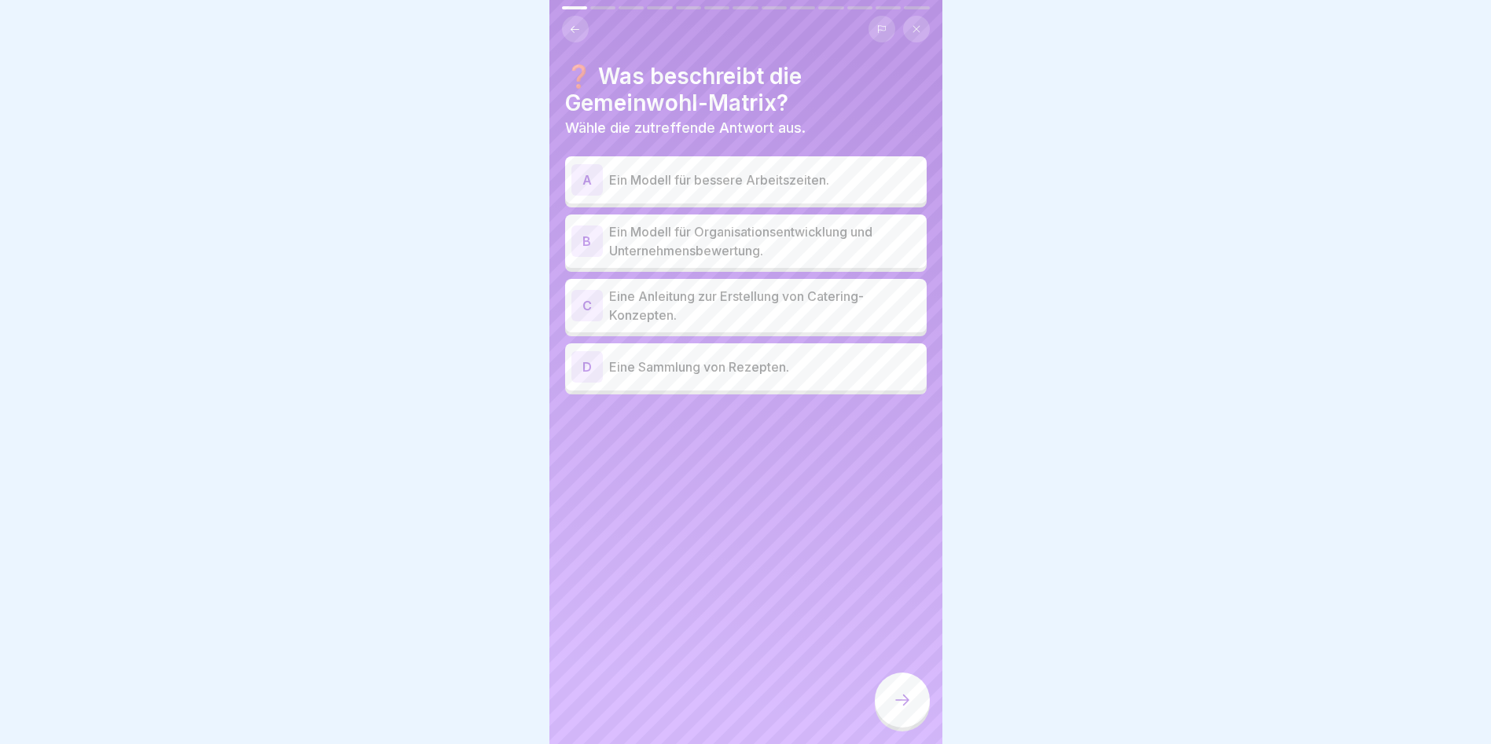
click at [738, 227] on p "Ein Modell für Organisationsentwicklung und Unternehmensbewertung." at bounding box center [764, 241] width 311 height 38
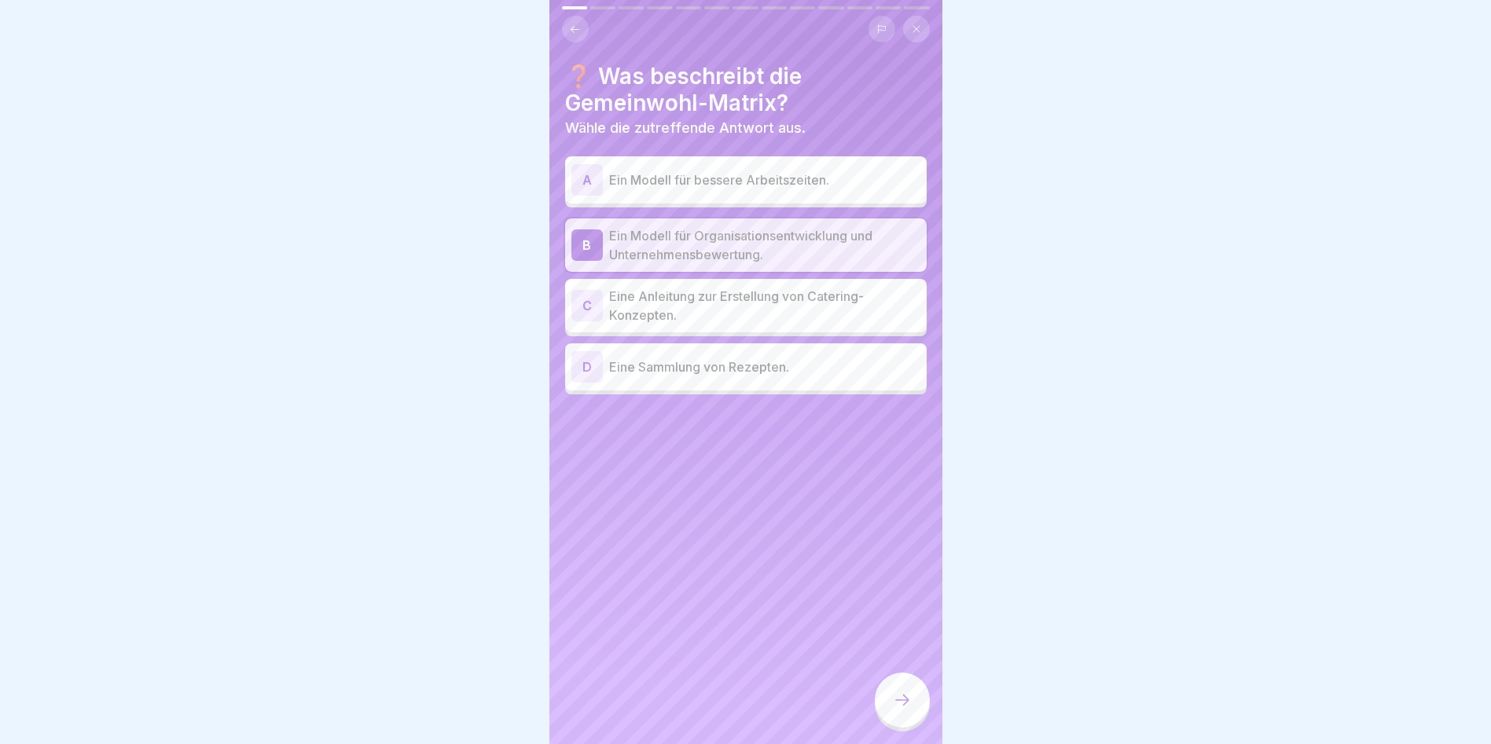
click at [905, 710] on icon at bounding box center [902, 700] width 19 height 19
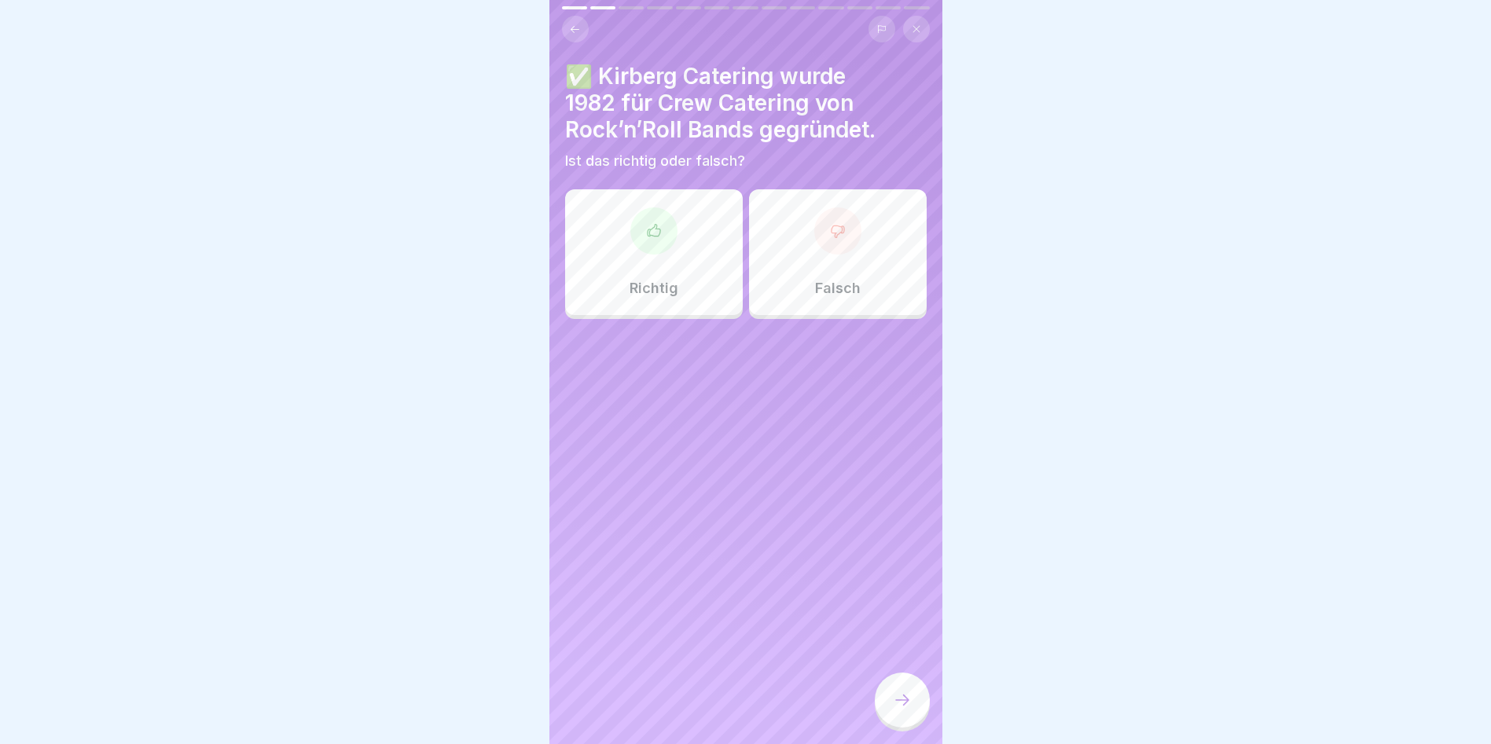
click at [804, 255] on div "Falsch" at bounding box center [838, 252] width 178 height 126
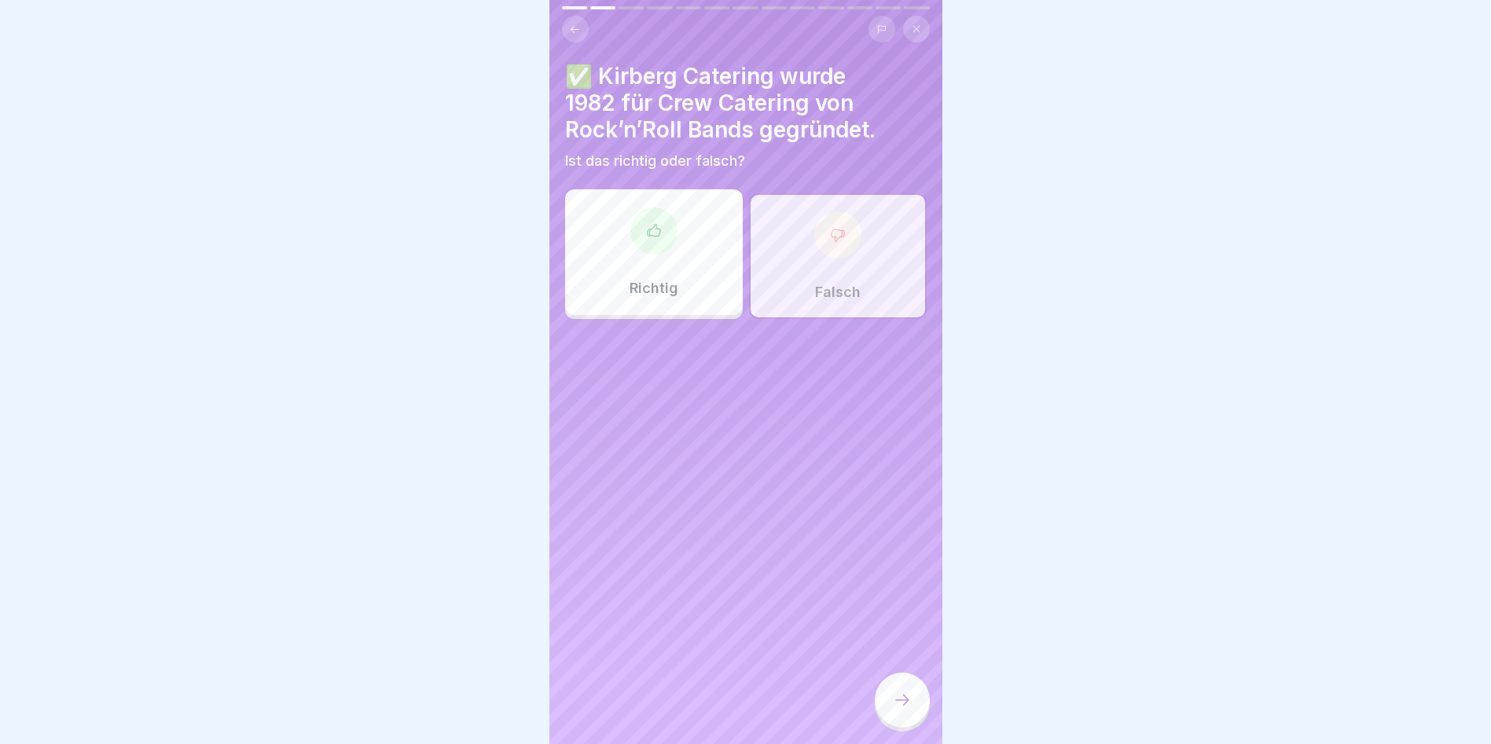
click at [902, 682] on div "✅ Kirberg Catering wurde 1982 für Crew Catering von Rock’n’Roll Bands gegründet…" at bounding box center [745, 372] width 393 height 744
drag, startPoint x: 897, startPoint y: 679, endPoint x: 904, endPoint y: 714, distance: 35.1
click at [904, 710] on icon at bounding box center [902, 700] width 19 height 19
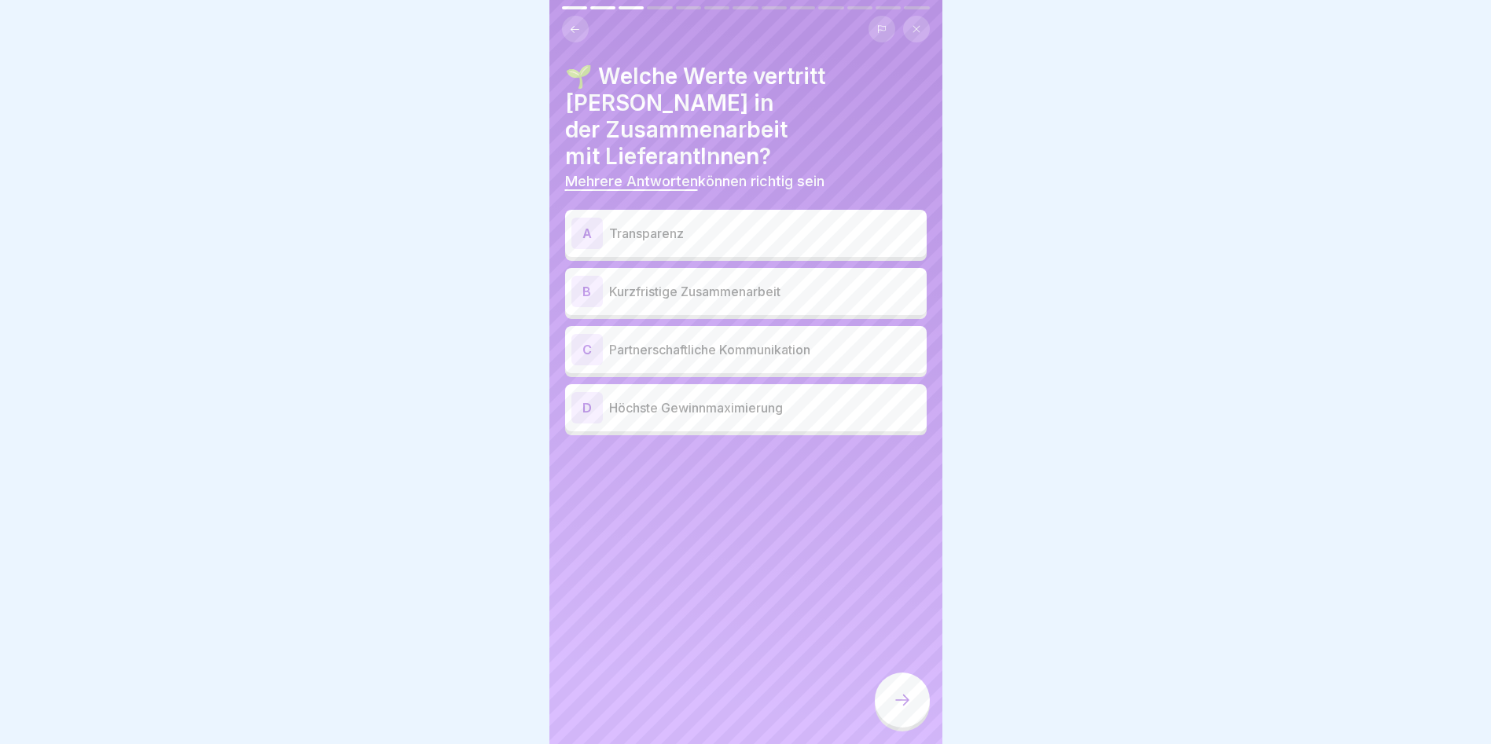
click at [666, 224] on p "Transparenz" at bounding box center [764, 233] width 311 height 19
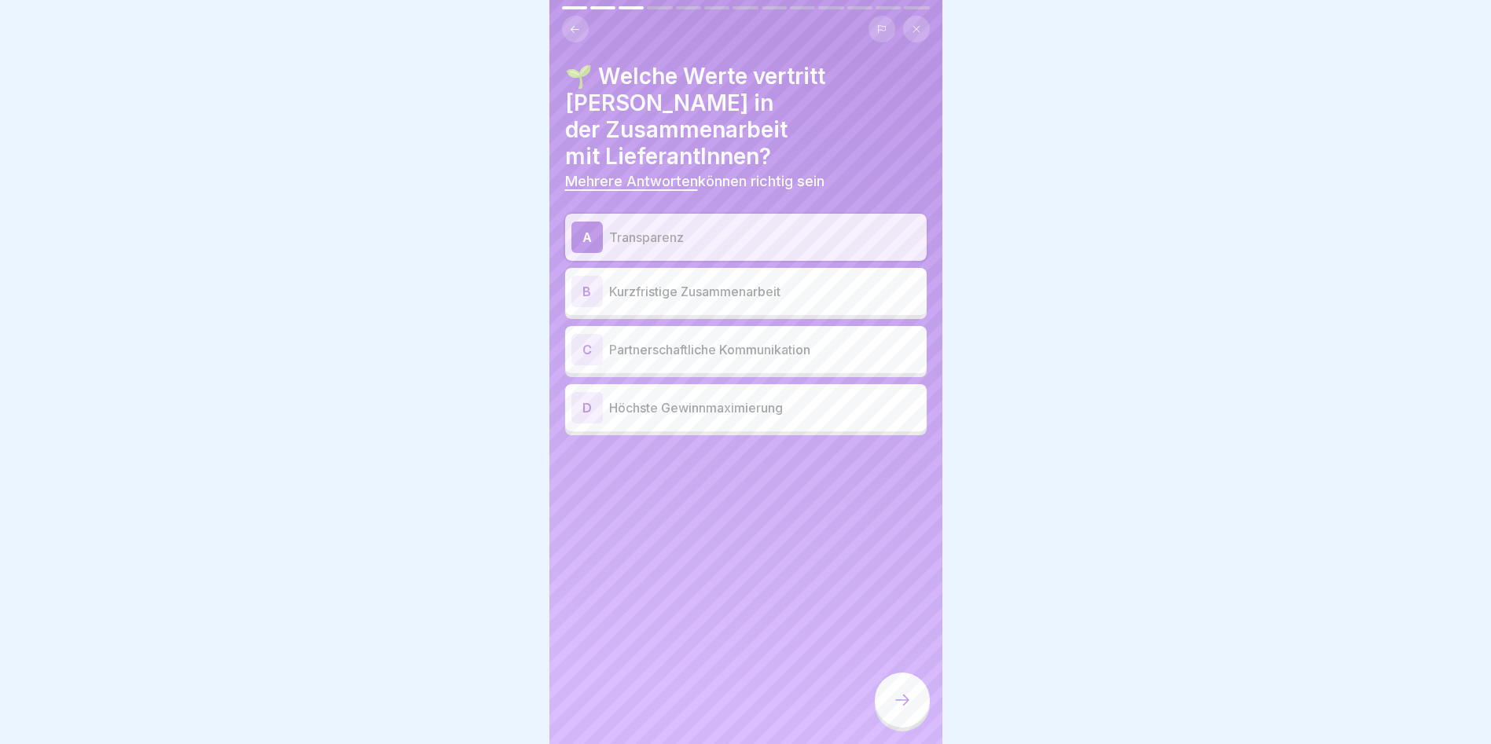
click at [703, 340] on p "Partnerschaftliche Kommunikation" at bounding box center [764, 349] width 311 height 19
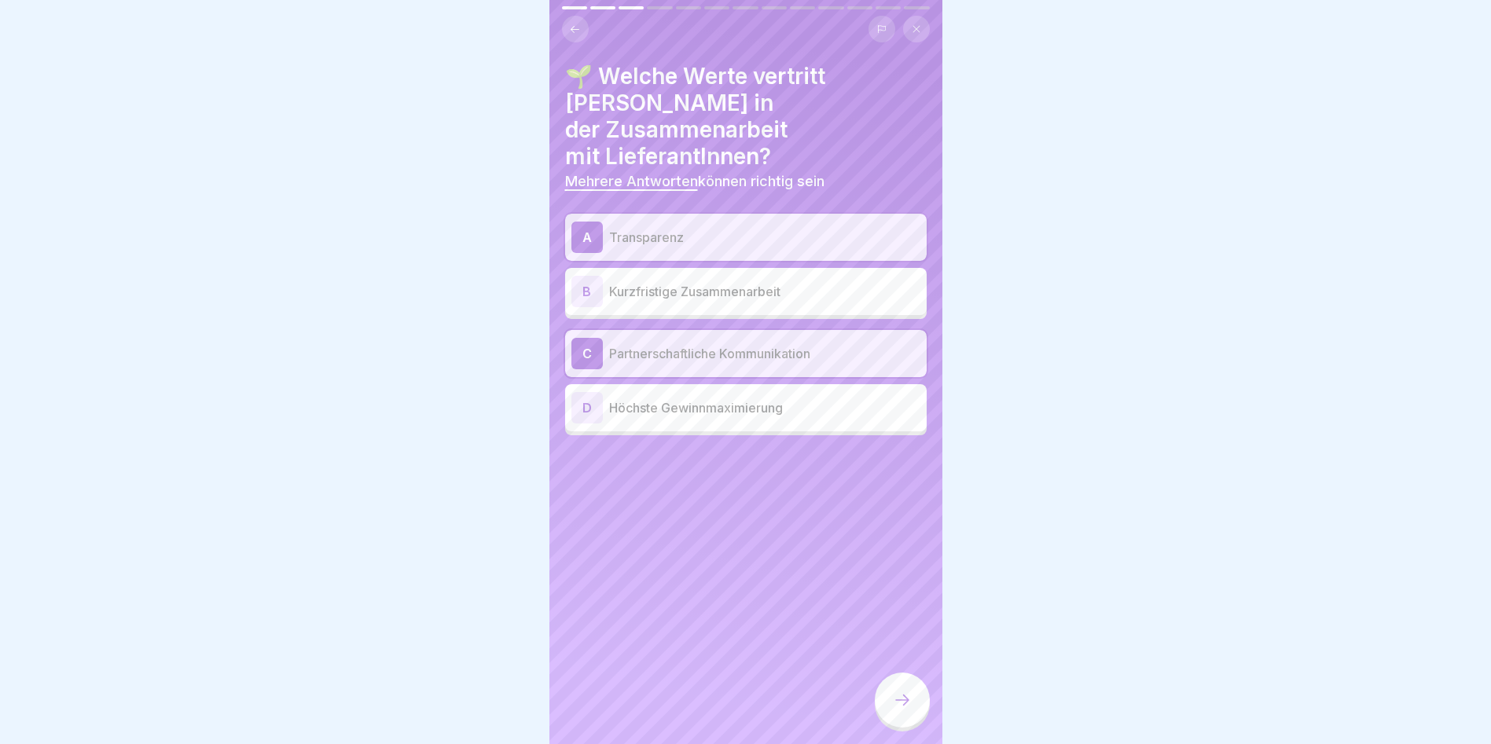
click at [714, 276] on div "B Kurzfristige Zusammenarbeit" at bounding box center [745, 291] width 349 height 31
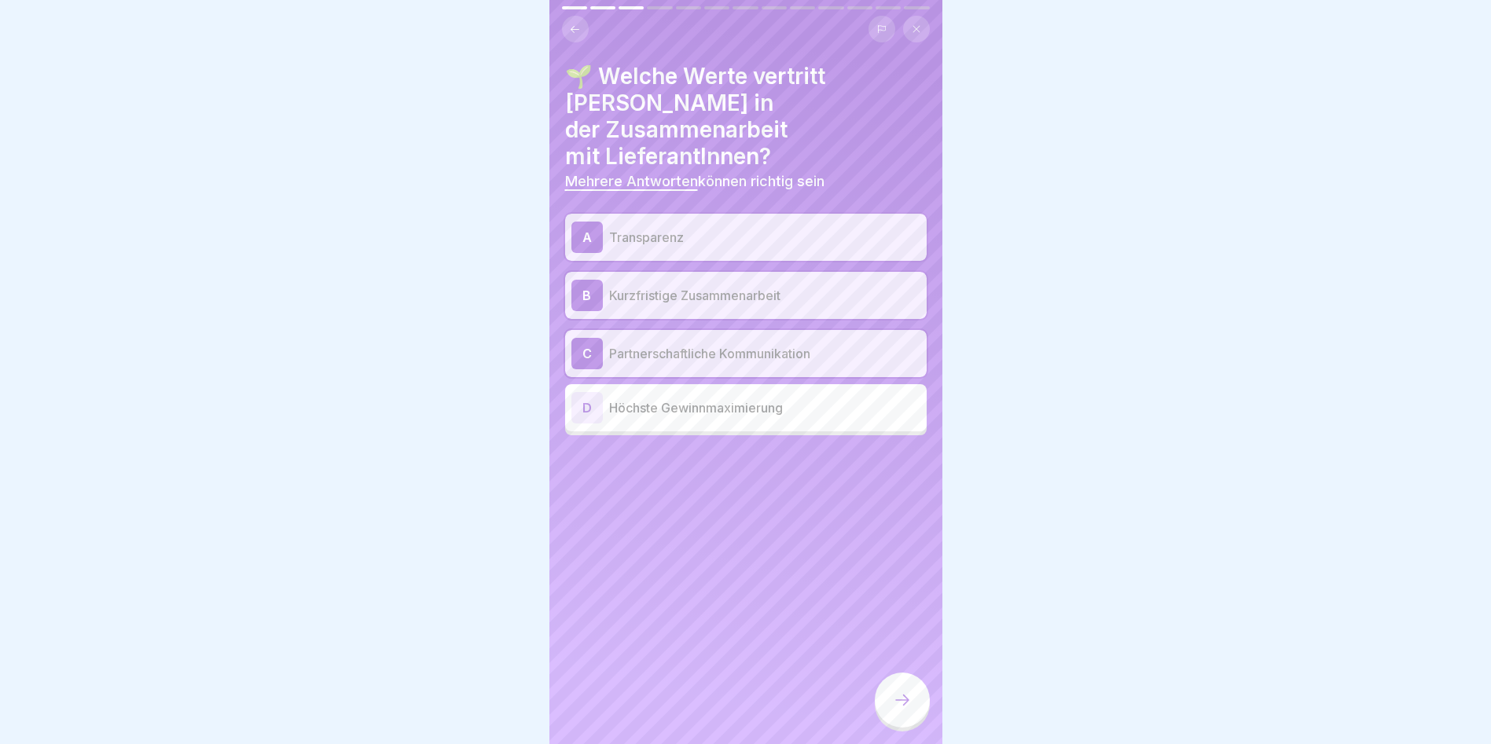
click at [789, 286] on p "Kurzfristige Zusammenarbeit" at bounding box center [764, 295] width 311 height 19
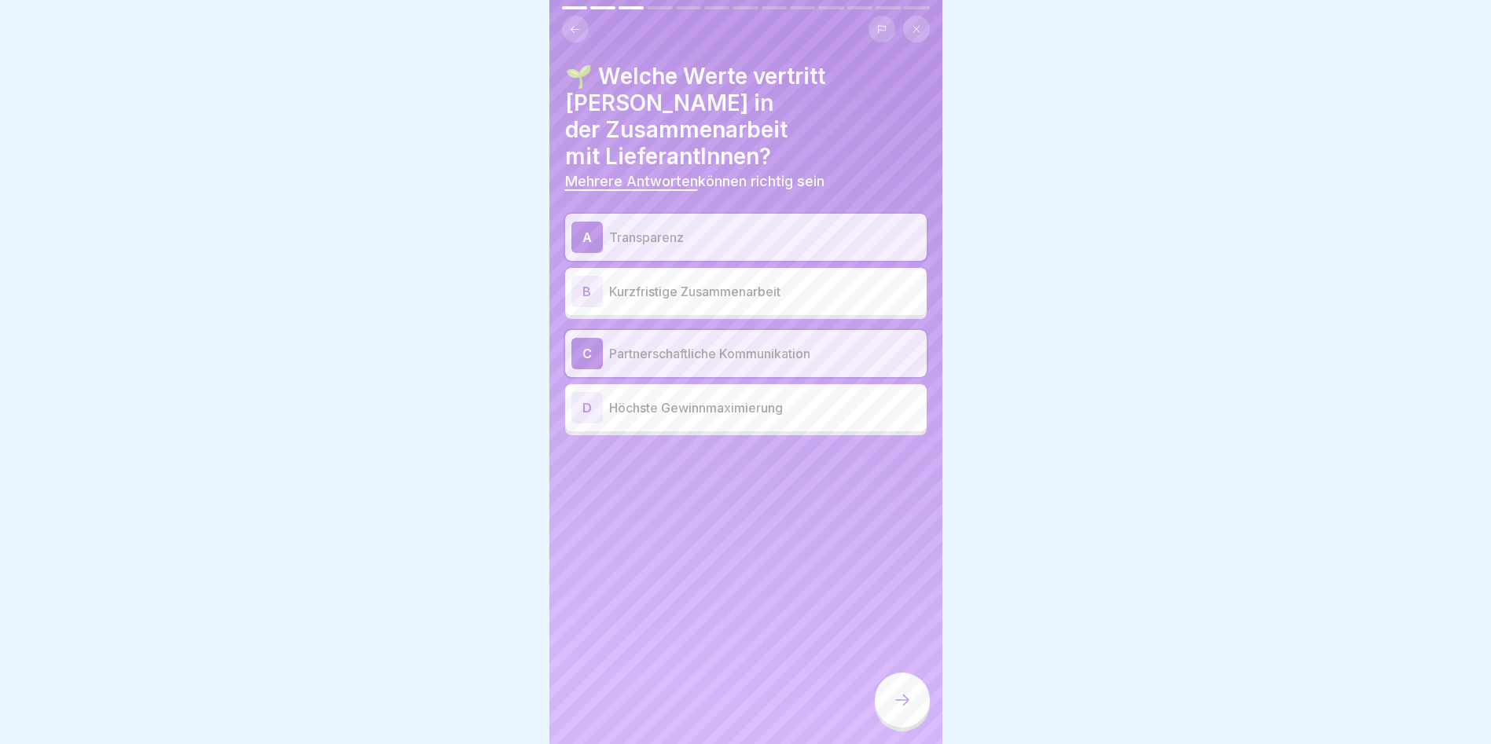
click at [908, 710] on icon at bounding box center [902, 700] width 19 height 19
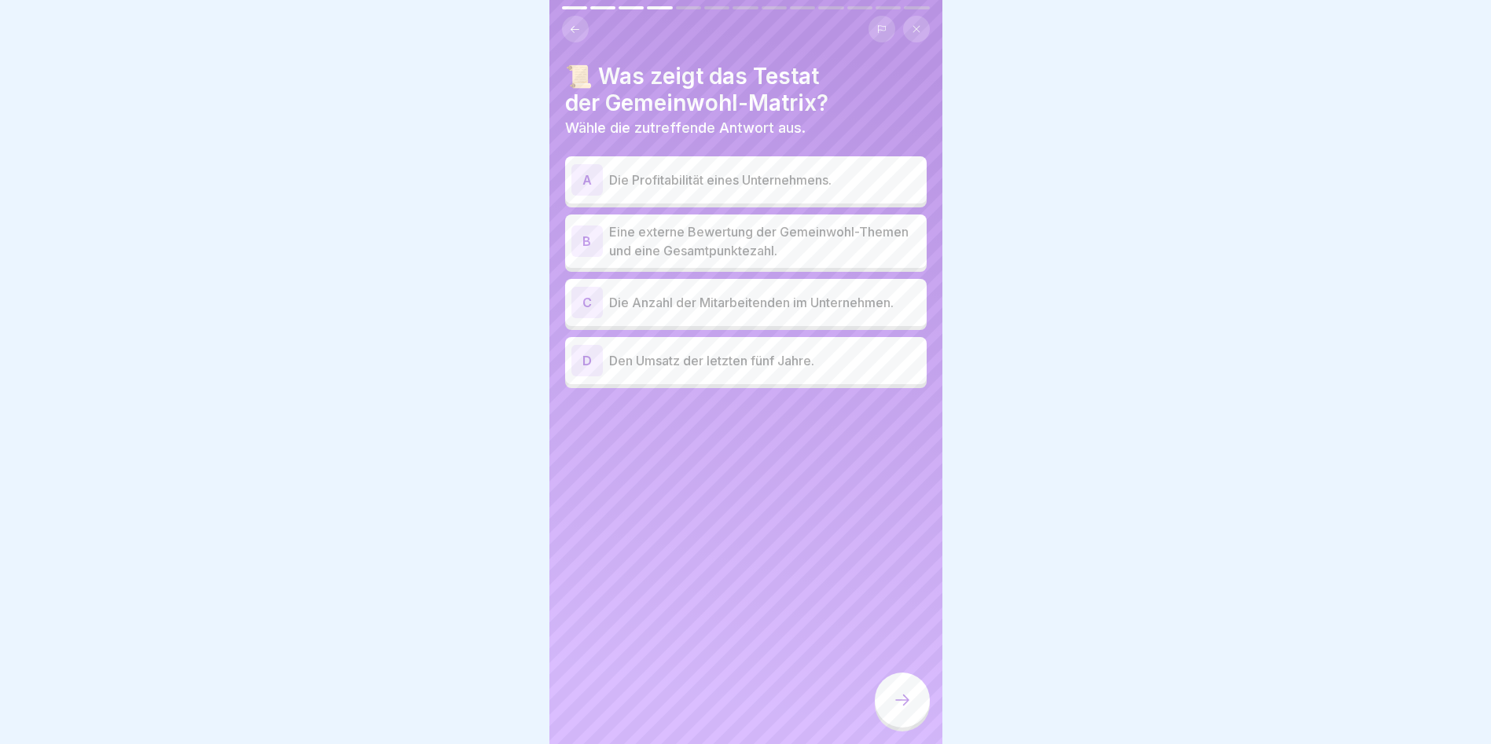
click at [783, 240] on p "Eine externe Bewertung der Gemeinwohl-Themen und eine Gesamtpunktezahl." at bounding box center [764, 241] width 311 height 38
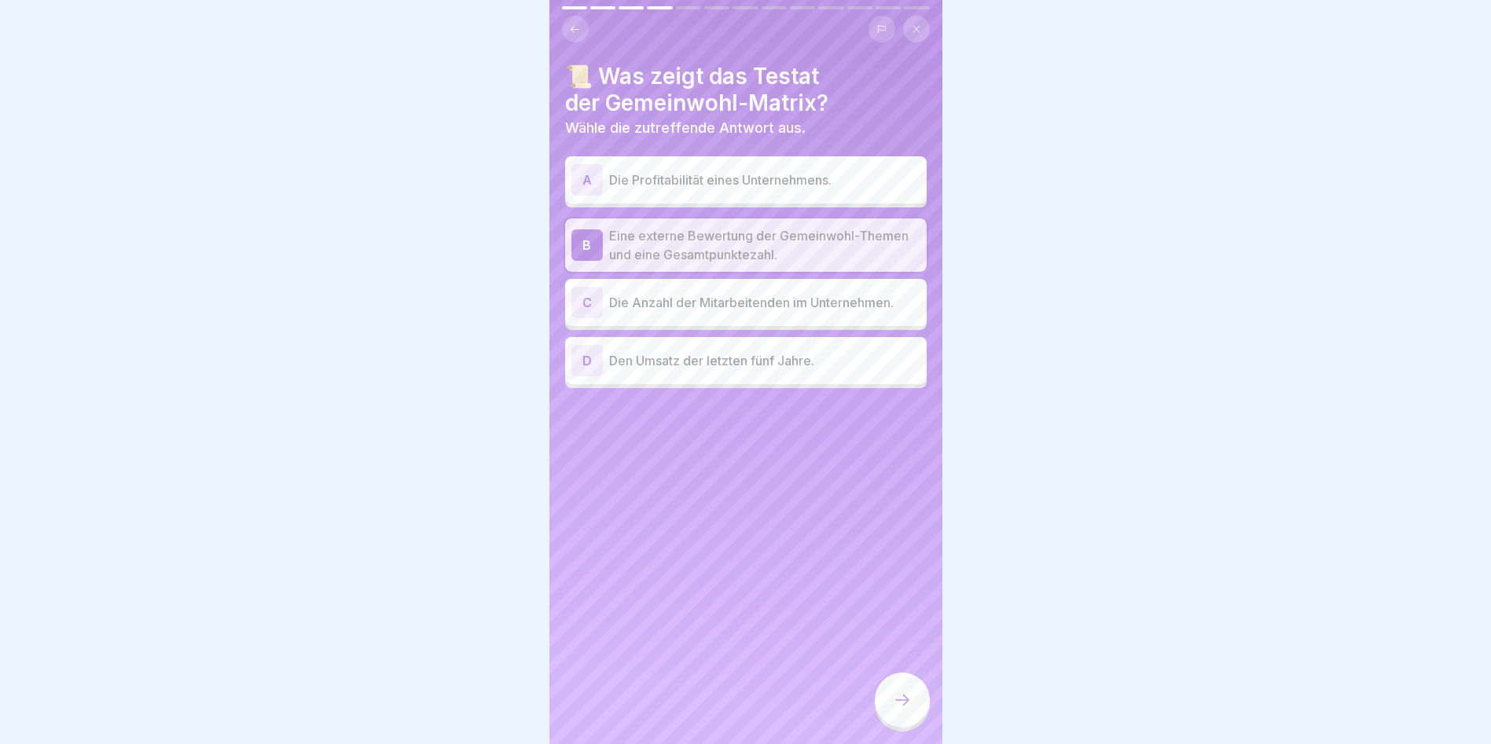
click at [896, 710] on icon at bounding box center [902, 700] width 19 height 19
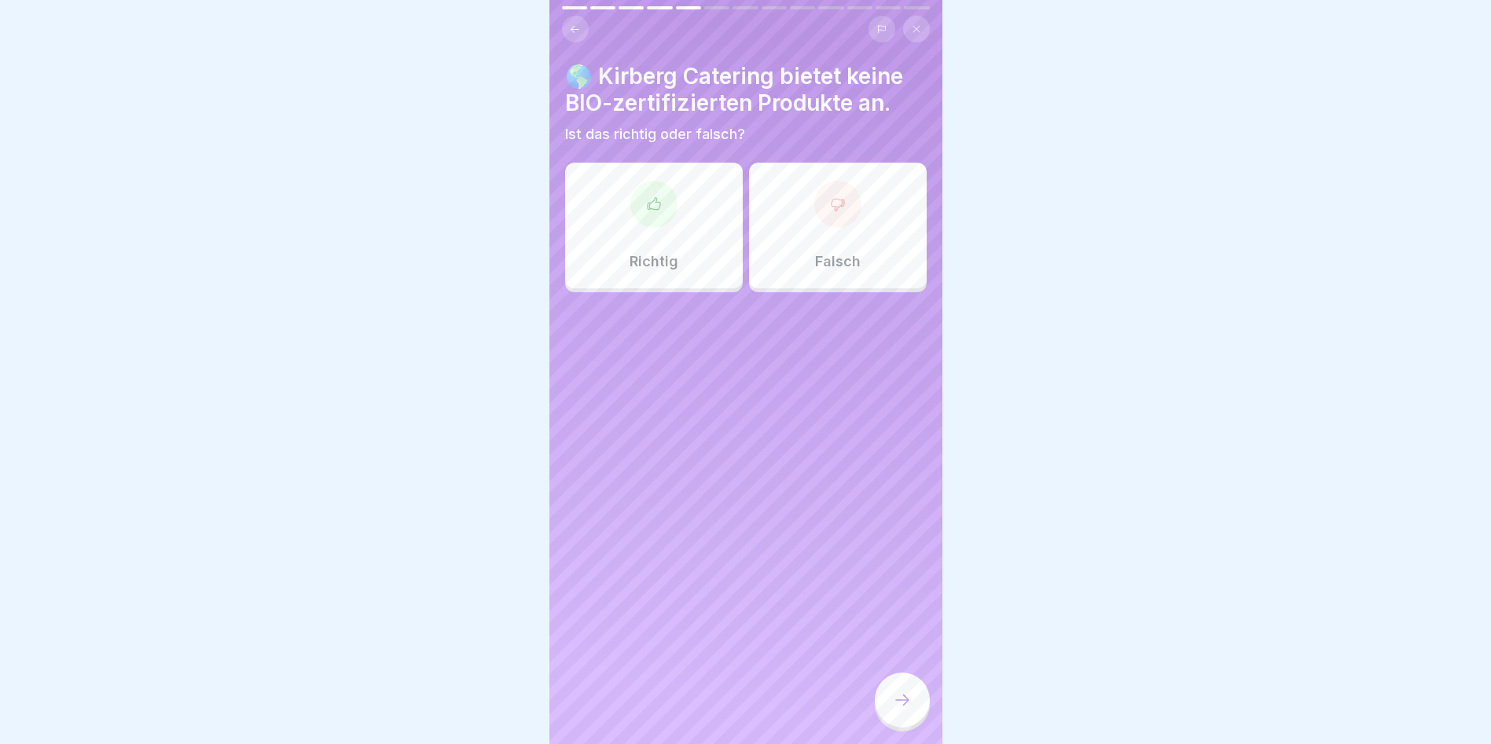
click at [834, 231] on div "Falsch" at bounding box center [838, 226] width 178 height 126
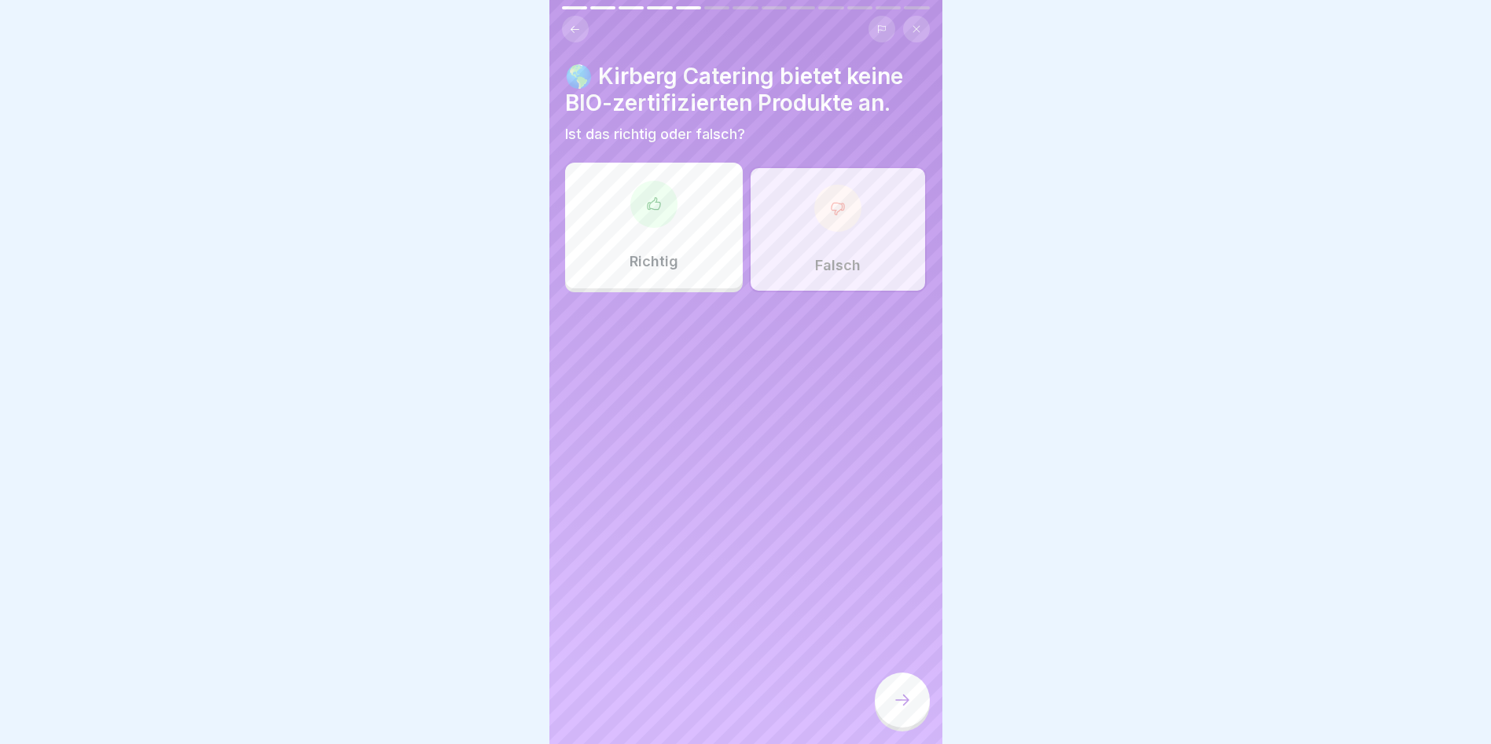
click at [903, 724] on div at bounding box center [902, 700] width 55 height 55
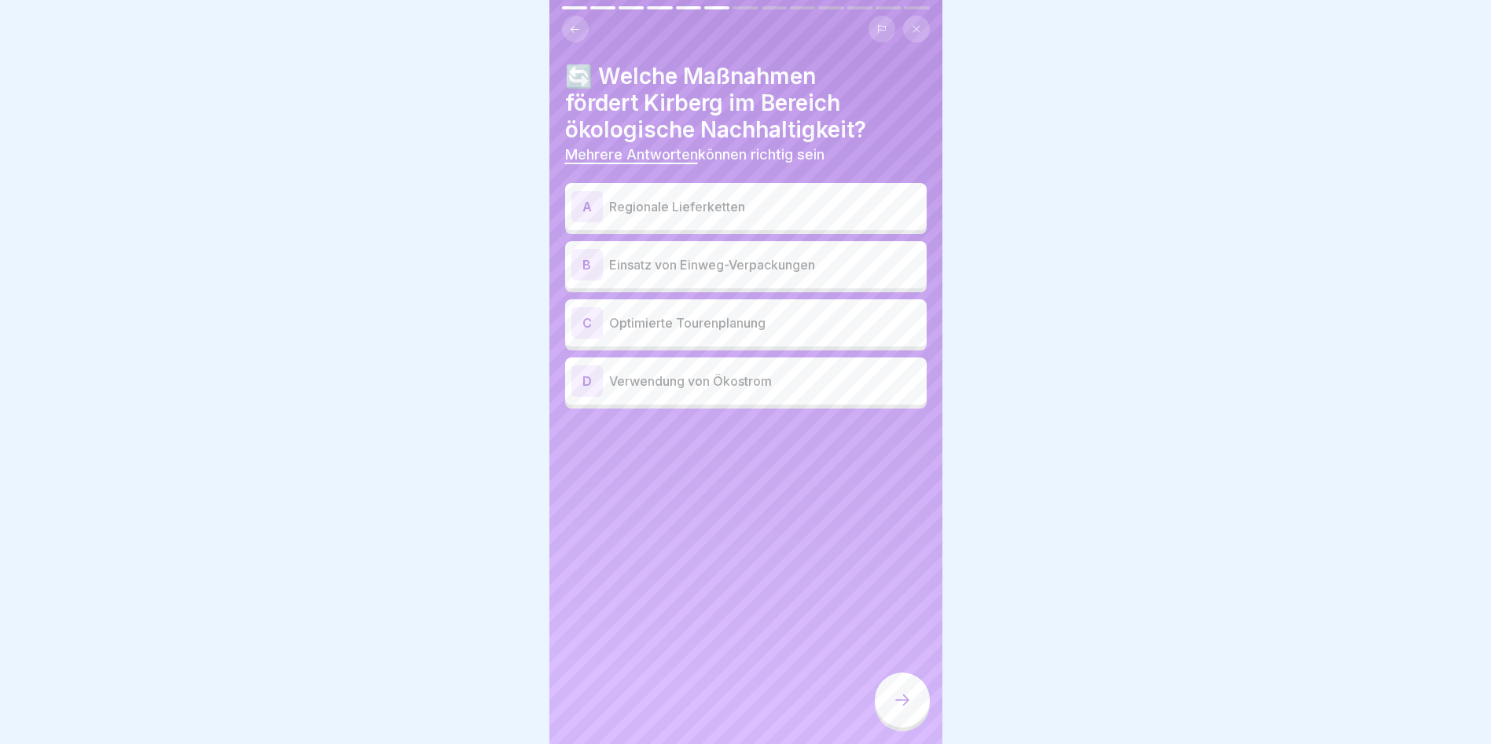
click at [759, 210] on p "Regionale Lieferketten" at bounding box center [764, 206] width 311 height 19
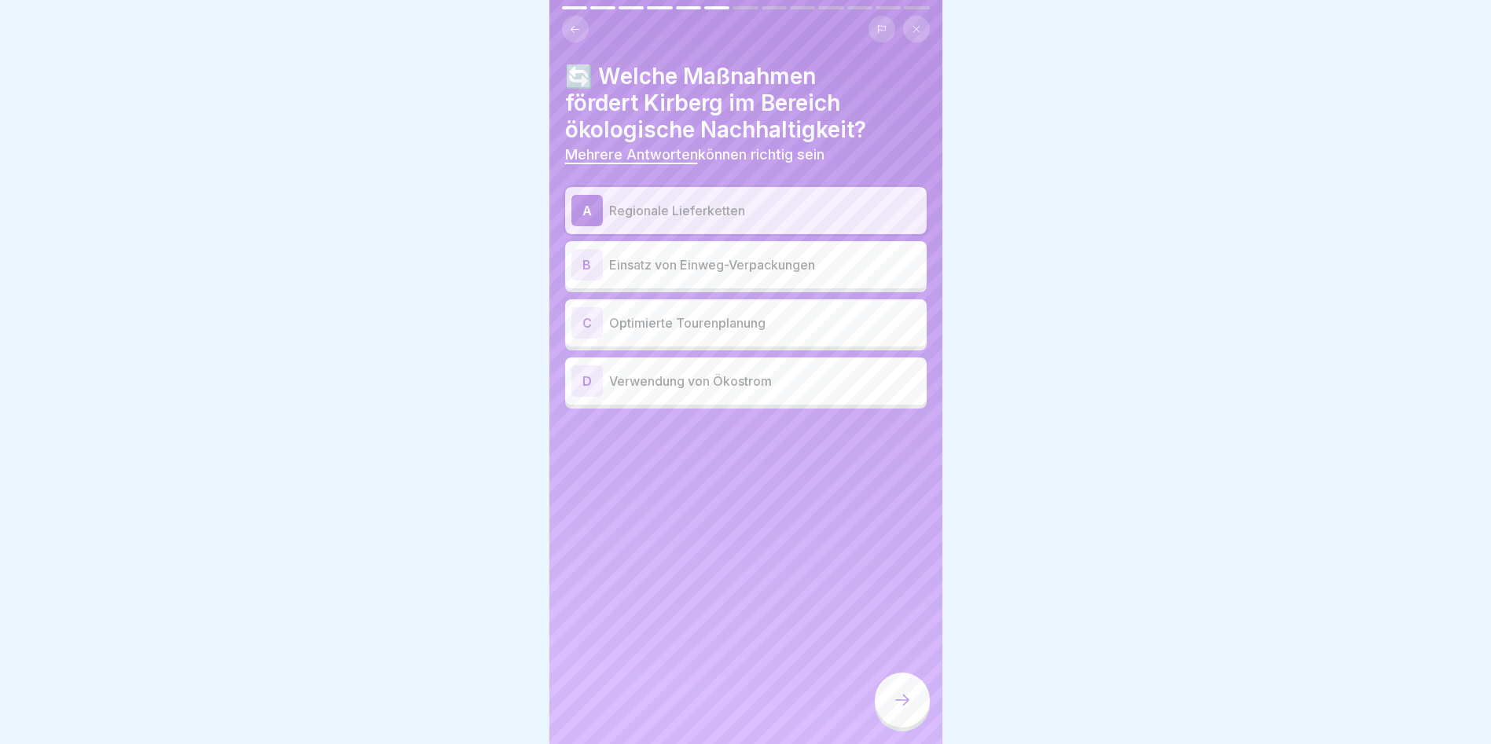
click at [790, 317] on p "Optimierte Tourenplanung" at bounding box center [764, 323] width 311 height 19
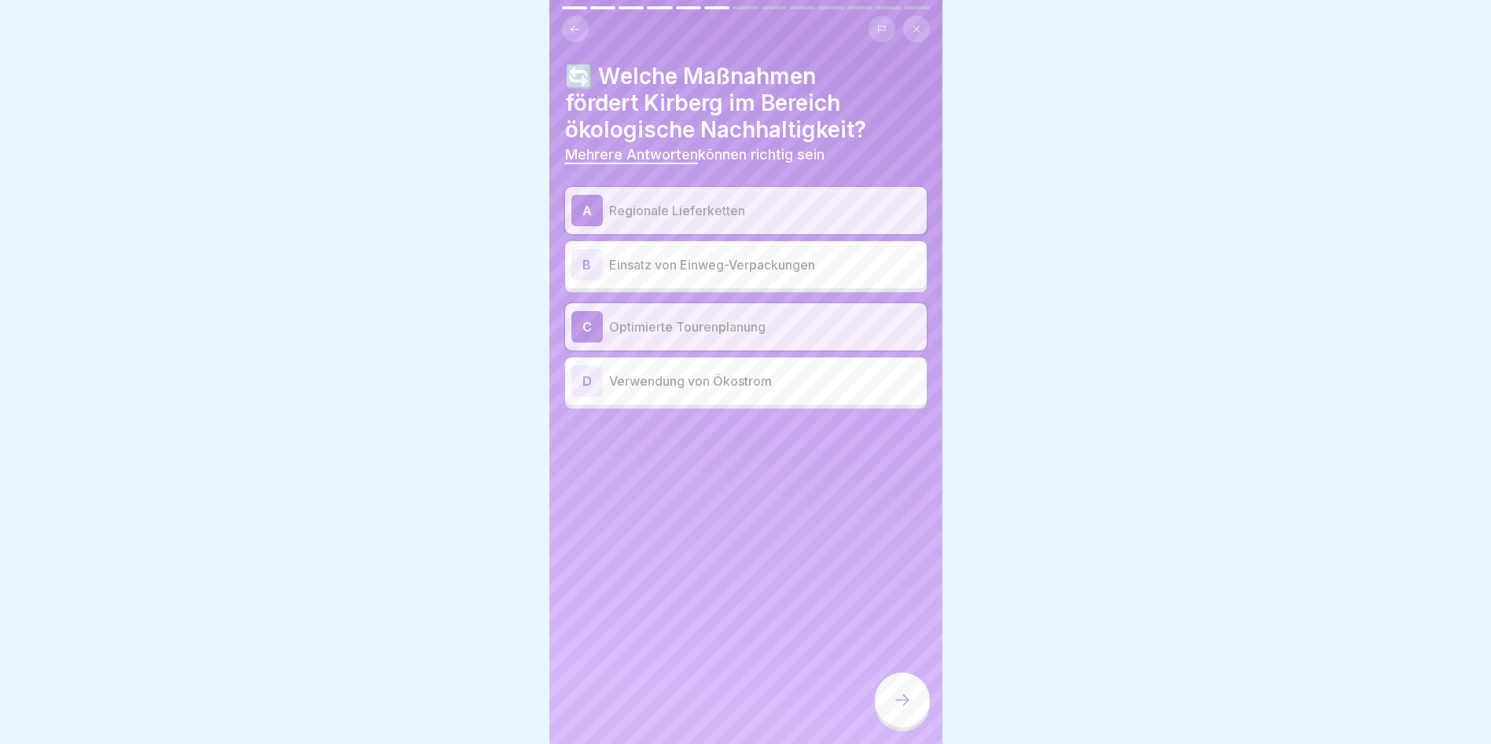
click at [787, 383] on p "Verwendung von Ökostrom" at bounding box center [764, 381] width 311 height 19
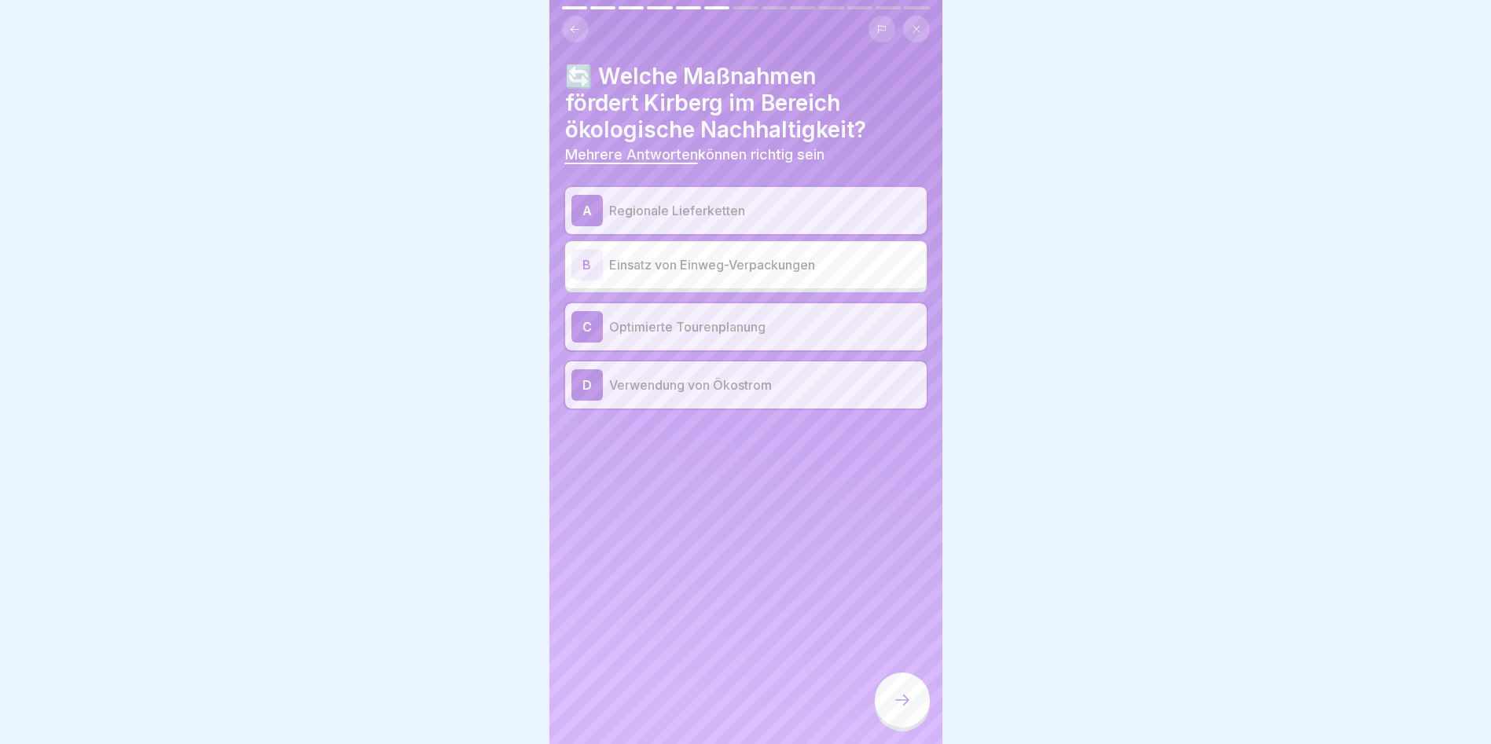
click at [900, 710] on icon at bounding box center [902, 700] width 19 height 19
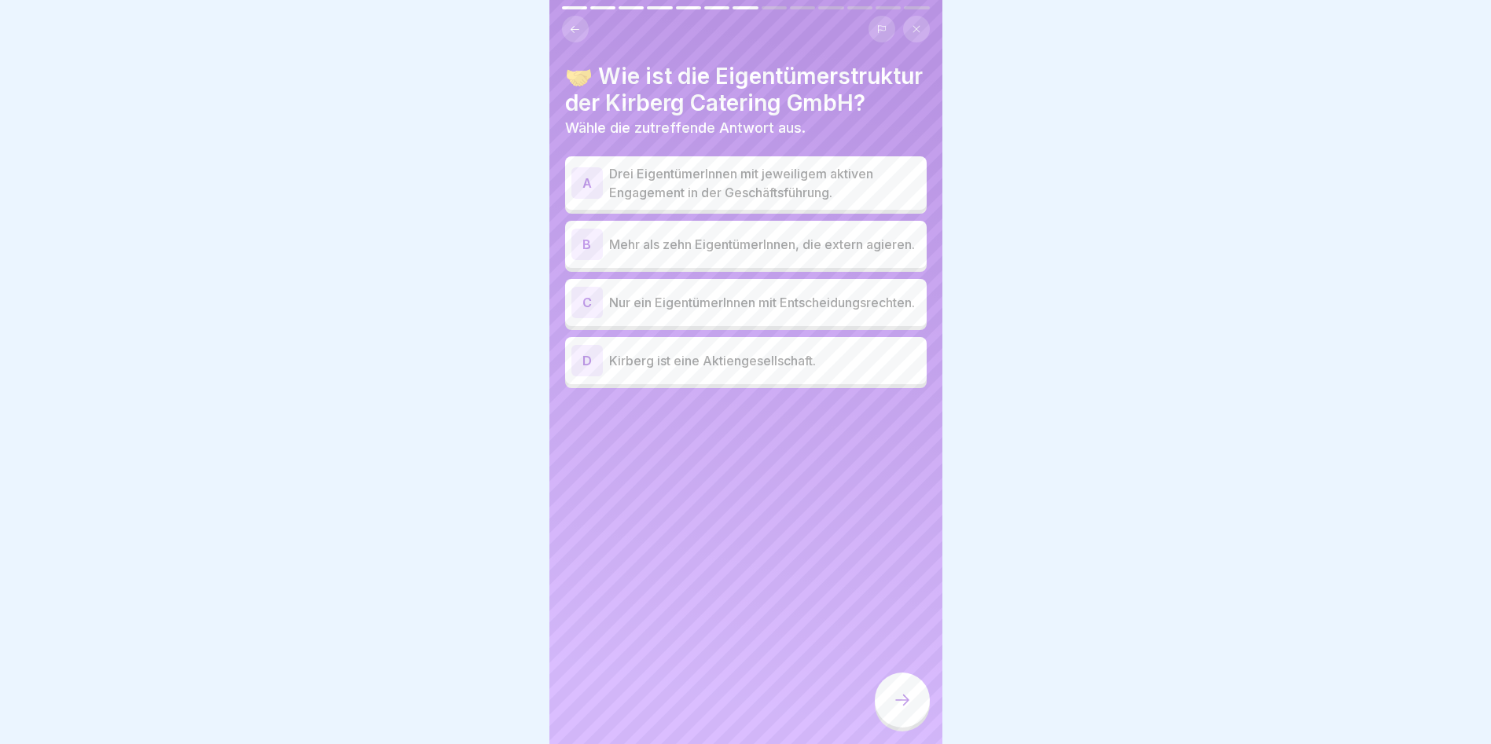
click at [729, 202] on p "Drei EigentümerInnen mit jeweiligem aktiven Engagement in der Geschäftsführung." at bounding box center [764, 183] width 311 height 38
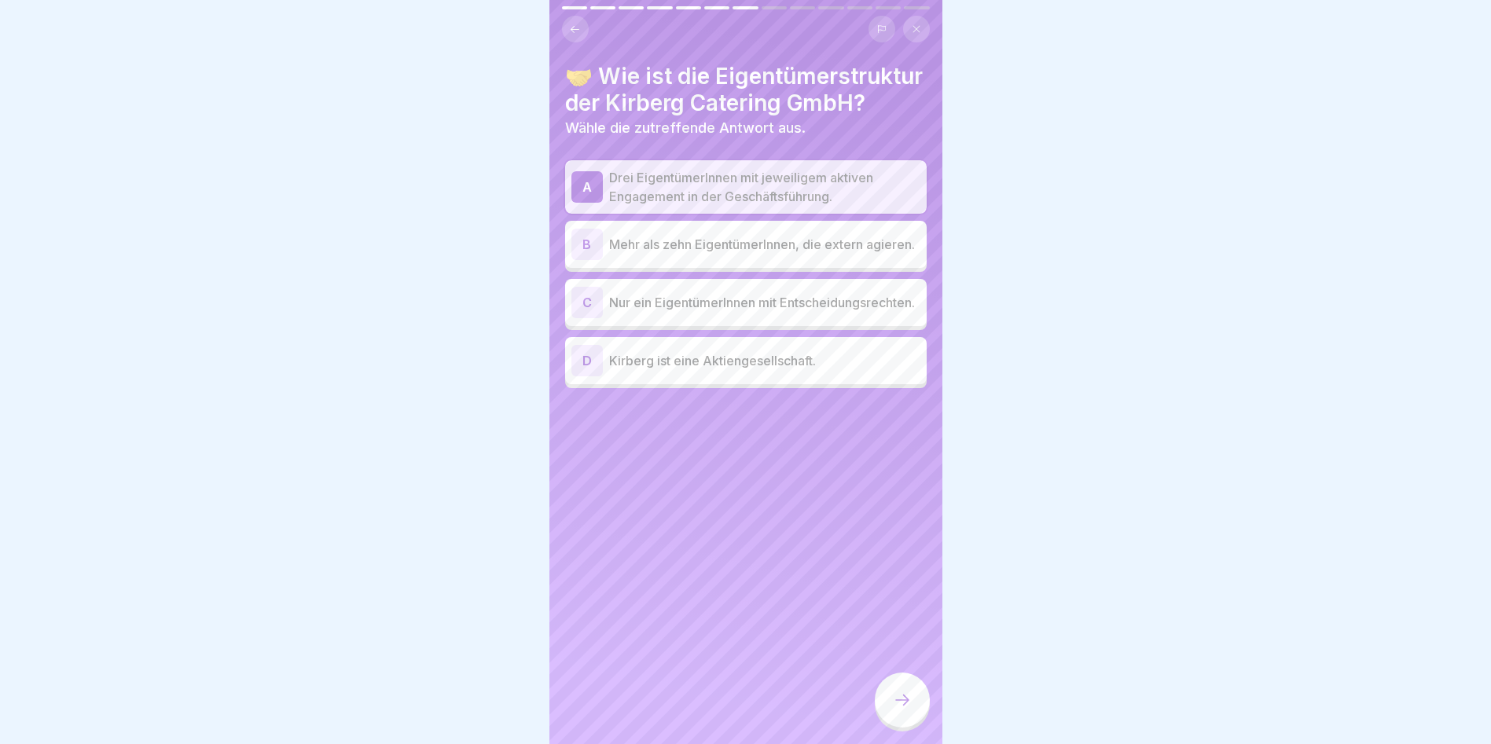
click at [899, 703] on div at bounding box center [902, 700] width 55 height 55
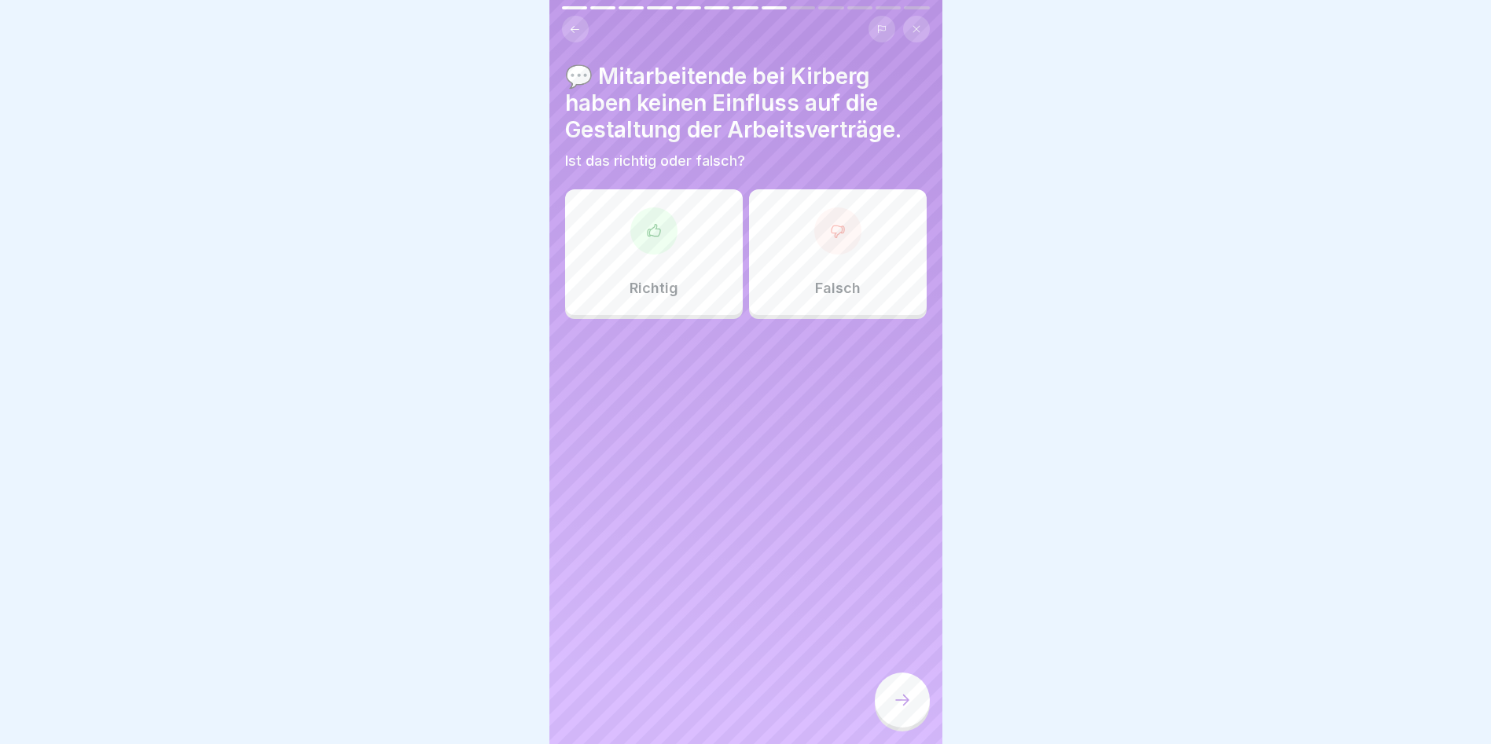
click at [813, 265] on div "Falsch" at bounding box center [838, 252] width 178 height 126
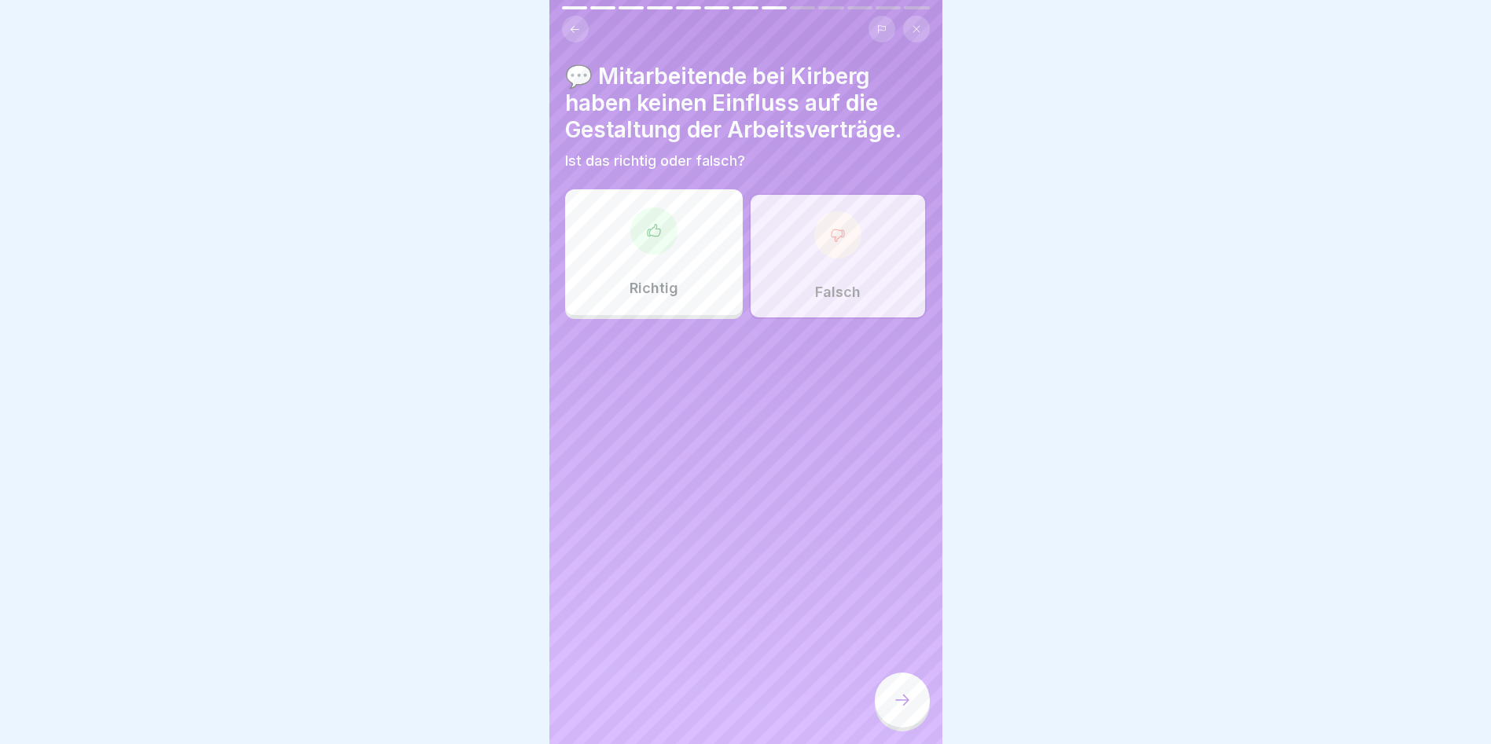
click at [914, 714] on div at bounding box center [902, 700] width 55 height 55
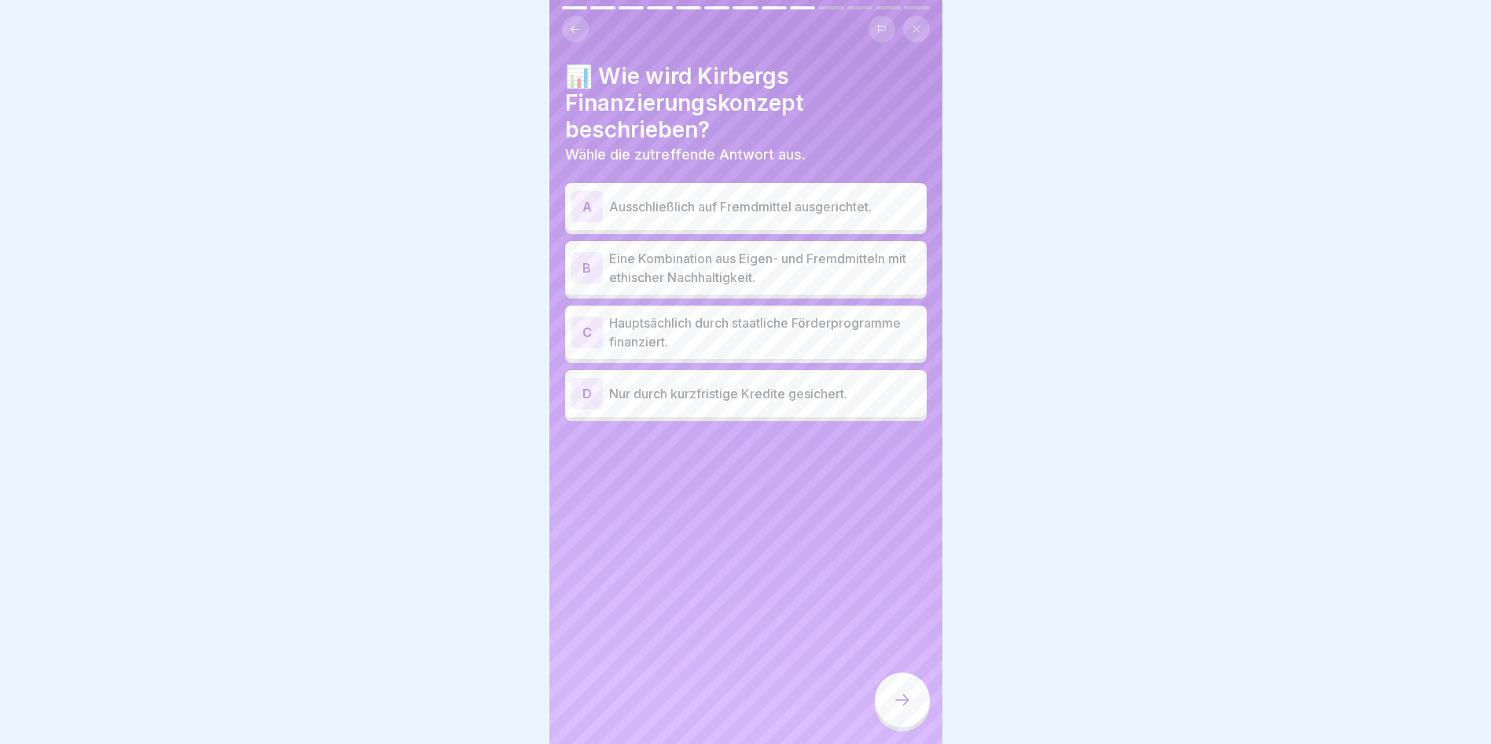
click at [804, 267] on p "Eine Kombination aus Eigen- und Fremdmitteln mit ethischer Nachhaltigkeit." at bounding box center [764, 268] width 311 height 38
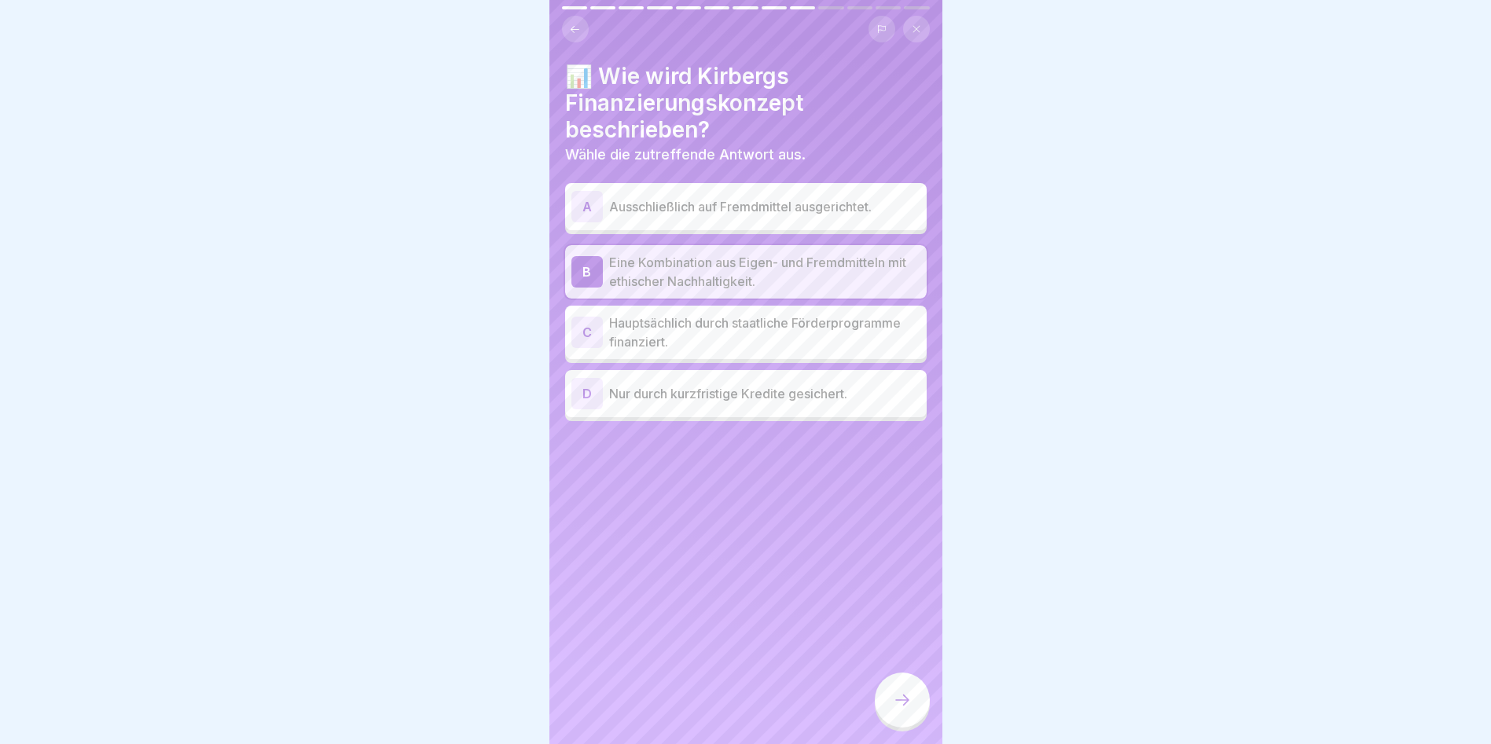
click at [894, 710] on icon at bounding box center [902, 700] width 19 height 19
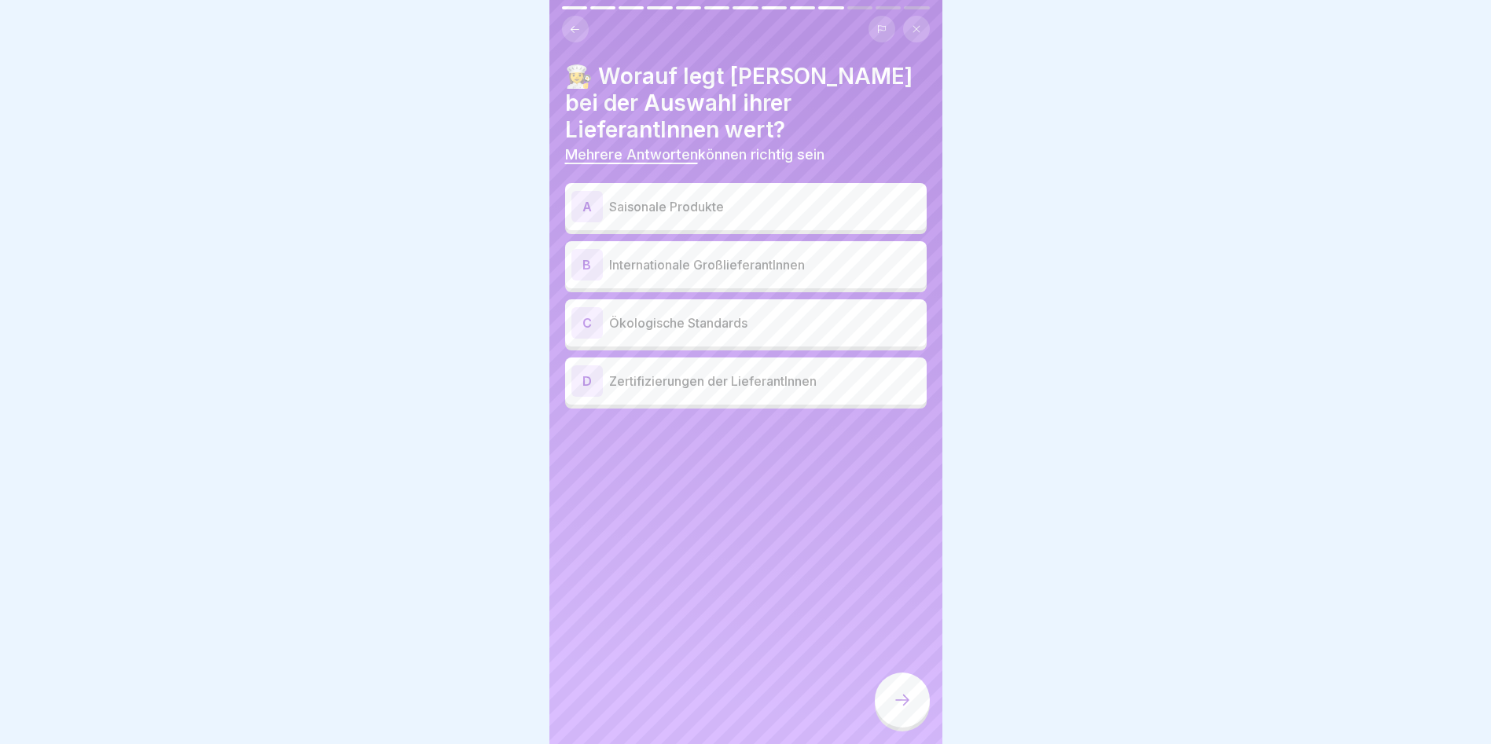
click at [765, 207] on p "Saisonale Produkte" at bounding box center [764, 206] width 311 height 19
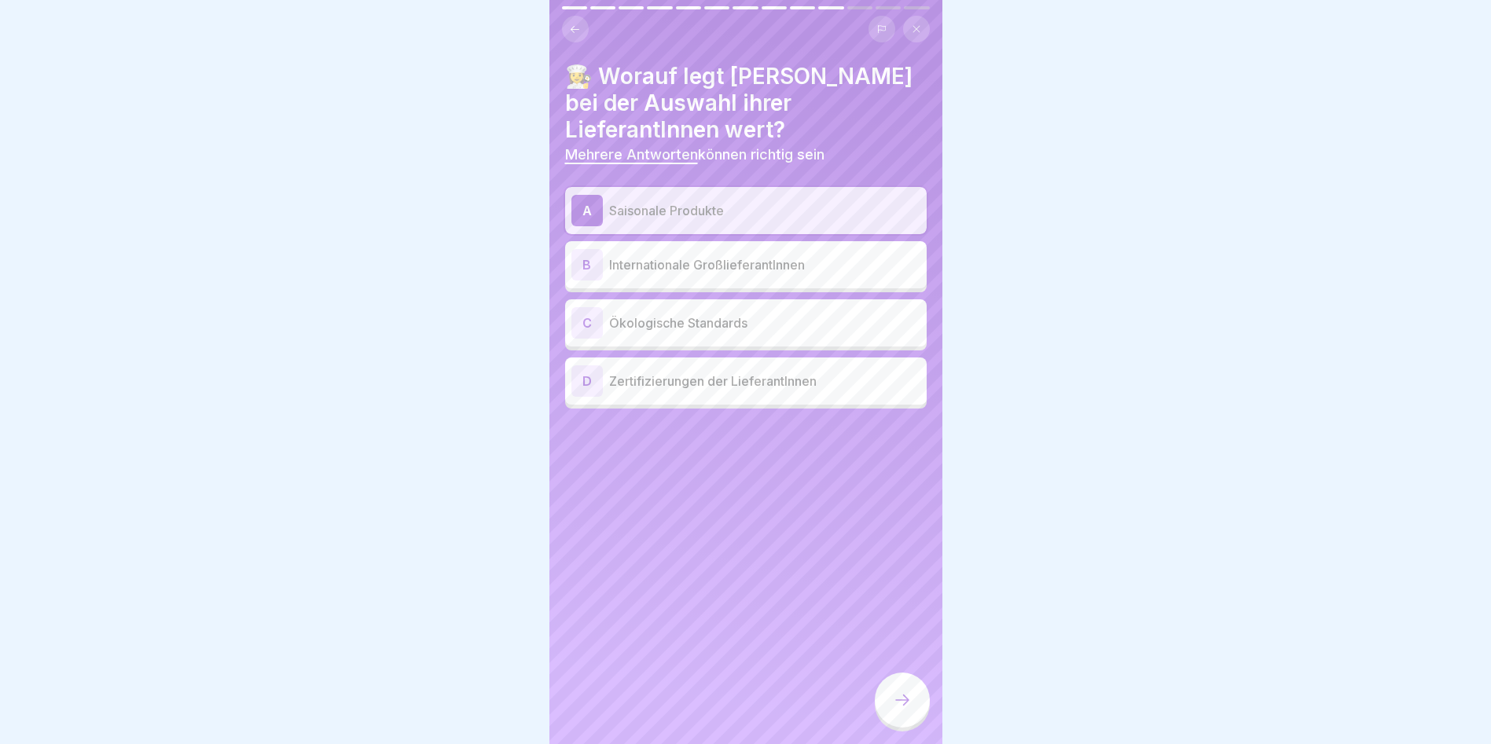
click at [732, 323] on p "Ökologische Standards" at bounding box center [764, 323] width 311 height 19
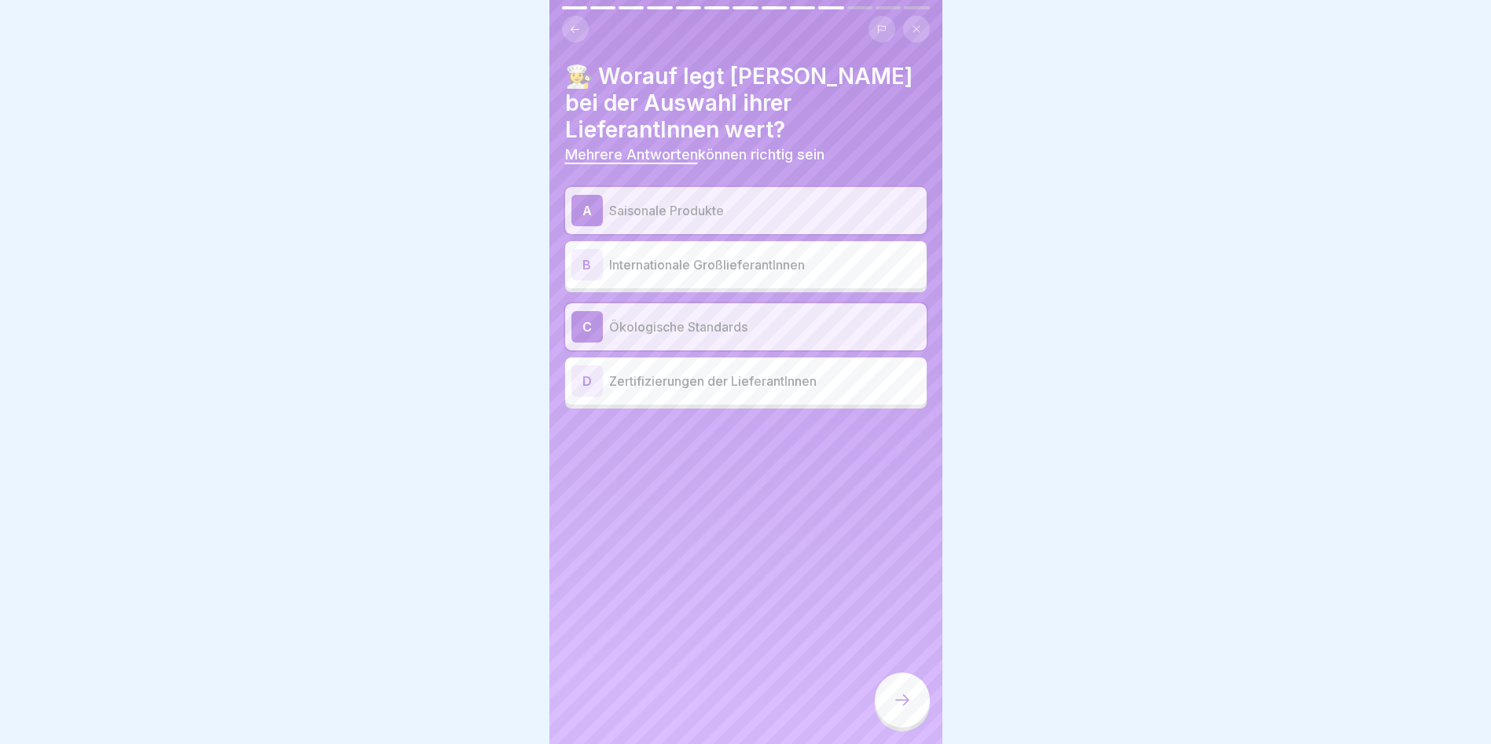
click at [734, 390] on p "Zertifizierungen der LieferantInnen" at bounding box center [764, 381] width 311 height 19
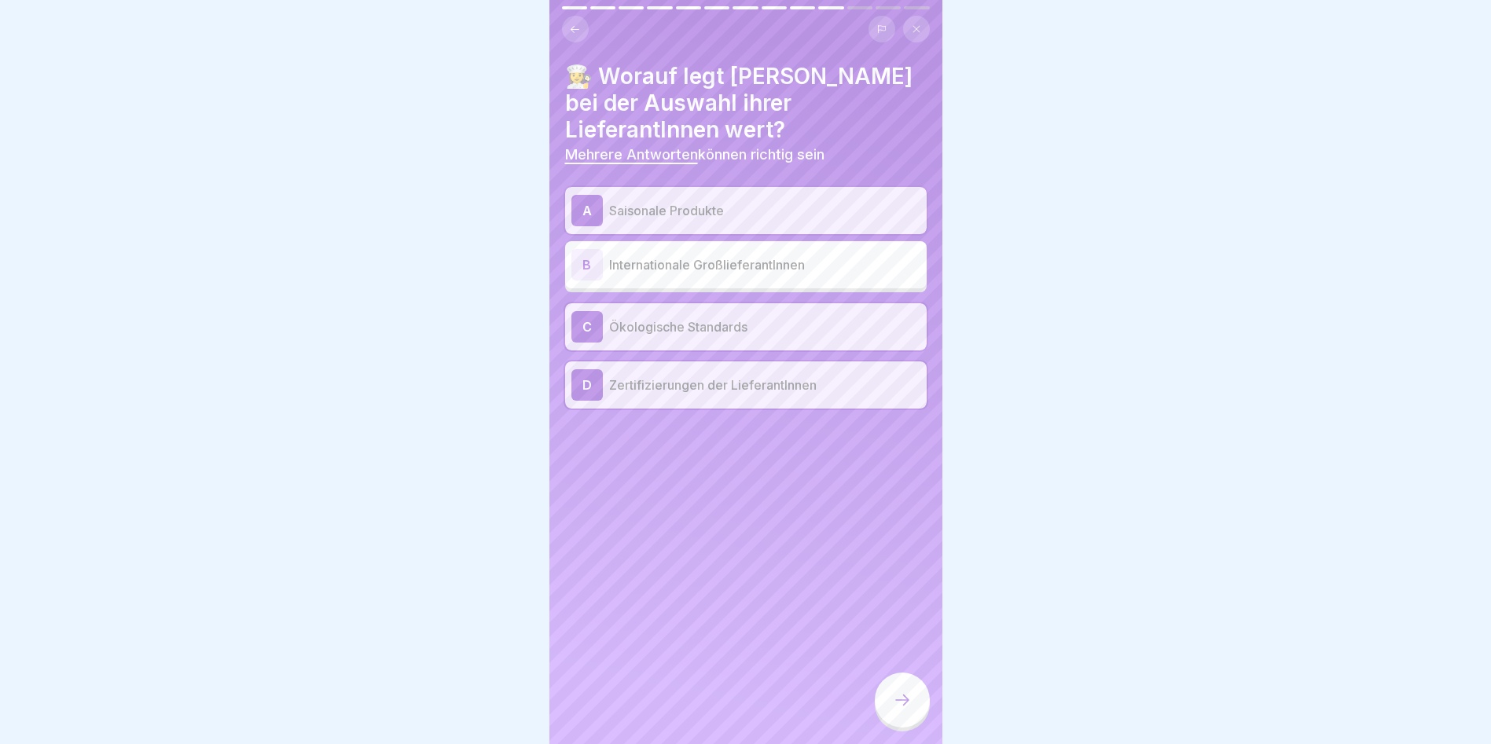
click at [897, 710] on icon at bounding box center [902, 700] width 19 height 19
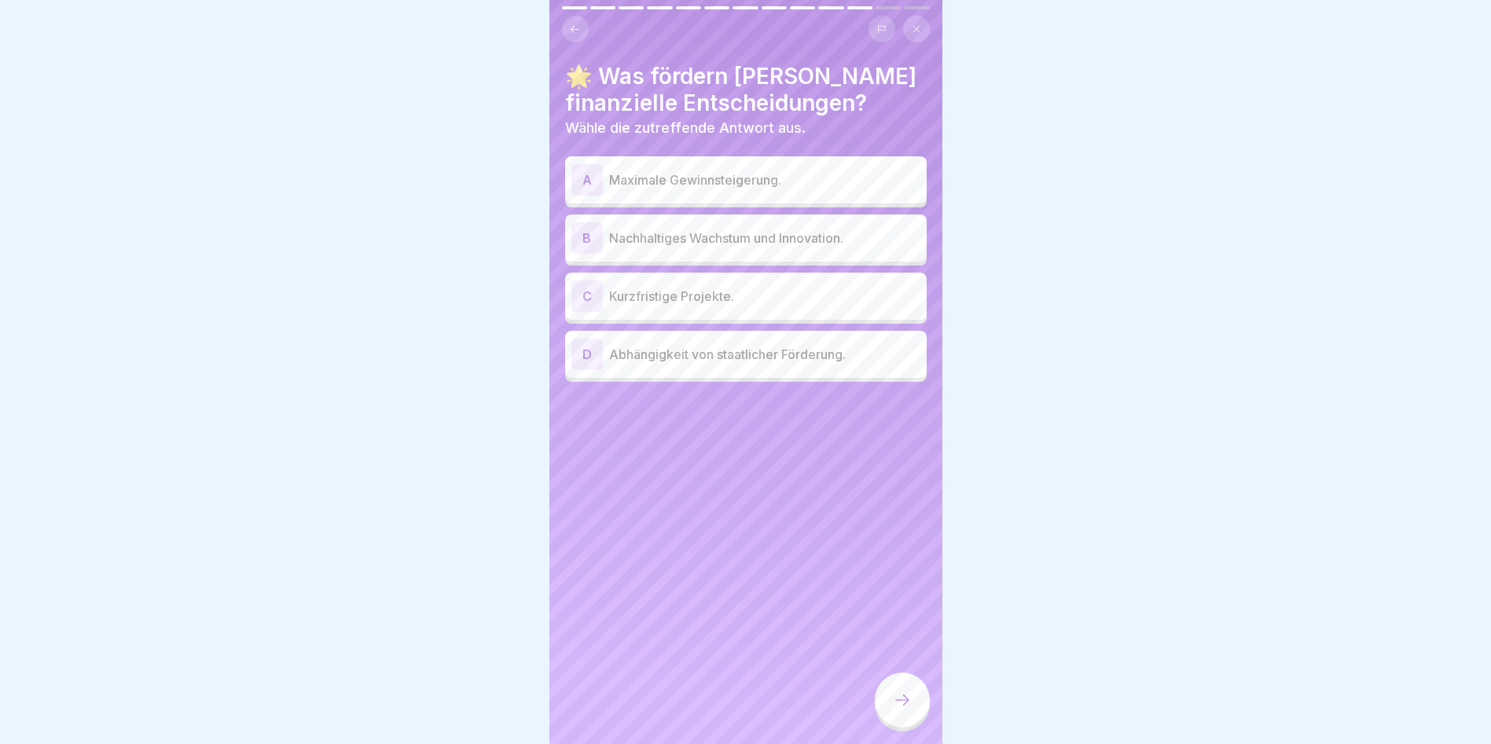
click at [705, 239] on p "Nachhaltiges Wachstum und Innovation." at bounding box center [764, 238] width 311 height 19
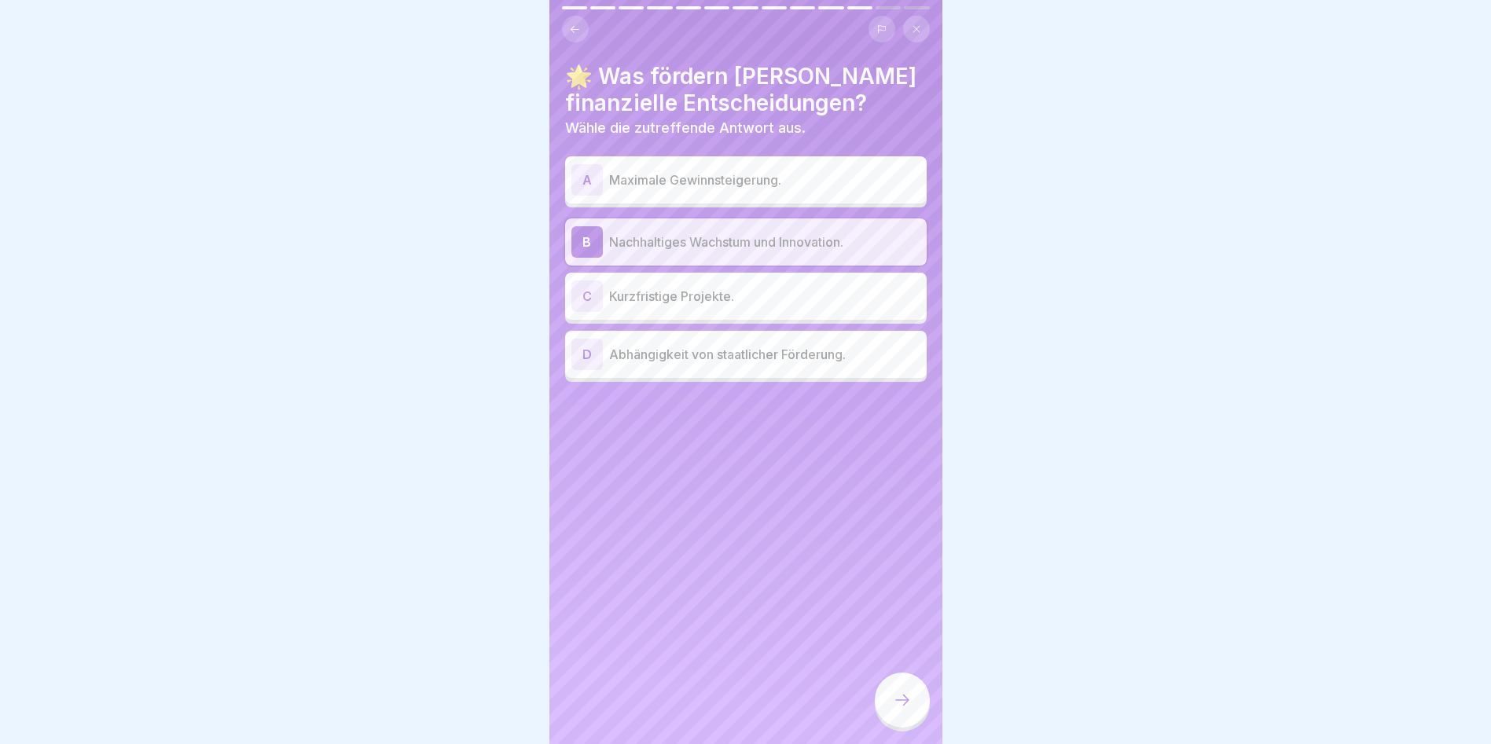
click at [906, 710] on icon at bounding box center [902, 700] width 19 height 19
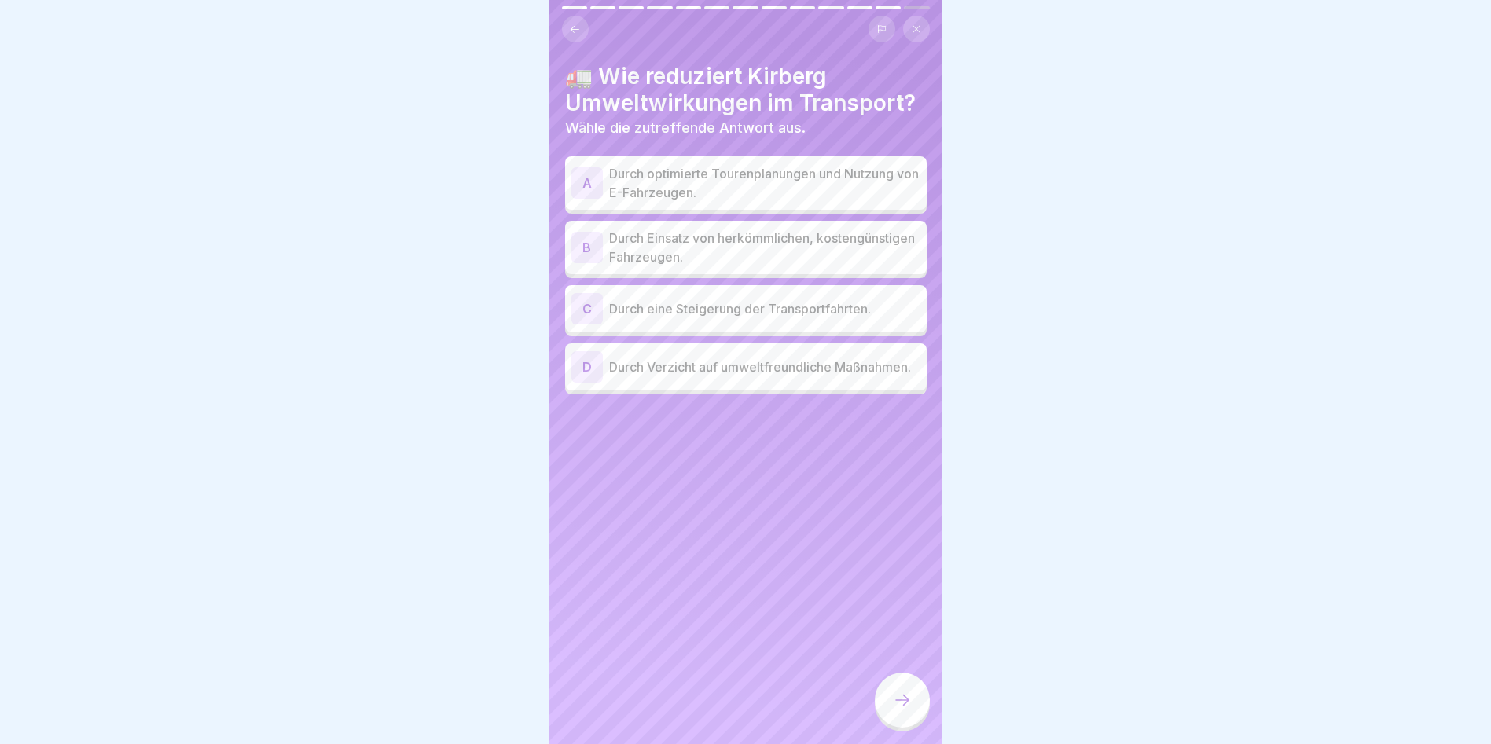
click at [744, 191] on p "Durch optimierte Tourenplanungen und Nutzung von E-Fahrzeugen." at bounding box center [764, 183] width 311 height 38
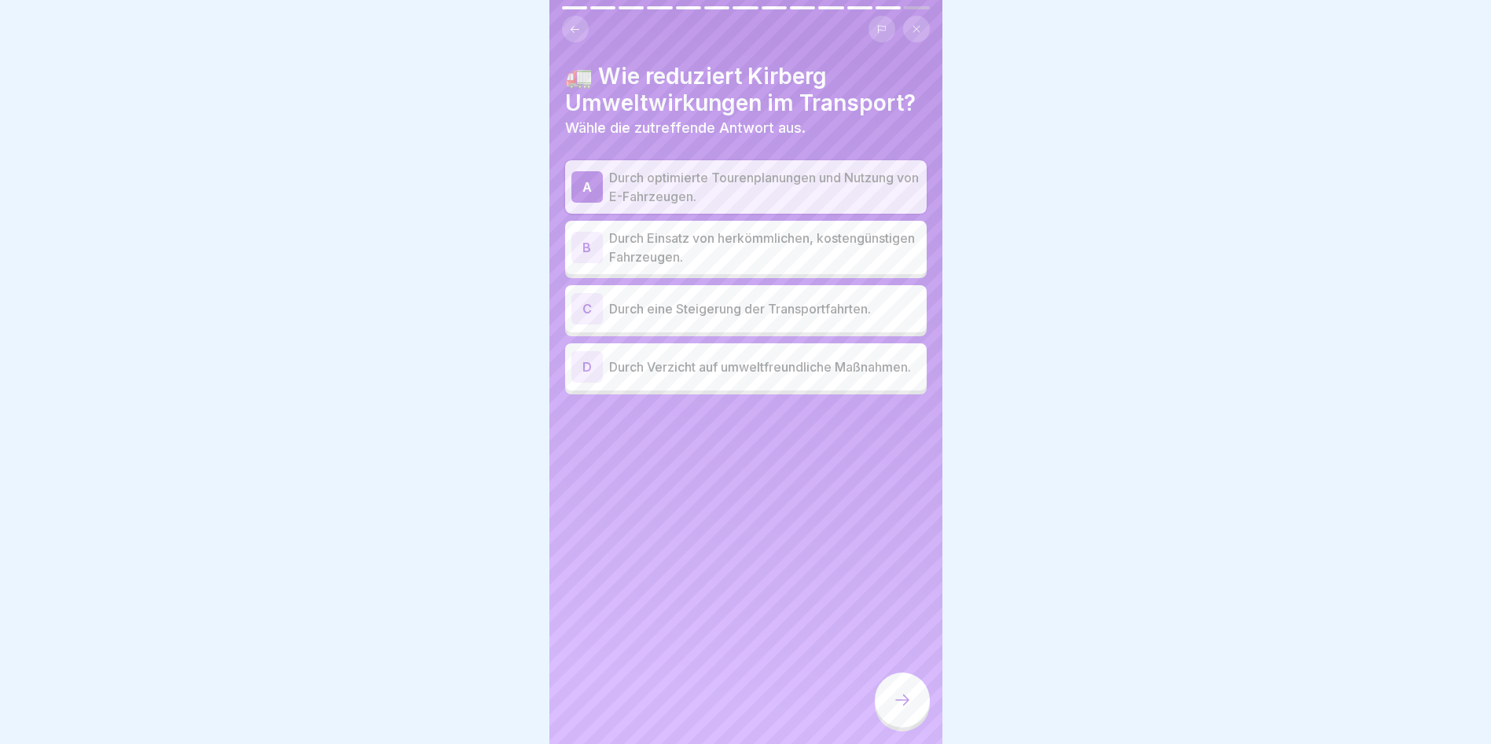
click at [912, 708] on div at bounding box center [902, 700] width 55 height 55
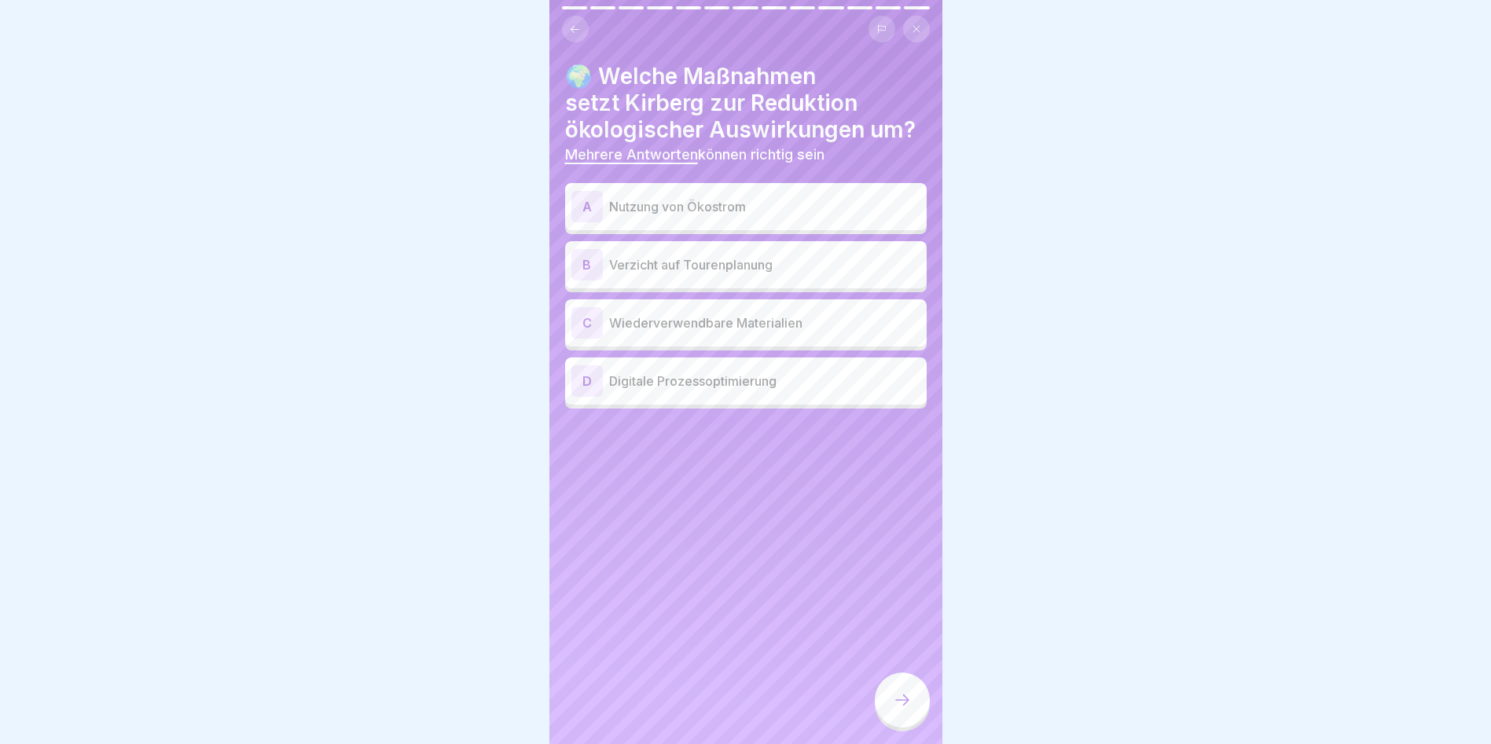
click at [741, 327] on p "Wiederverwendbare Materialien" at bounding box center [764, 323] width 311 height 19
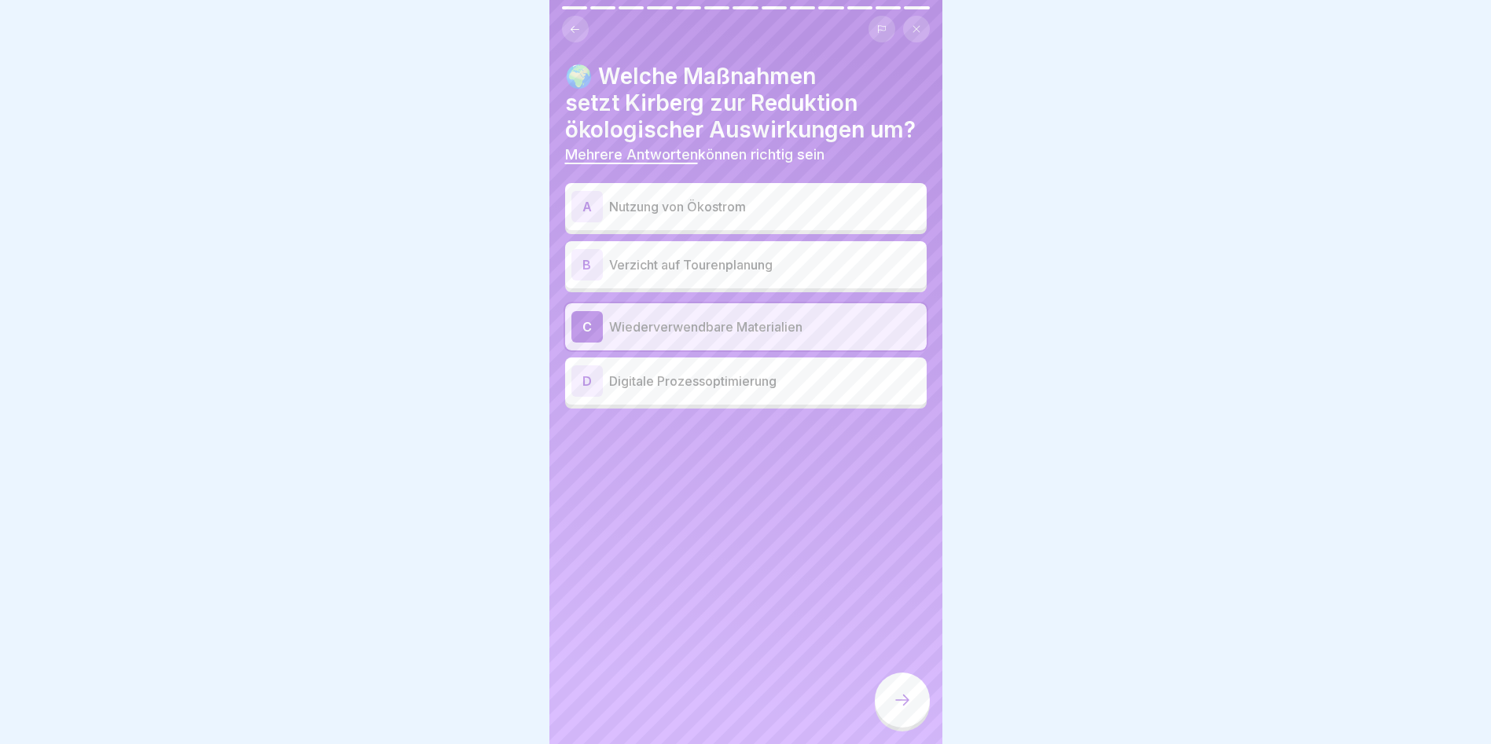
click at [739, 379] on p "Digitale Prozessoptimierung" at bounding box center [764, 381] width 311 height 19
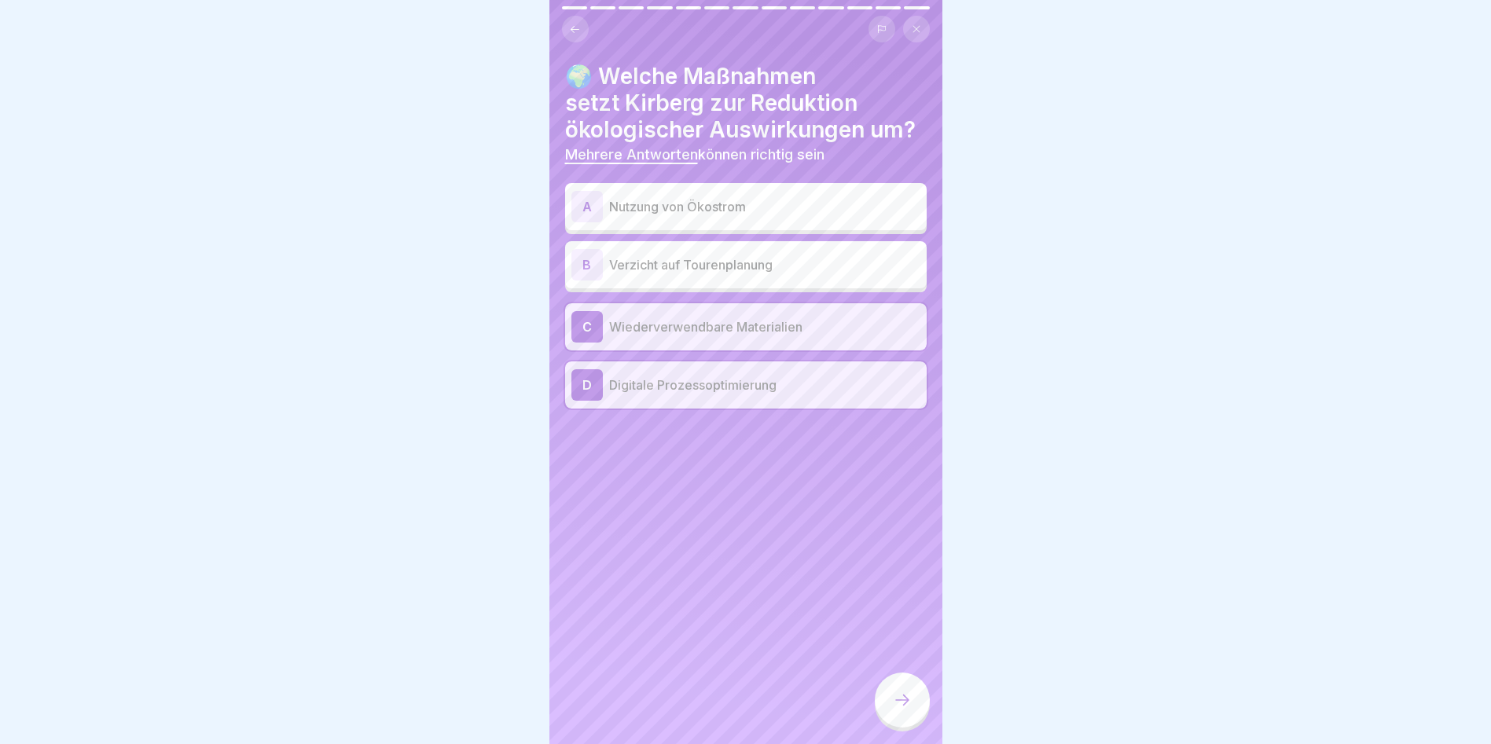
click at [711, 210] on p "Nutzung von Ökostrom" at bounding box center [764, 206] width 311 height 19
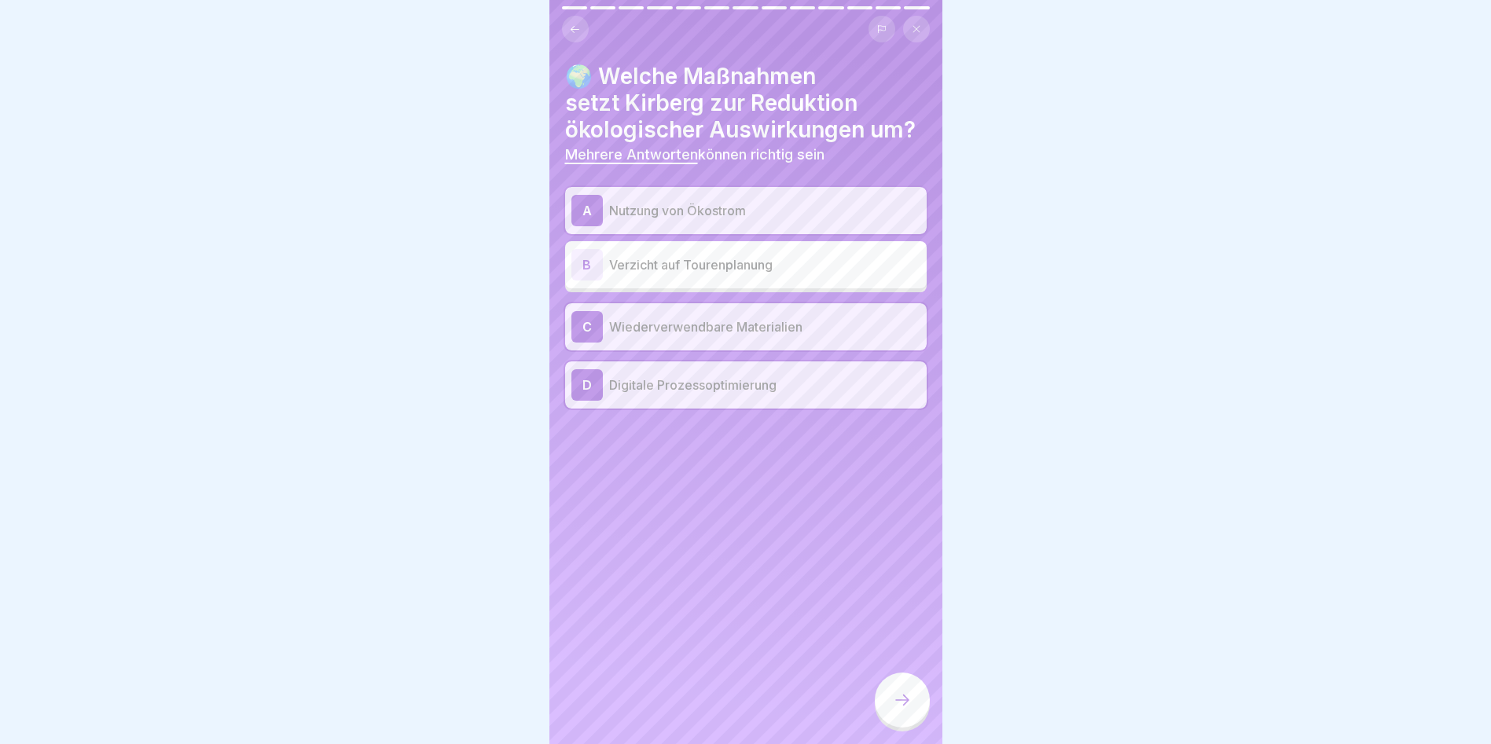
click at [901, 710] on icon at bounding box center [902, 700] width 19 height 19
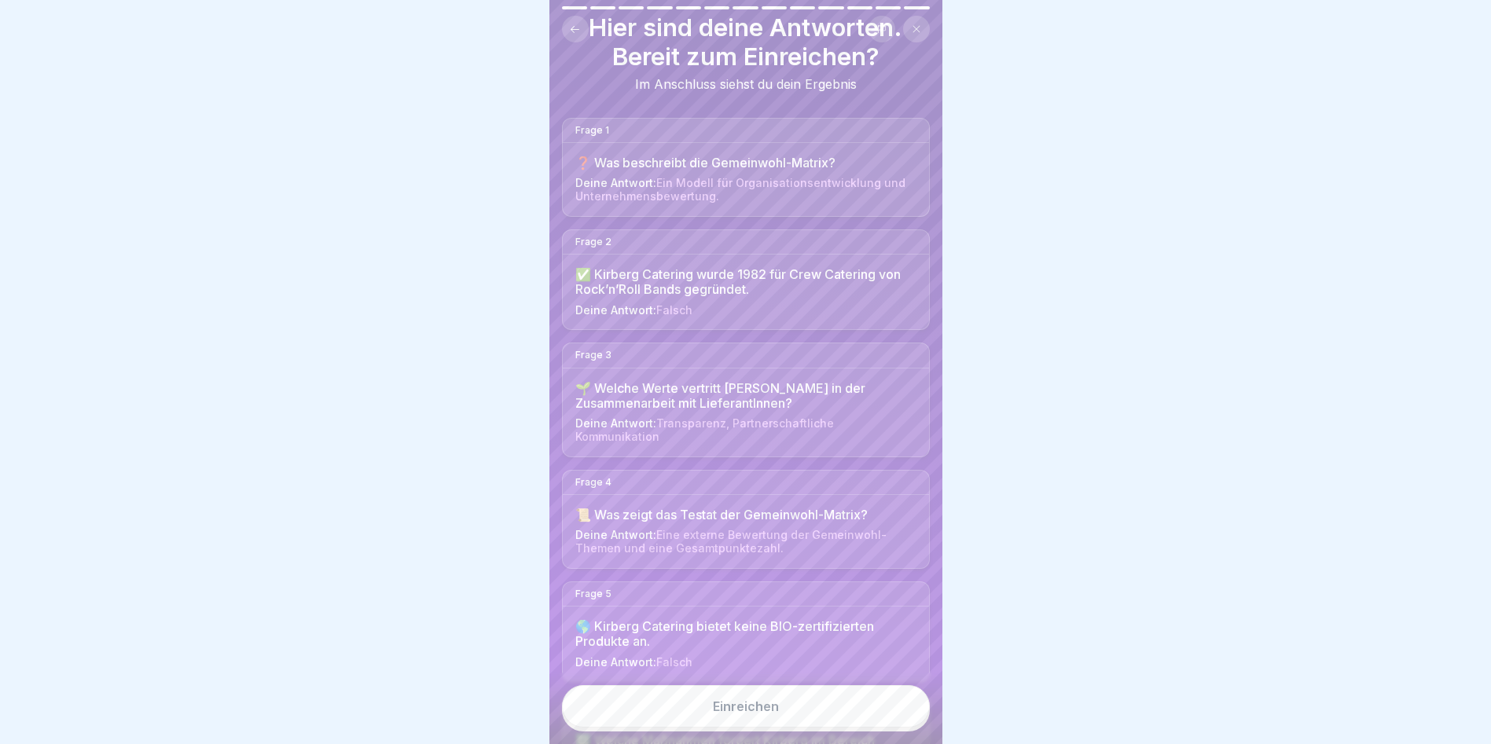
scroll to position [79, 0]
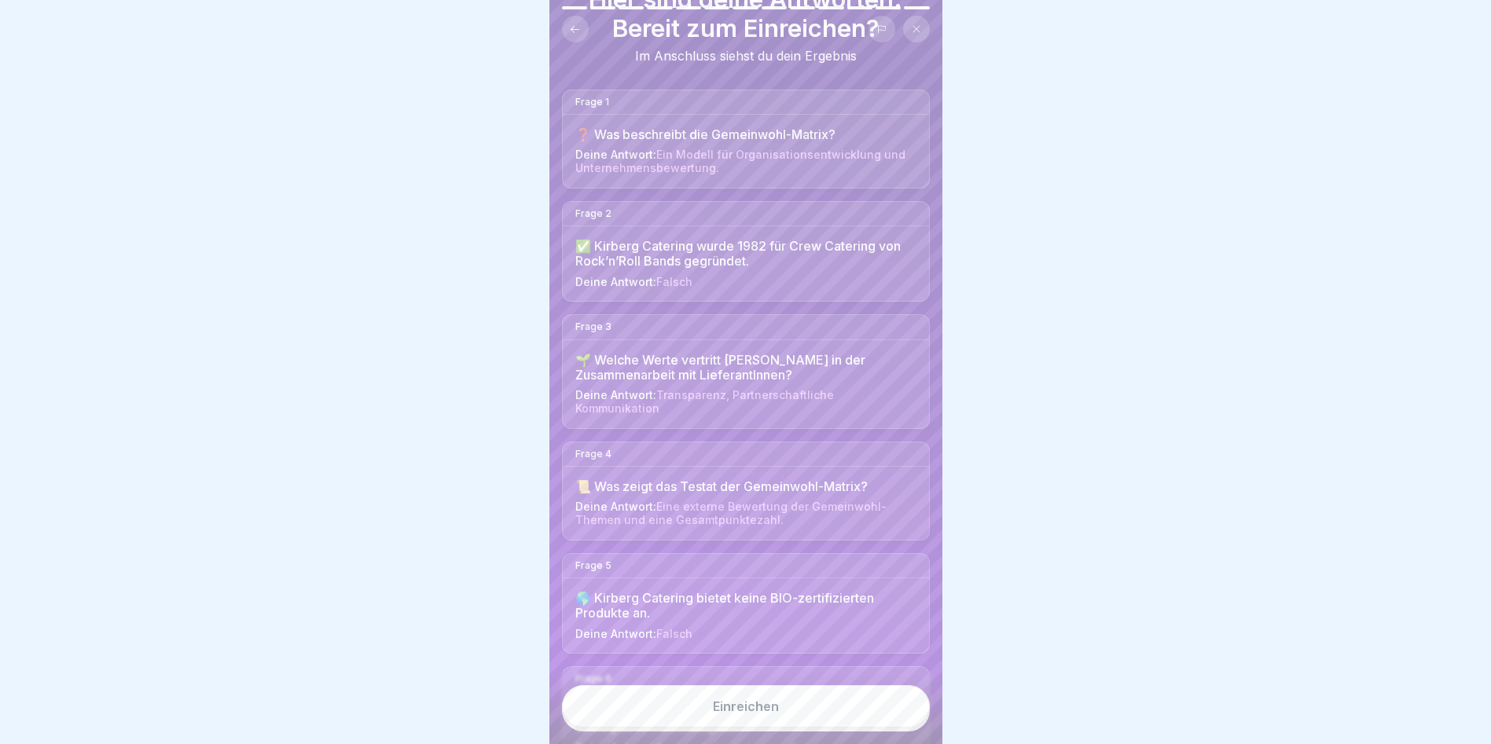
click at [733, 709] on button "Einreichen" at bounding box center [746, 706] width 368 height 42
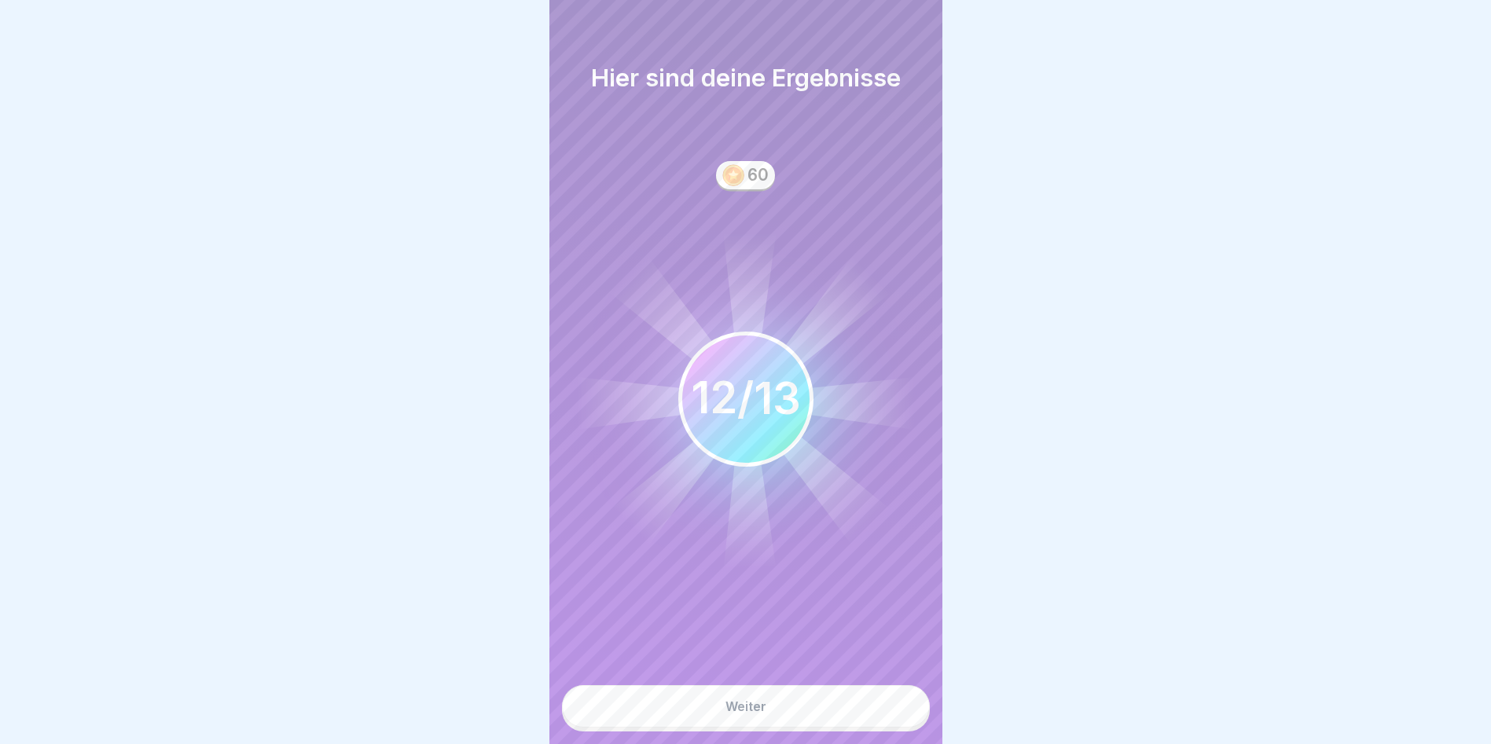
click at [732, 726] on button "Weiter" at bounding box center [746, 706] width 368 height 42
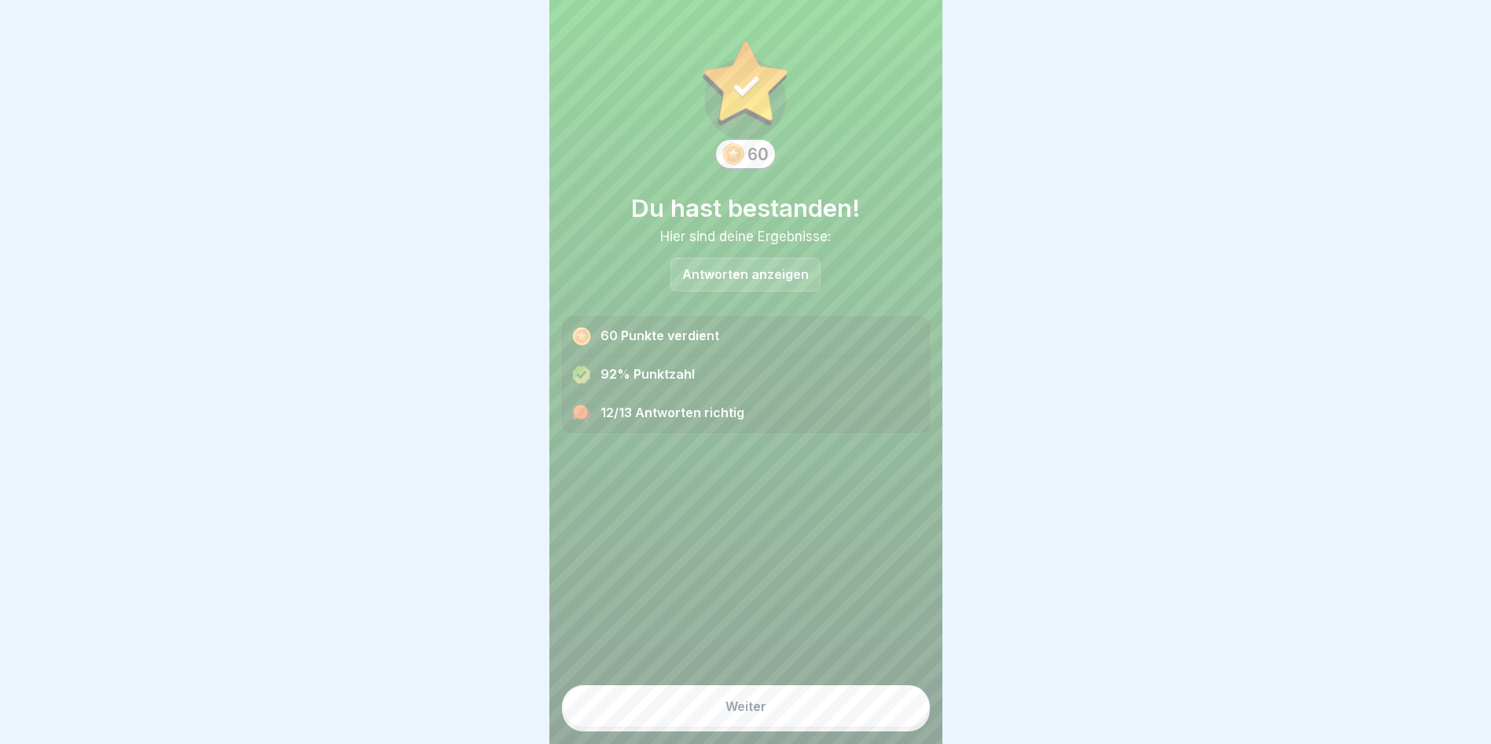
click at [739, 268] on p "Antworten anzeigen" at bounding box center [745, 274] width 127 height 13
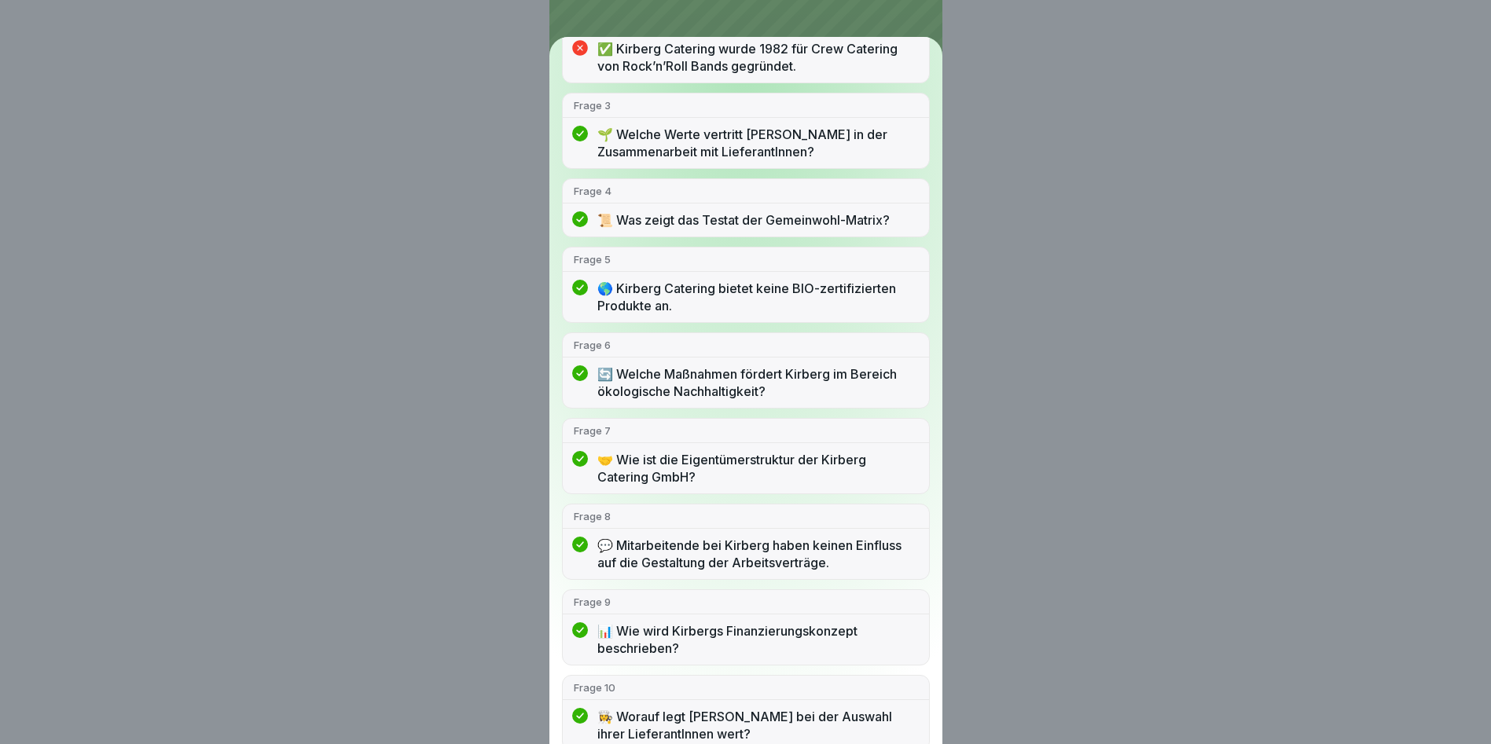
scroll to position [0, 0]
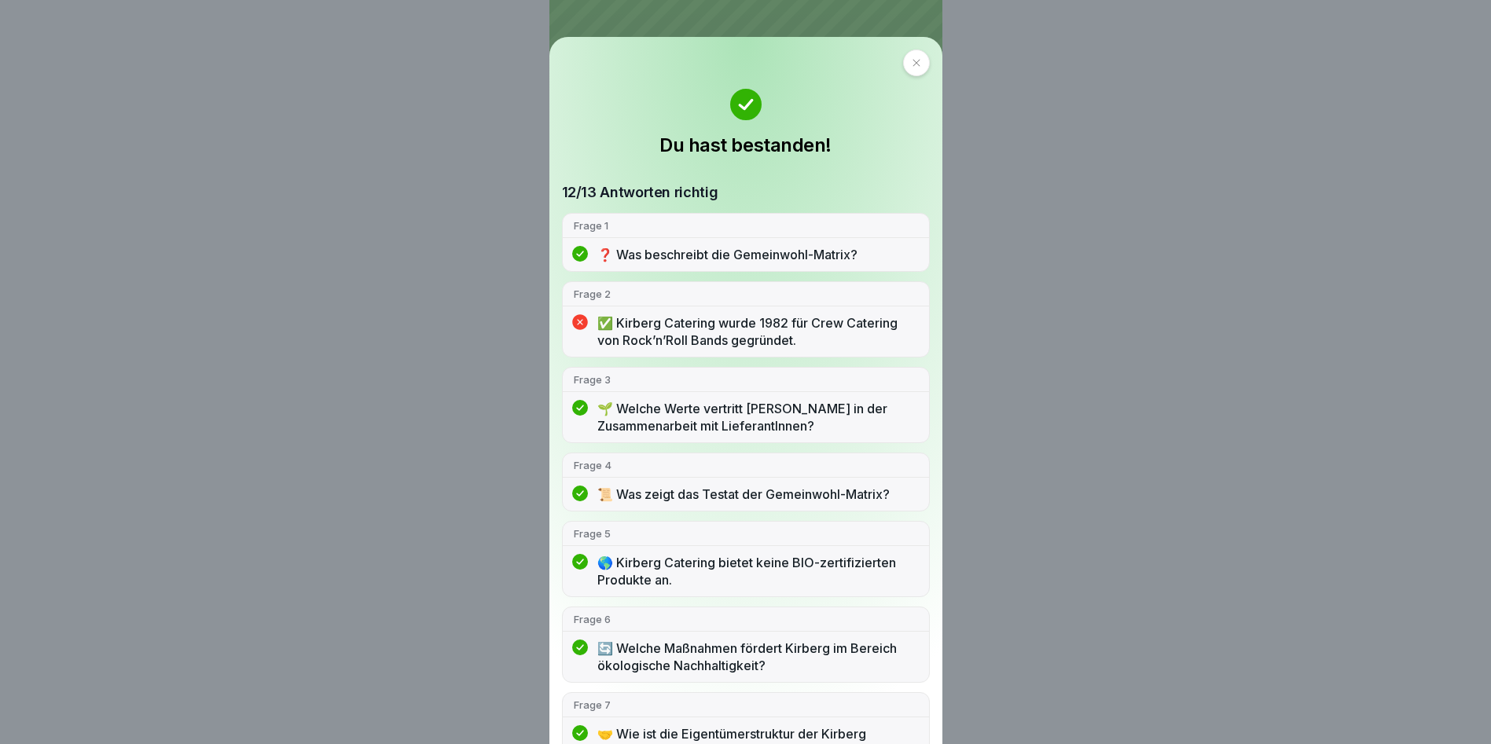
click at [914, 59] on icon at bounding box center [916, 62] width 9 height 9
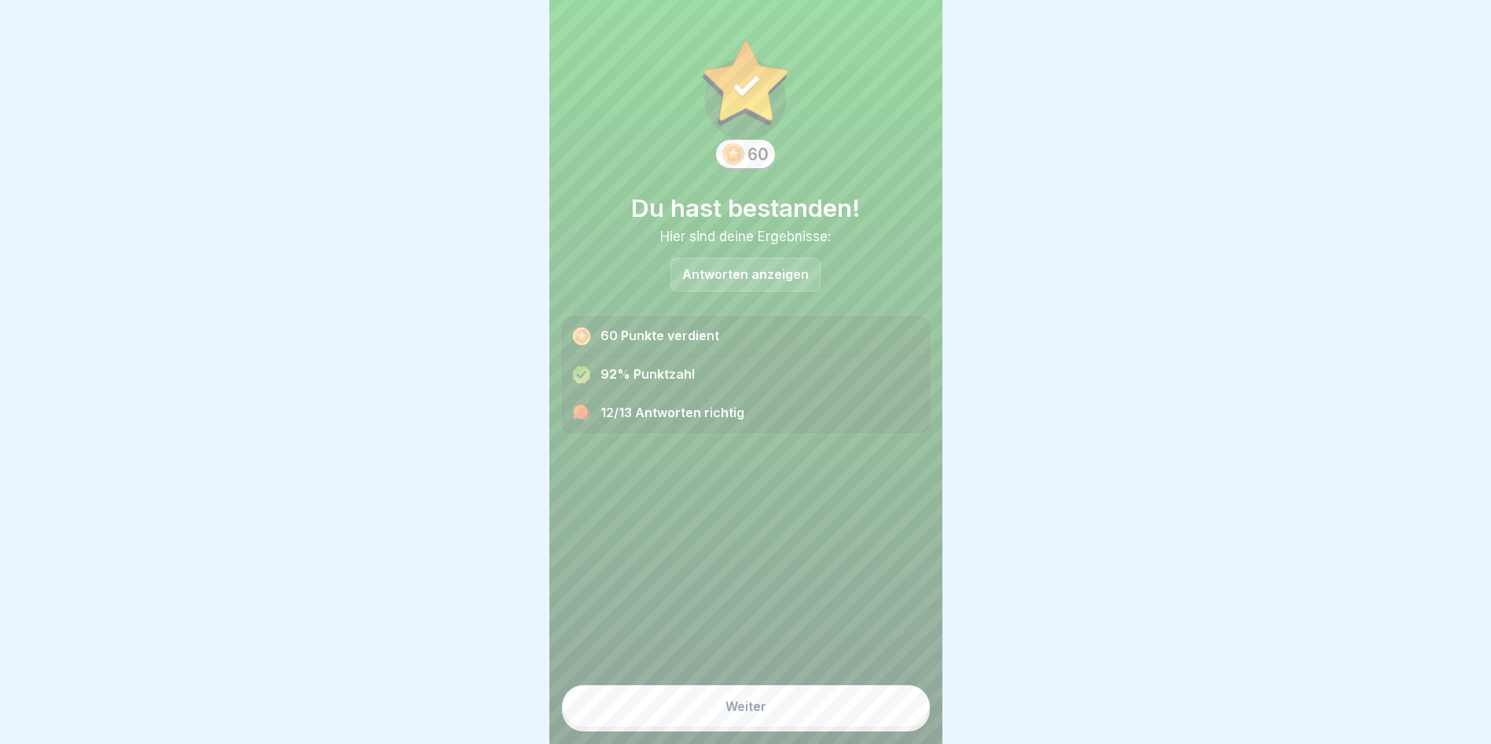
click at [726, 713] on div "Weiter" at bounding box center [745, 706] width 41 height 14
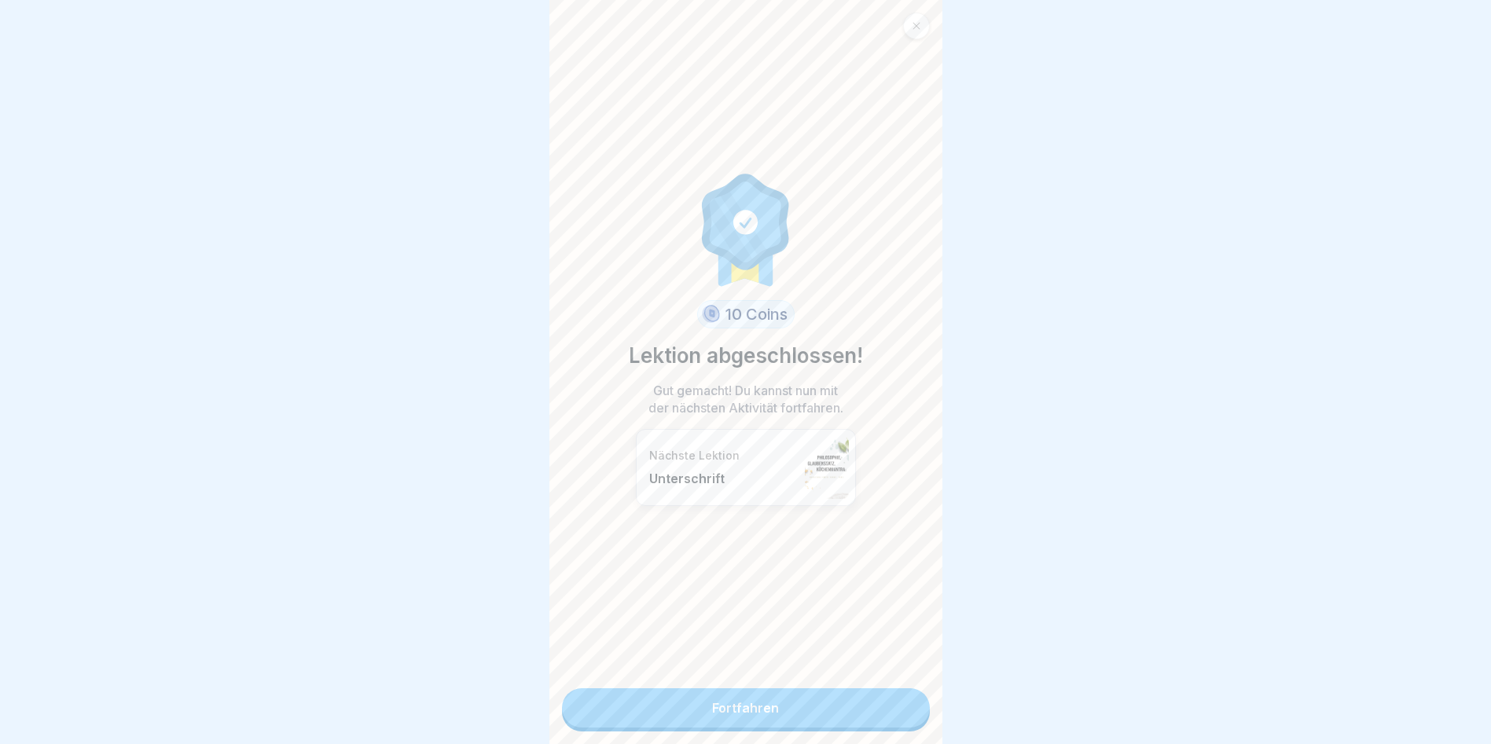
click at [747, 707] on link "Fortfahren" at bounding box center [746, 707] width 368 height 39
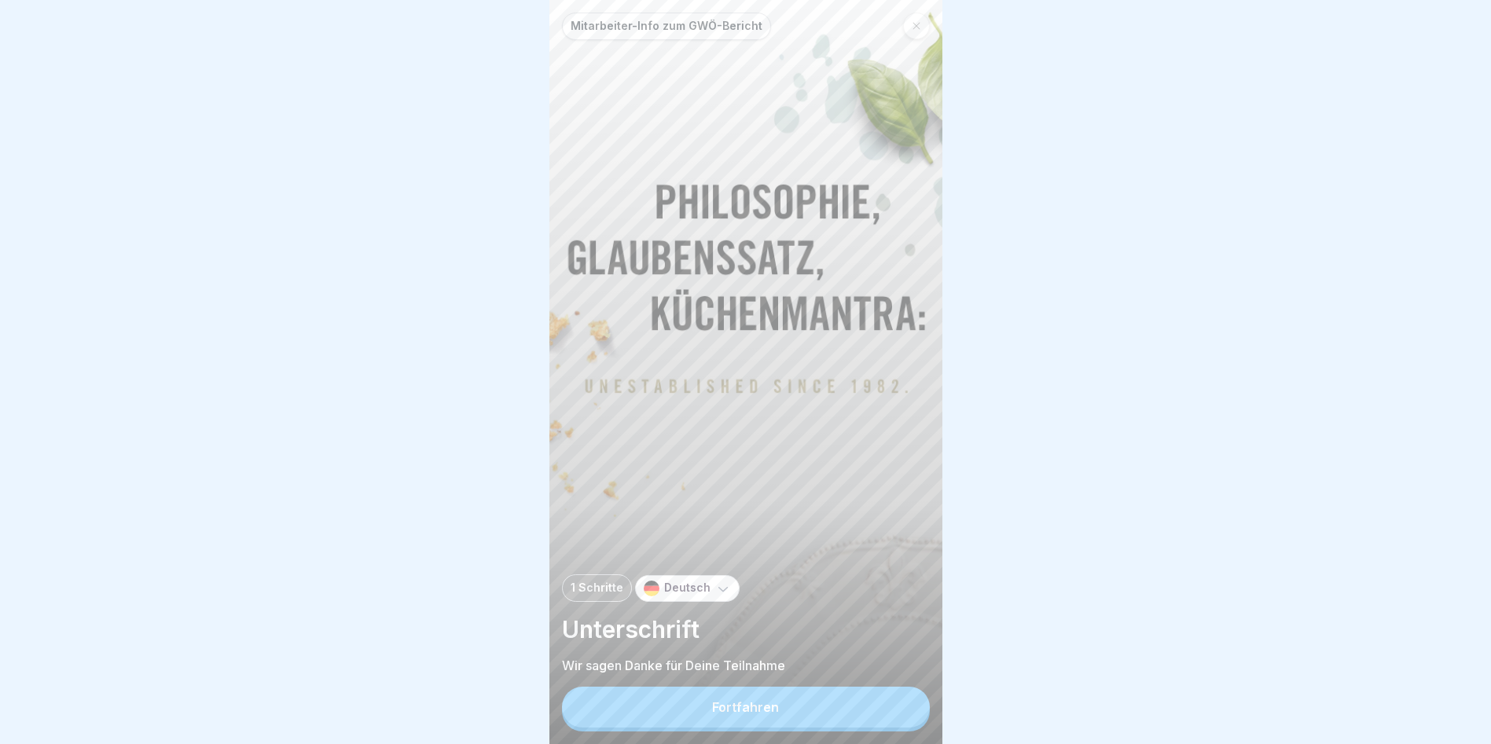
click at [754, 714] on div "Fortfahren" at bounding box center [745, 707] width 67 height 14
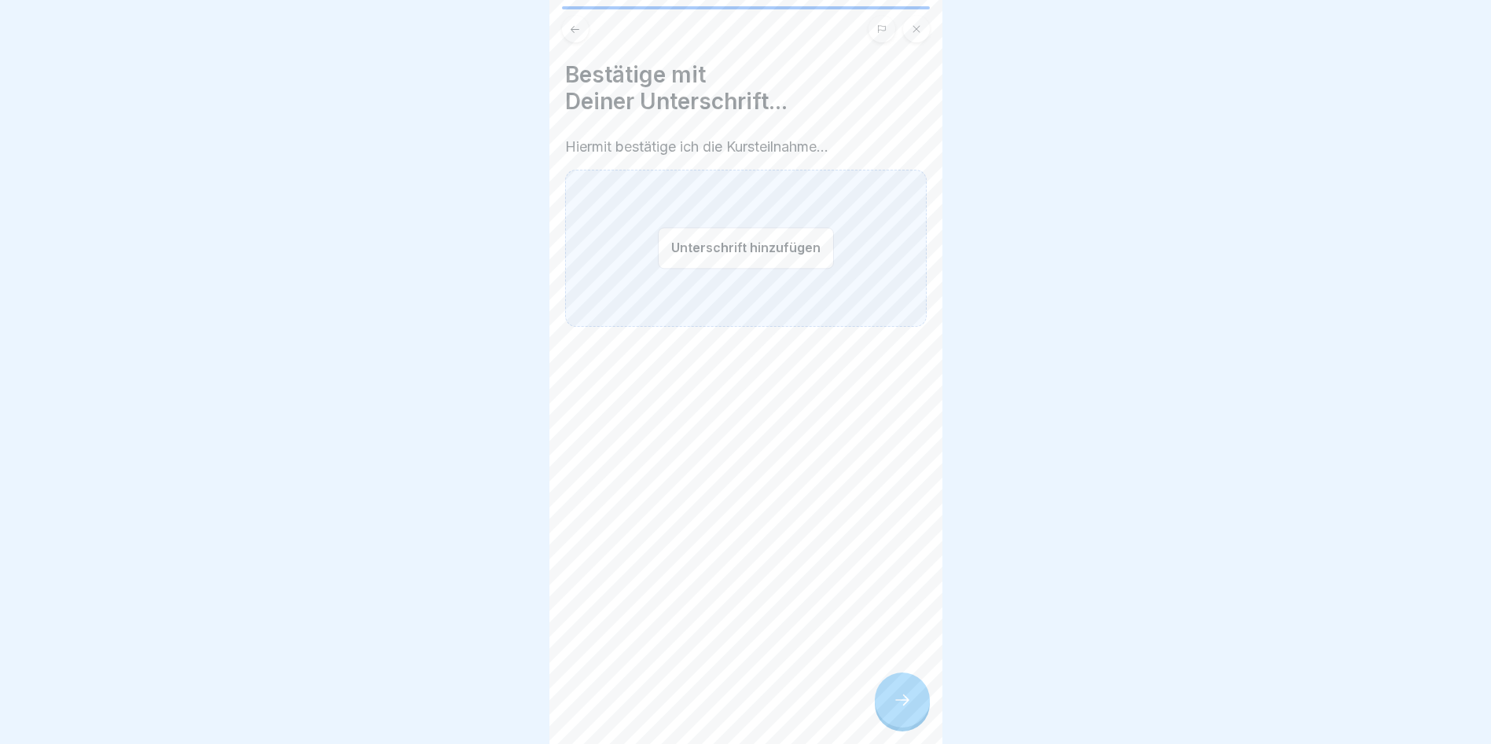
click at [736, 229] on button "Unterschrift hinzufügen" at bounding box center [746, 248] width 176 height 42
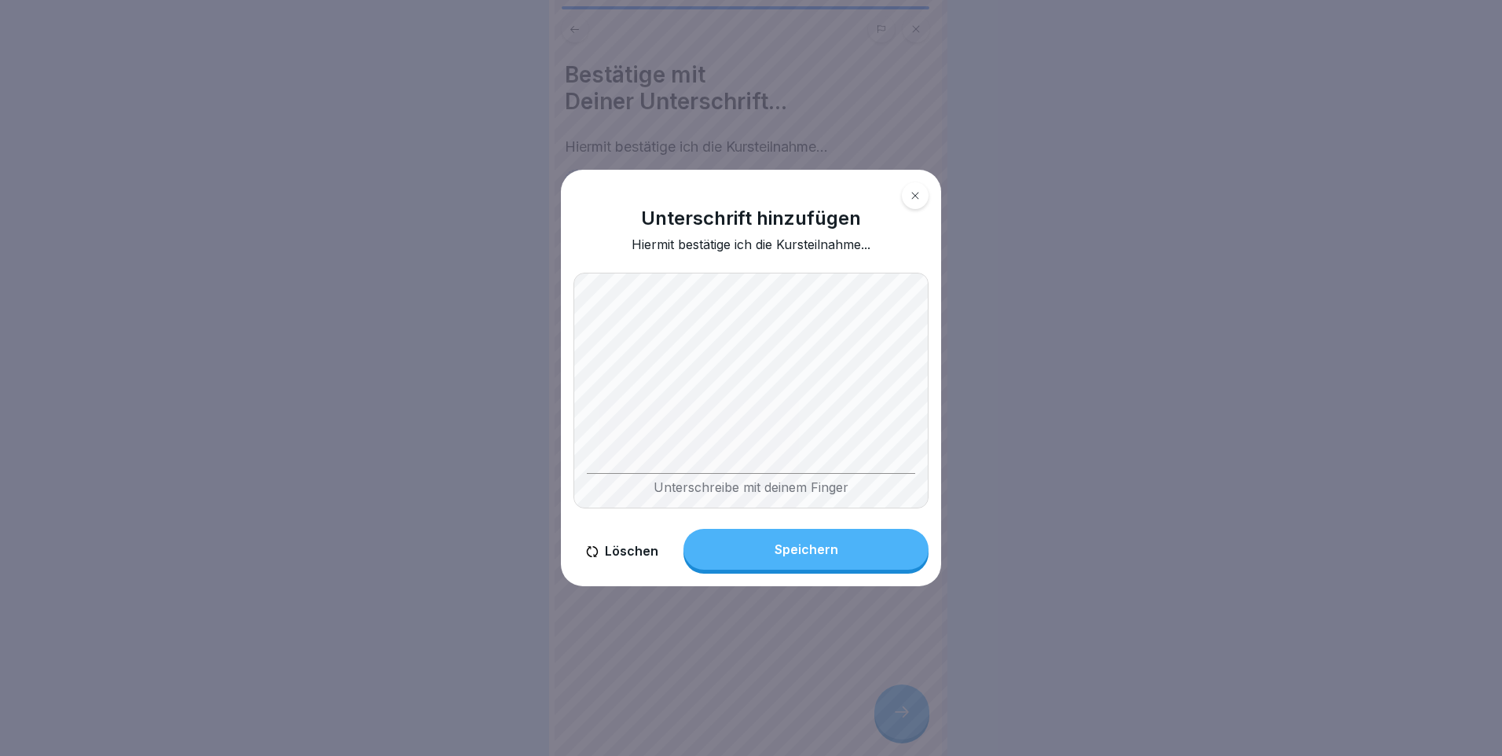
click at [809, 556] on div "Speichern" at bounding box center [807, 549] width 64 height 14
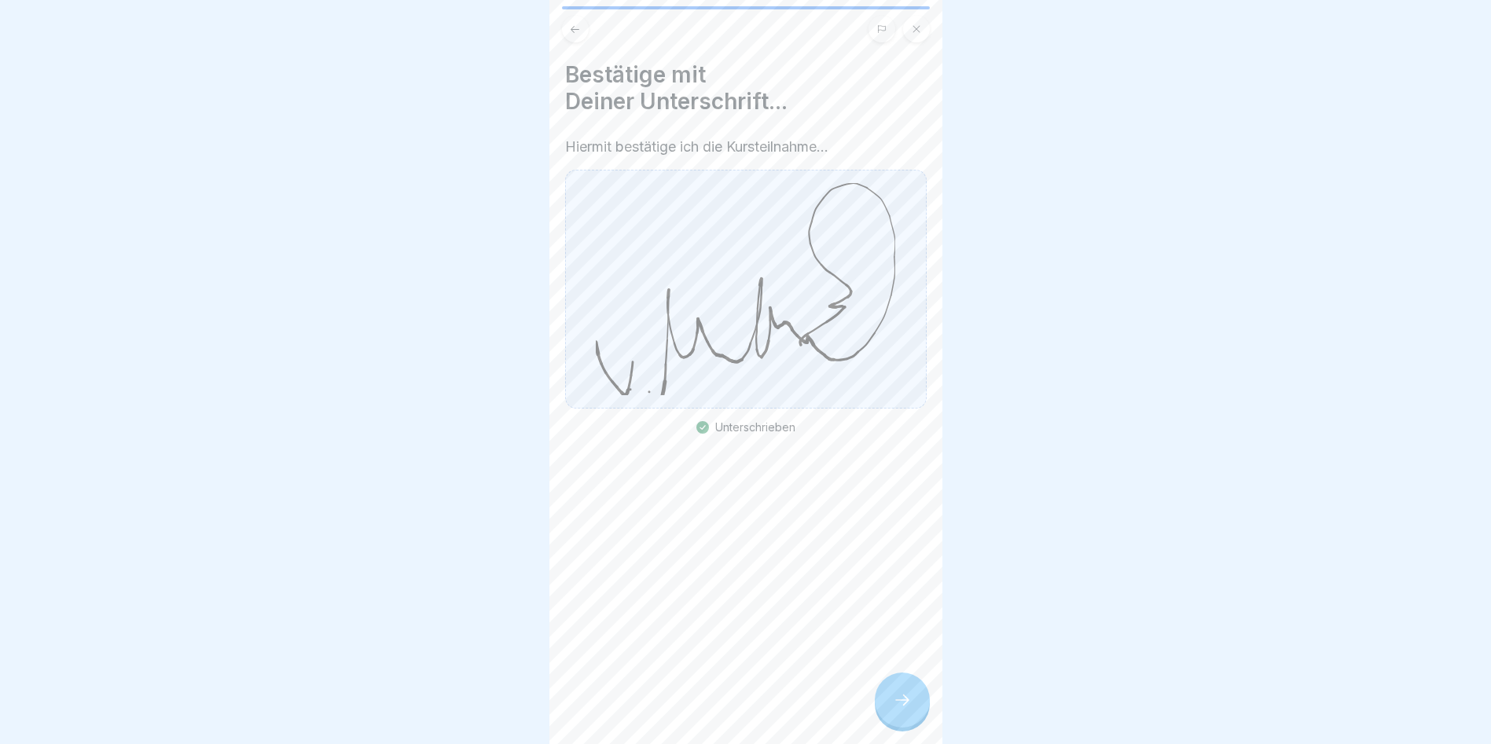
click at [901, 721] on div at bounding box center [902, 700] width 55 height 55
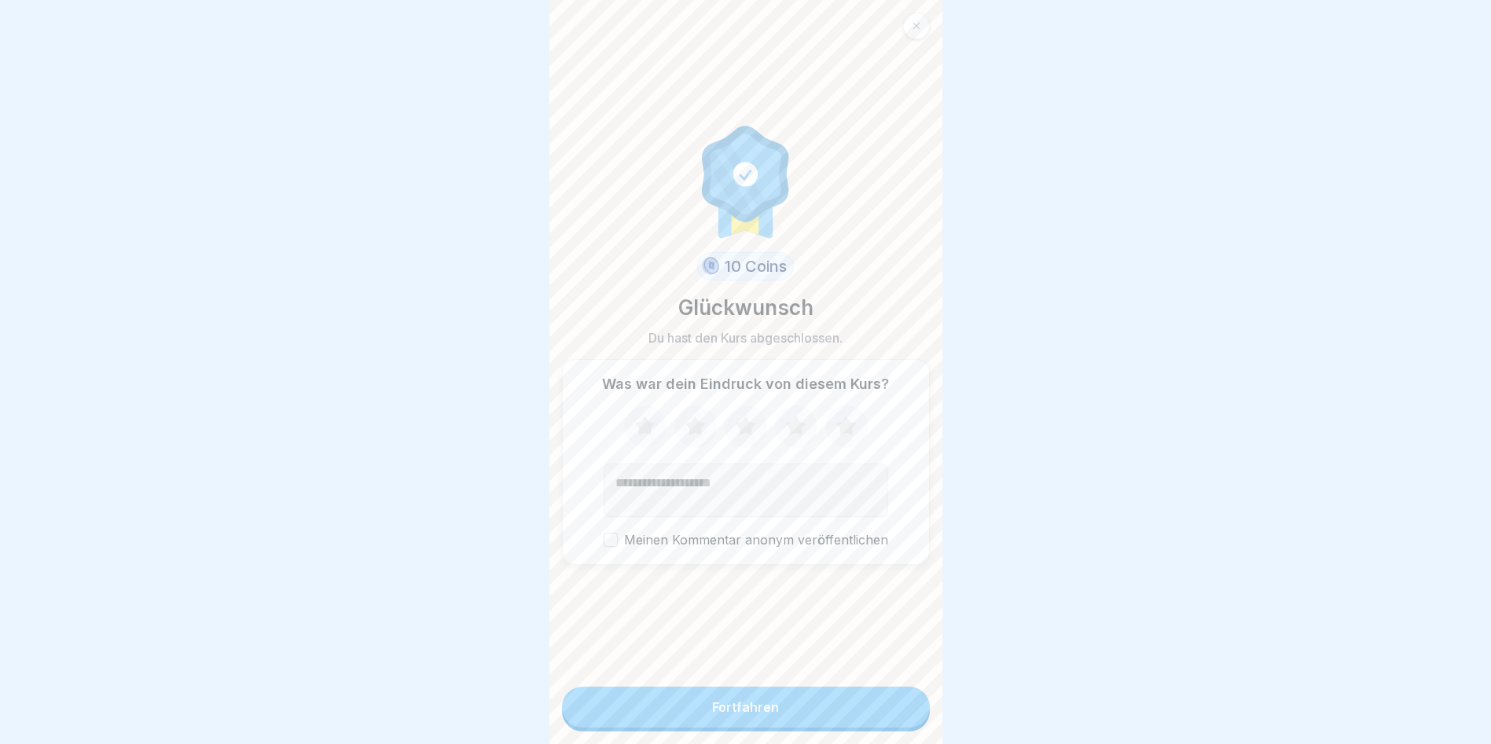
click at [835, 435] on icon at bounding box center [845, 426] width 20 height 20
click at [729, 714] on div "Fortfahren" at bounding box center [745, 707] width 67 height 14
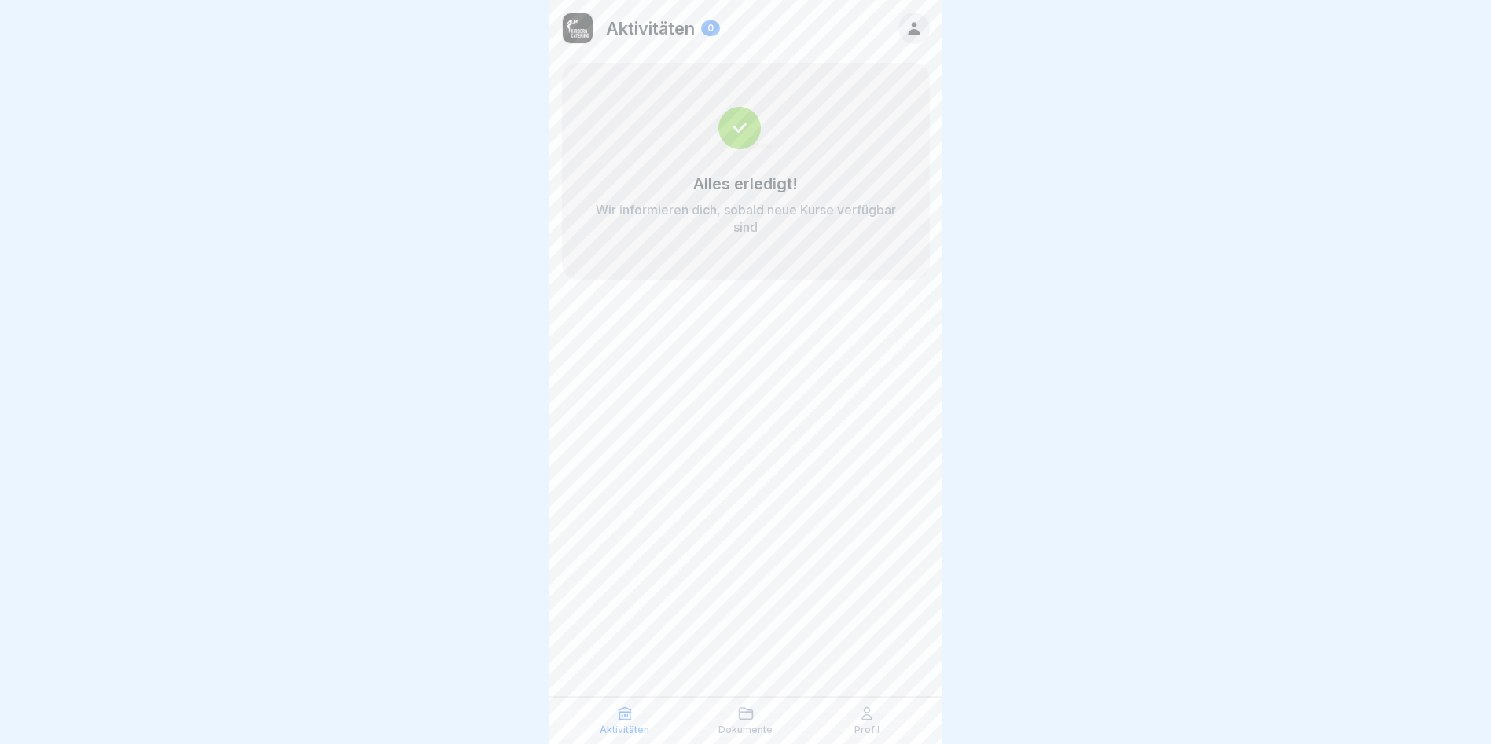
click at [765, 390] on div "Aktivitäten 0 Alles erledigt! Wir informieren dich, sobald neue Kurse verfügbar…" at bounding box center [745, 372] width 393 height 744
click at [716, 460] on div "Aktivitäten 0 Alles erledigt! Wir informieren dich, sobald neue Kurse verfügbar…" at bounding box center [745, 372] width 393 height 744
click at [749, 725] on p "Dokumente" at bounding box center [745, 730] width 54 height 11
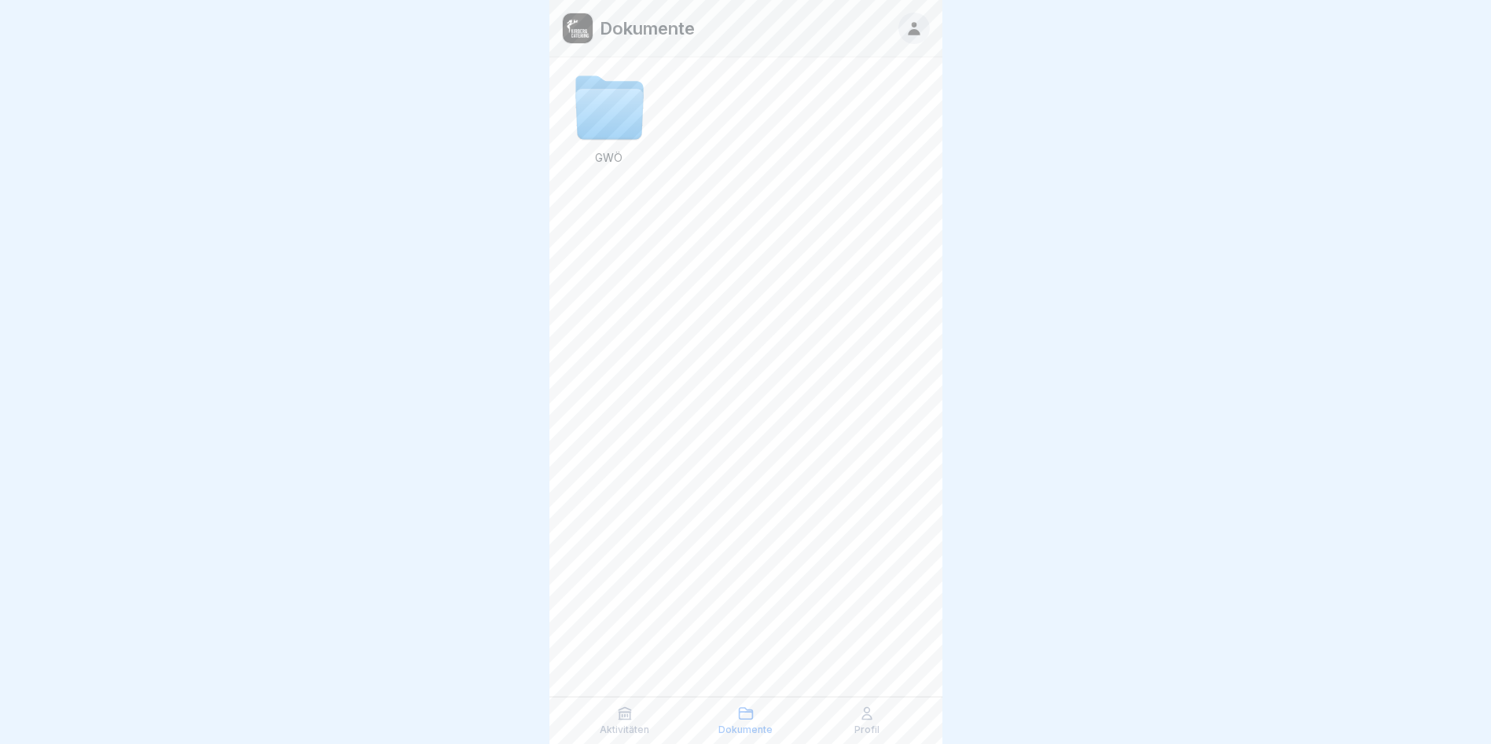
click at [876, 729] on p "Profil" at bounding box center [866, 730] width 25 height 11
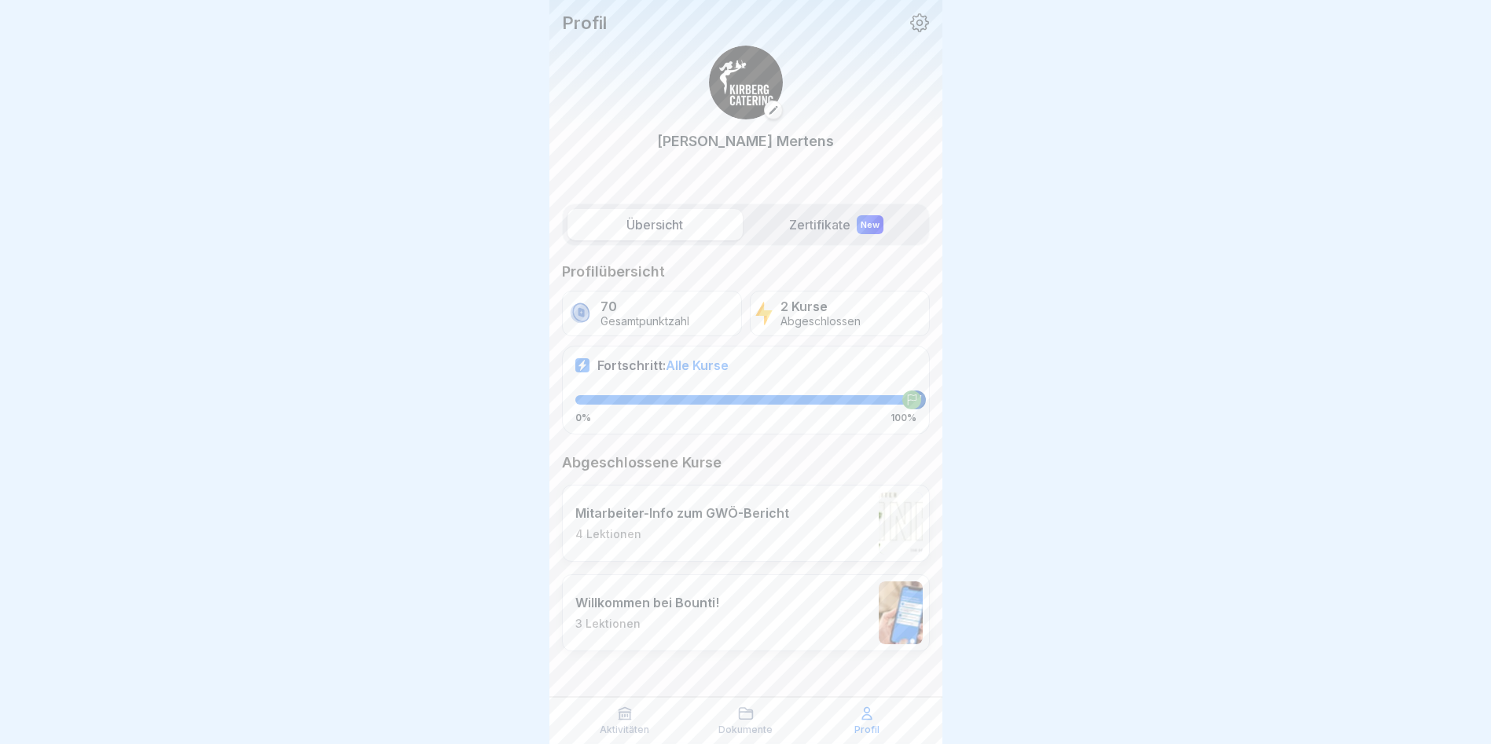
click at [804, 229] on label "Zertifikate New" at bounding box center [836, 224] width 175 height 31
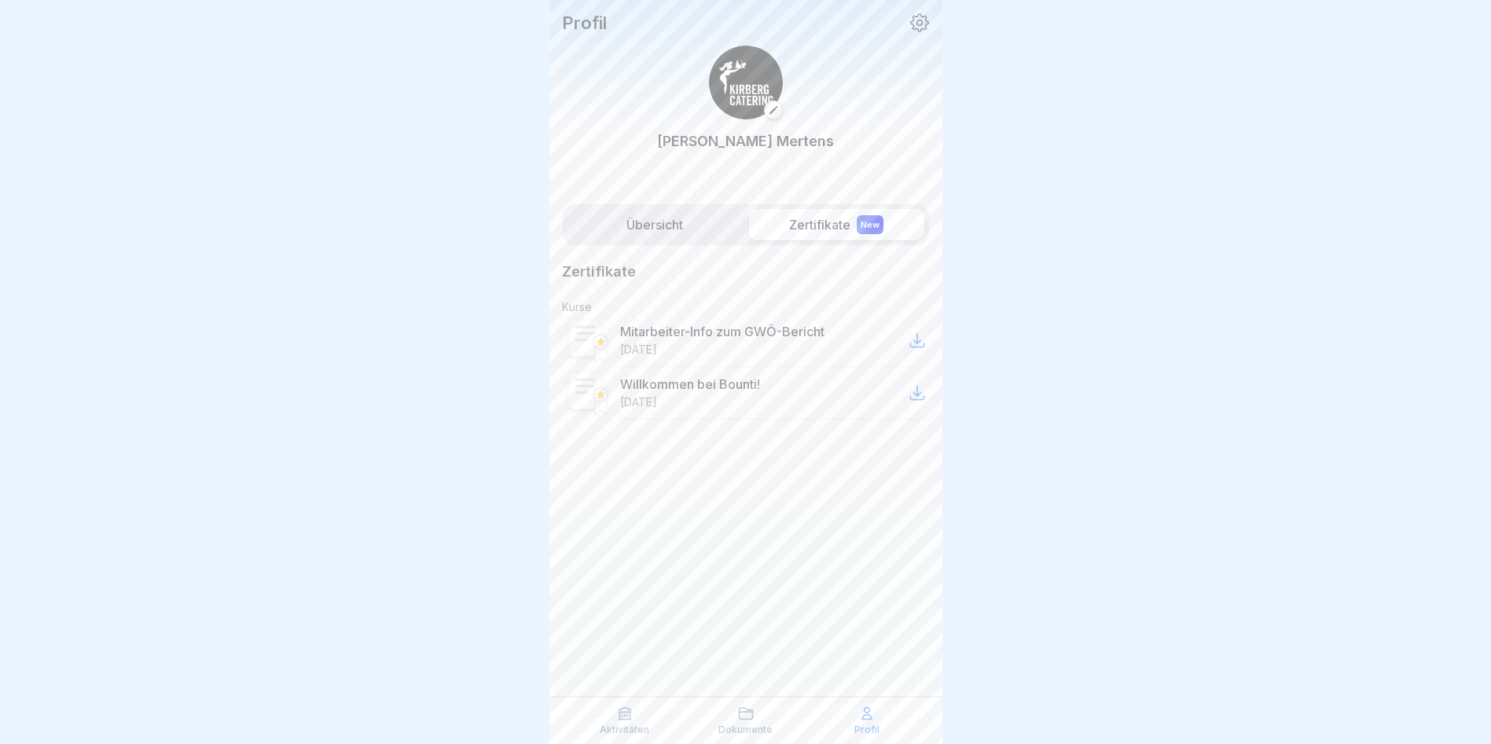
click at [650, 226] on label "Übersicht" at bounding box center [654, 224] width 175 height 31
